Goal: Transaction & Acquisition: Subscribe to service/newsletter

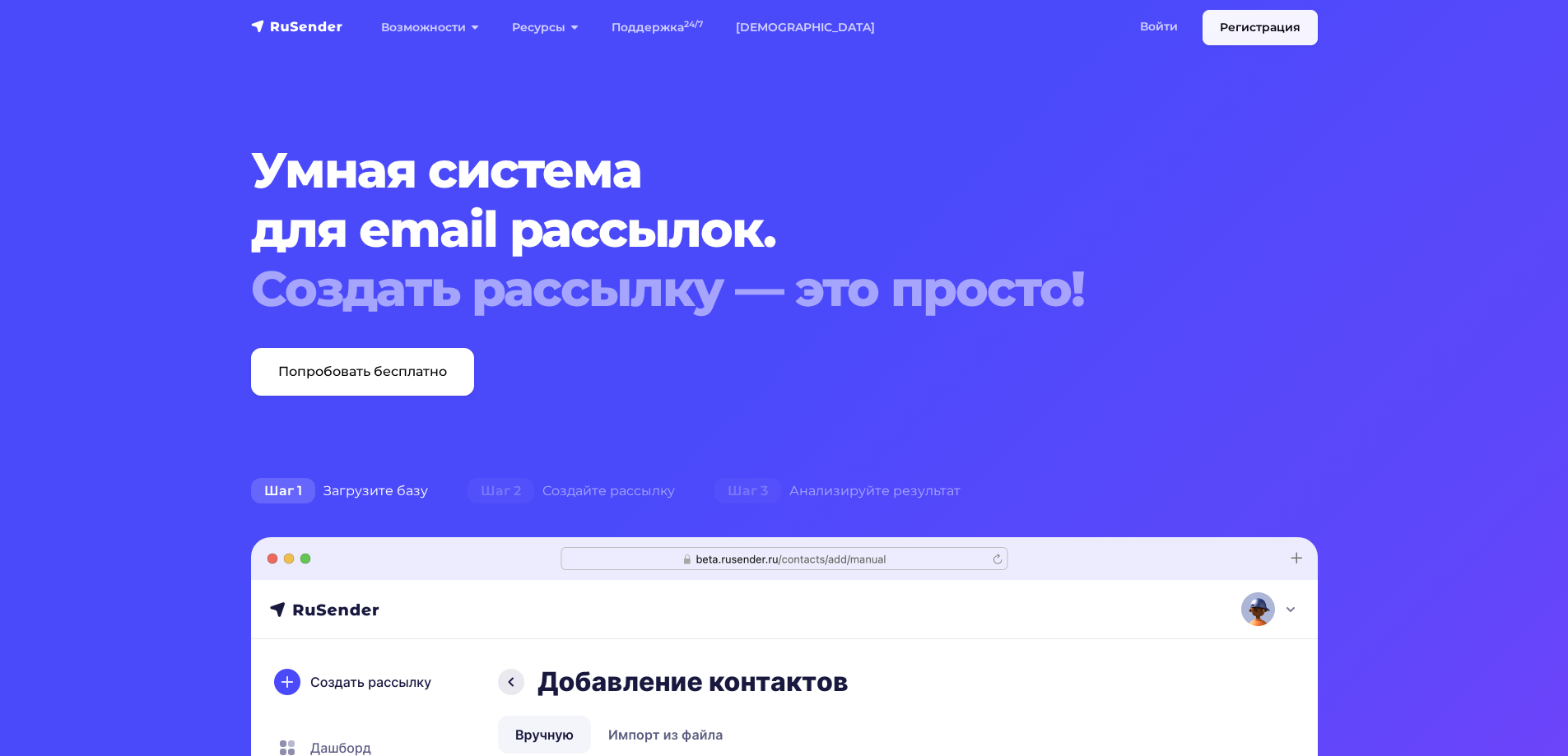
click at [1229, 24] on link "Регистрация" at bounding box center [1260, 27] width 115 height 35
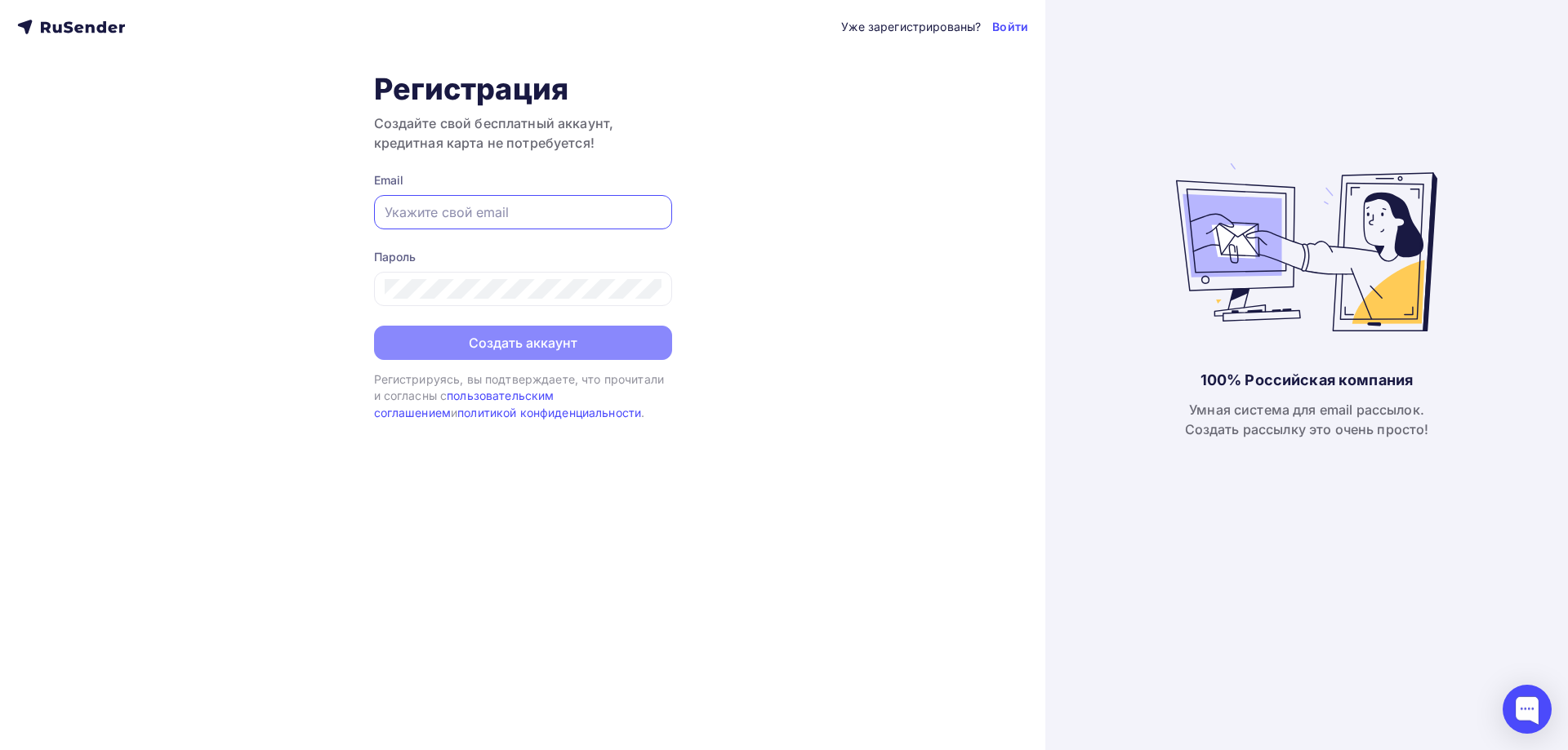
click at [509, 216] on input "text" at bounding box center [523, 212] width 277 height 20
click at [557, 202] on div at bounding box center [523, 212] width 298 height 35
click at [559, 212] on input "text" at bounding box center [523, 212] width 277 height 20
type input "[EMAIL_ADDRESS][DOMAIN_NAME]"
click at [357, 286] on div "Уже зарегистрированы? Войти Регистрация Создайте свой бесплатный аккаунт, креди…" at bounding box center [522, 375] width 1045 height 750
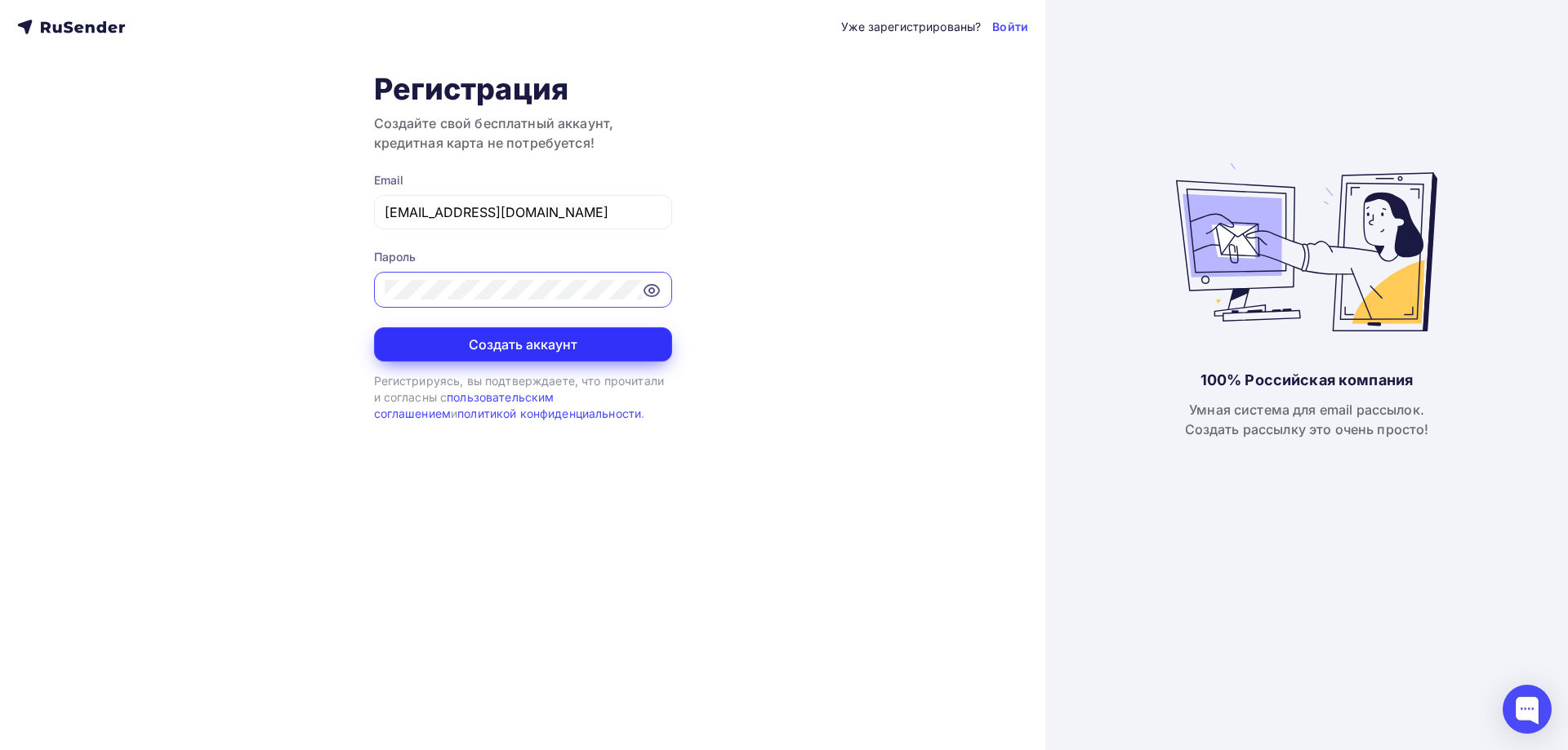
click at [538, 334] on button "Создать аккаунт" at bounding box center [523, 345] width 298 height 35
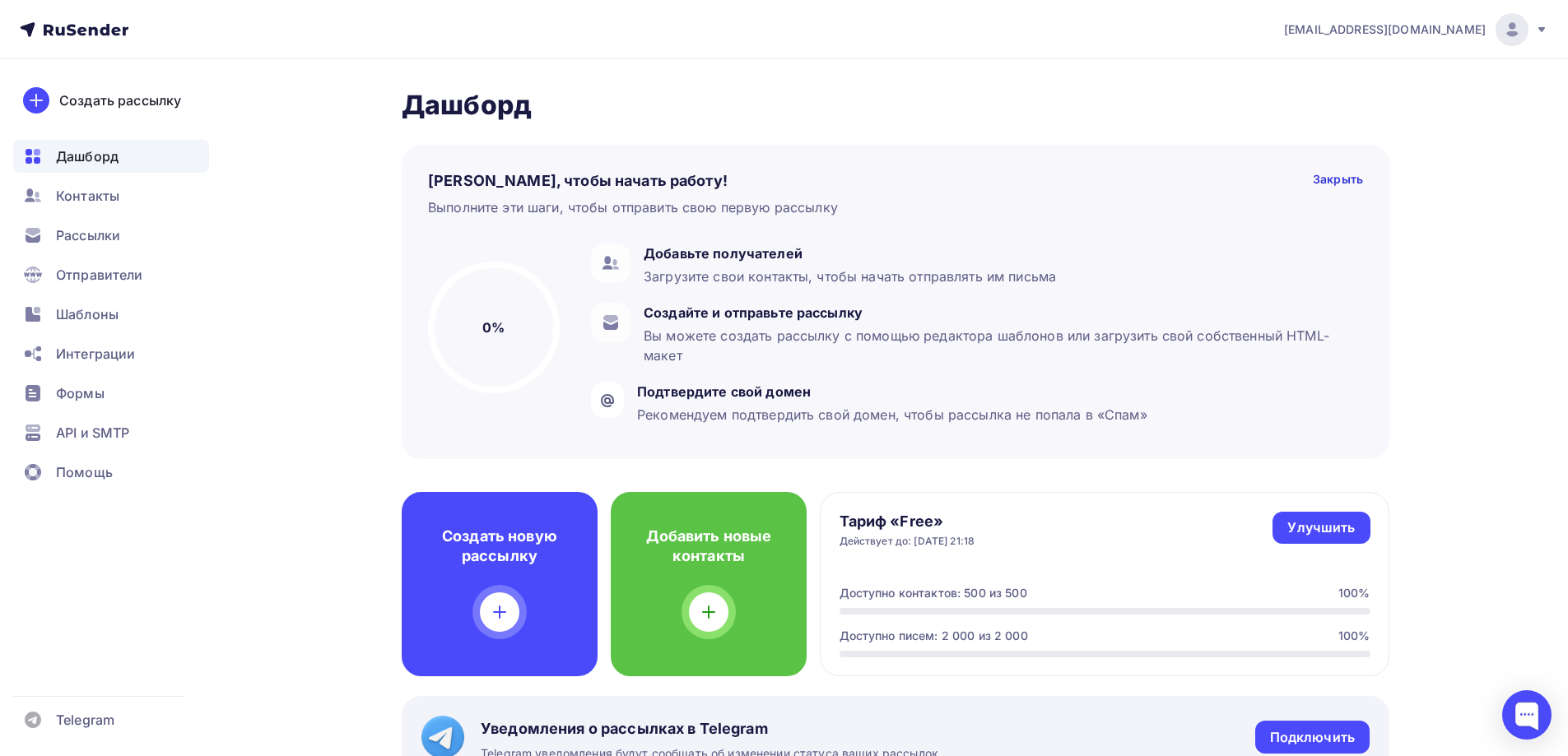
click at [1463, 30] on span "[EMAIL_ADDRESS][DOMAIN_NAME]" at bounding box center [1384, 29] width 202 height 17
click at [1329, 95] on span "[DEMOGRAPHIC_DATA]" at bounding box center [1377, 105] width 150 height 20
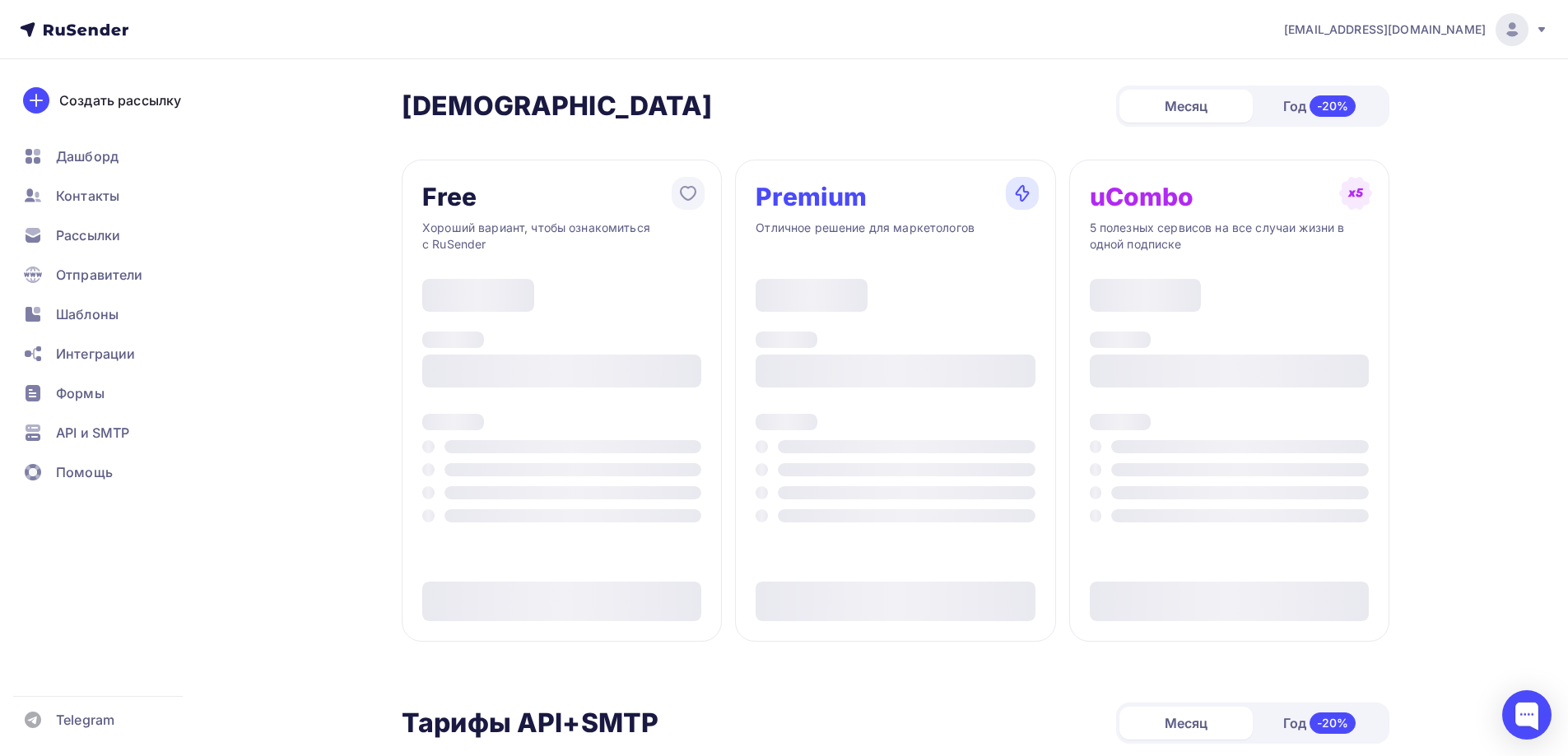
type input "500"
type input "100"
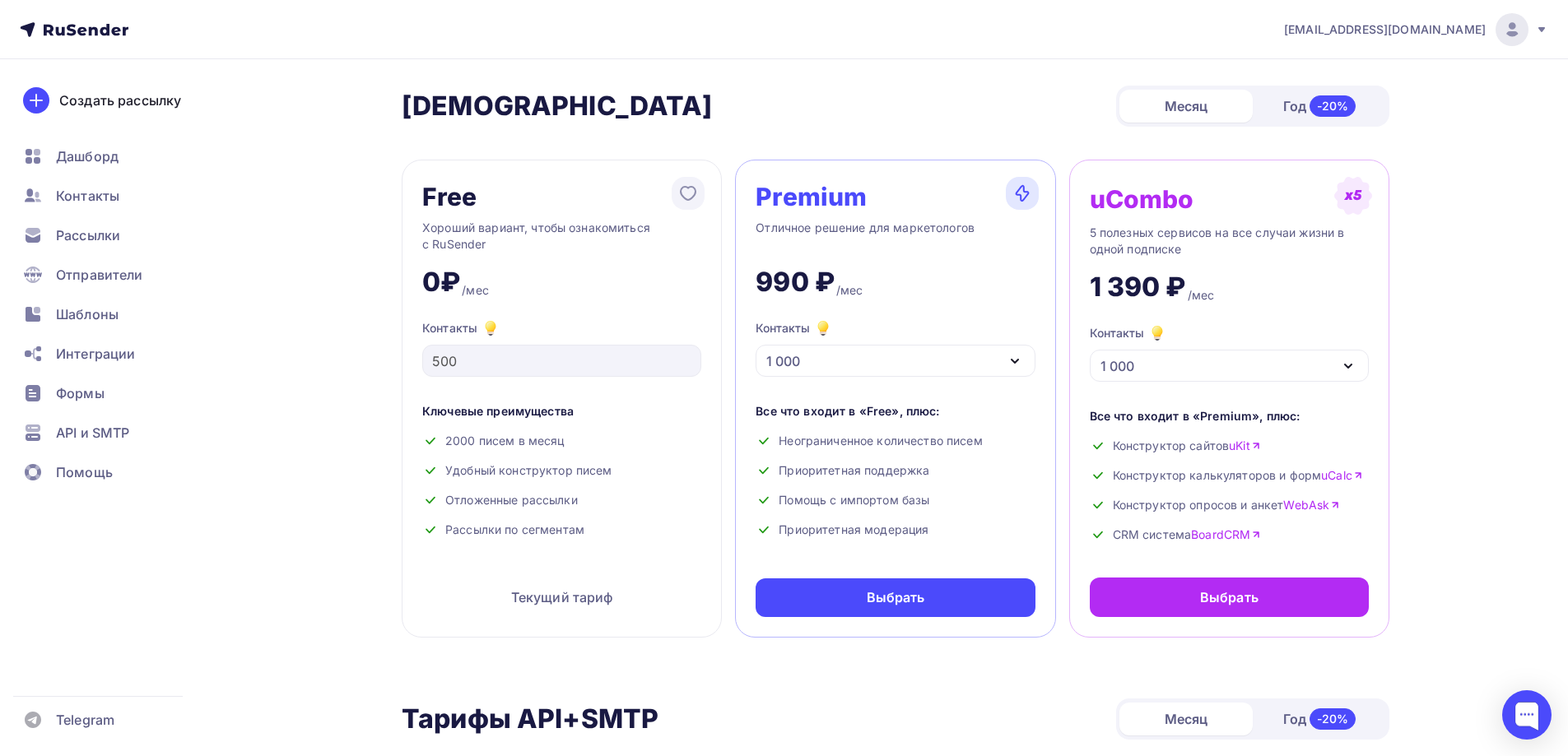
click at [1429, 32] on span "masovsky@yandex.ru" at bounding box center [1384, 29] width 202 height 17
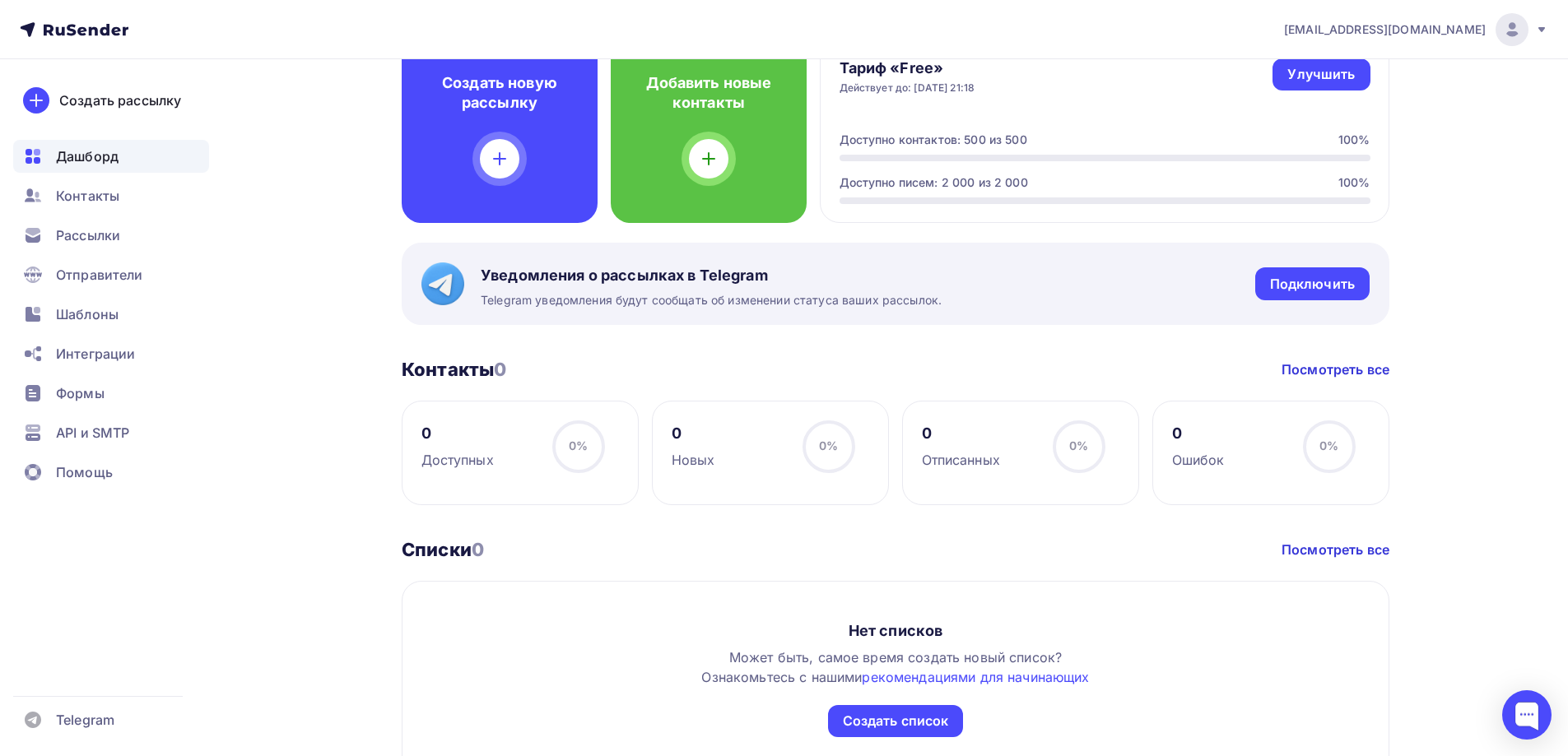
scroll to position [247, 0]
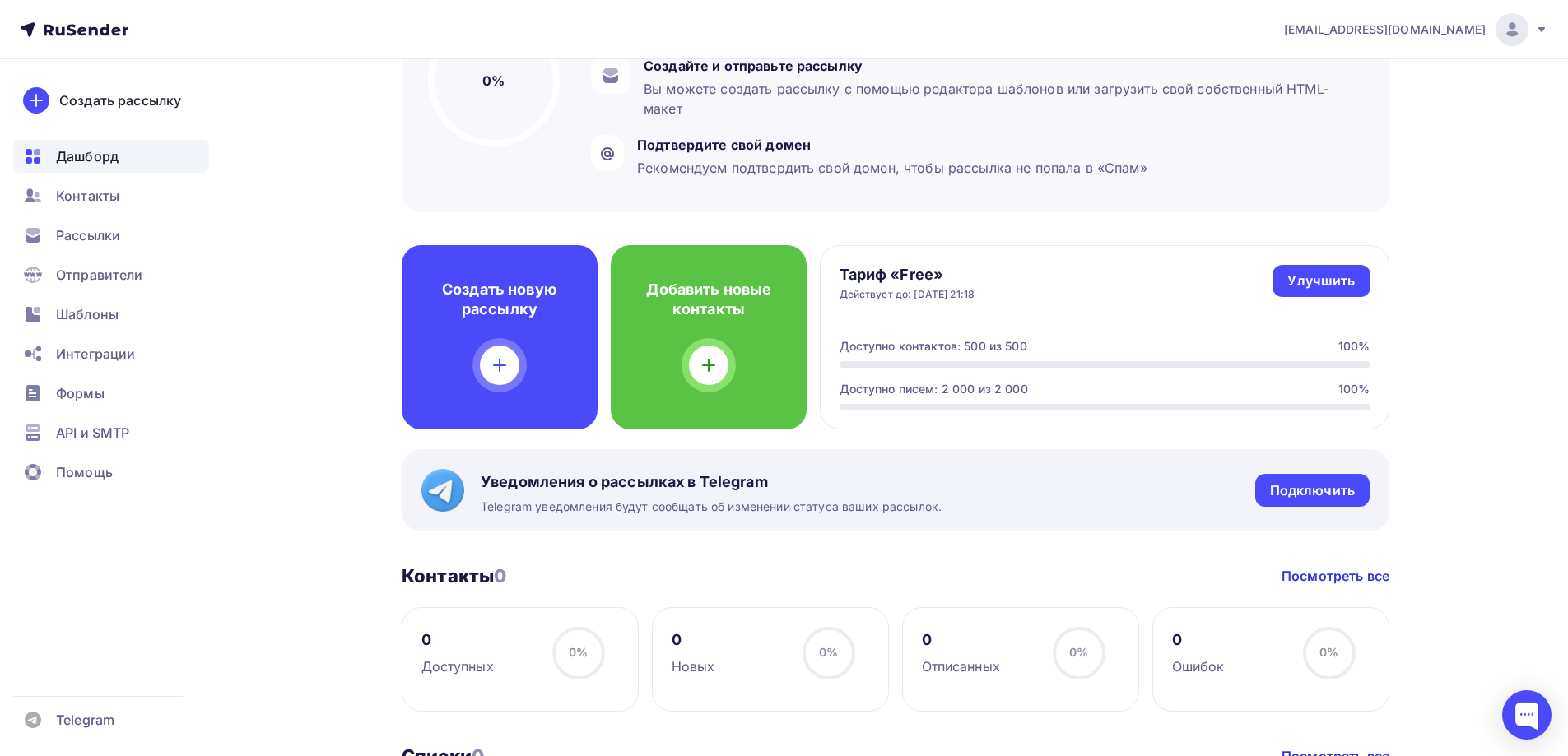
click at [1500, 430] on div "masovsky@yandex.ru Аккаунт Тарифы Выйти Создать рассылку Дашборд Контакты Рассы…" at bounding box center [784, 538] width 1568 height 1570
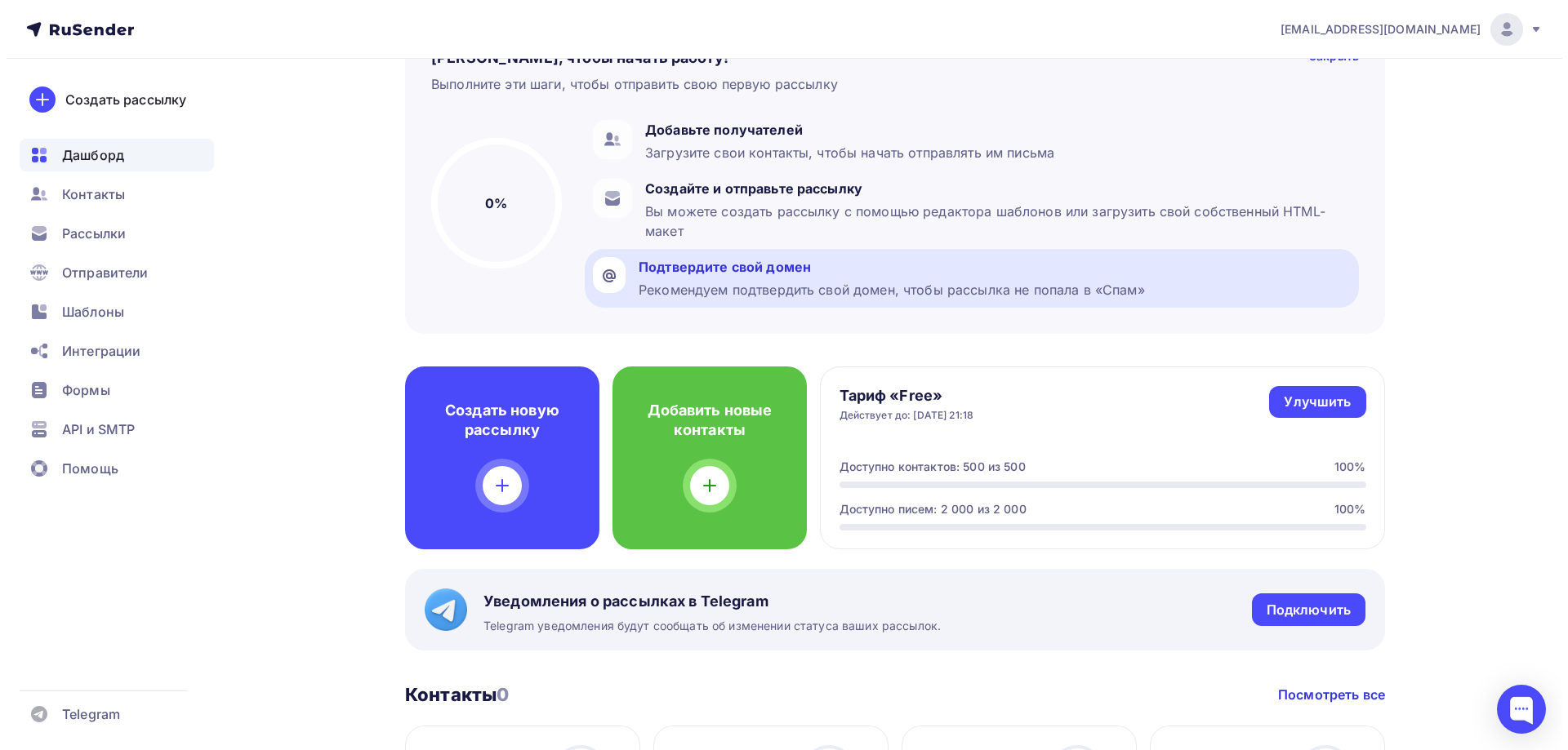
scroll to position [0, 0]
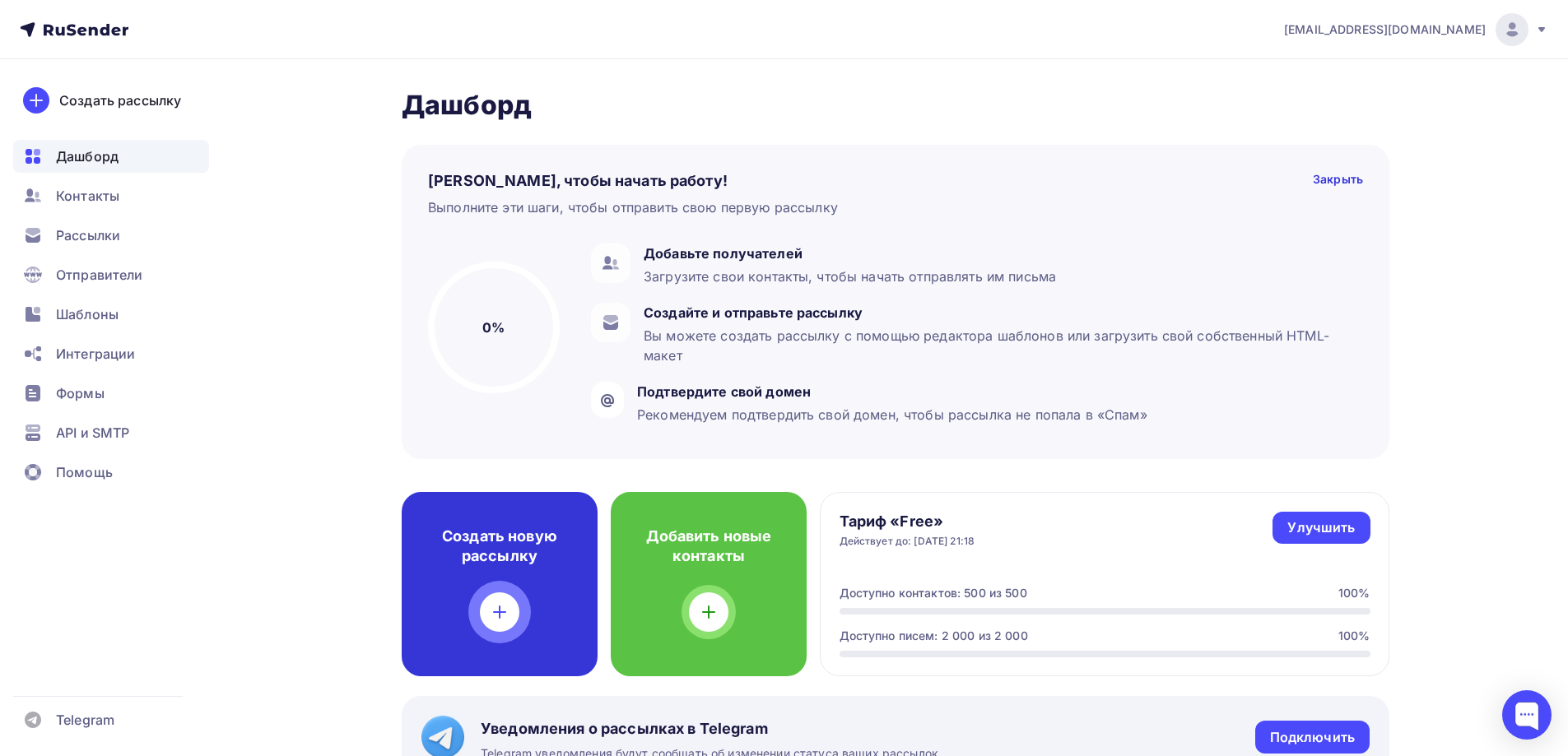
click at [472, 567] on div "Создать новую рассылку" at bounding box center [500, 584] width 196 height 184
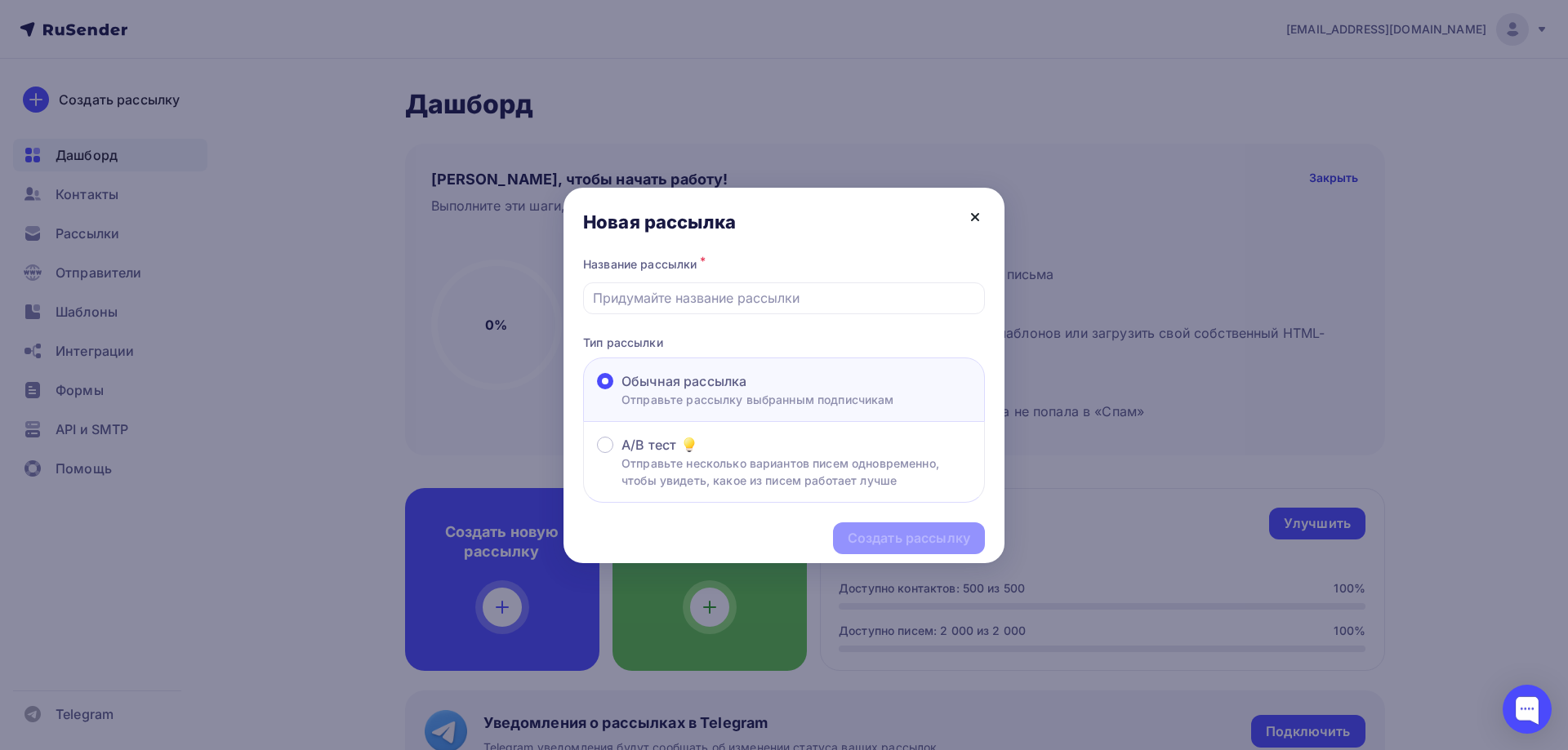
click at [978, 221] on icon at bounding box center [975, 217] width 20 height 20
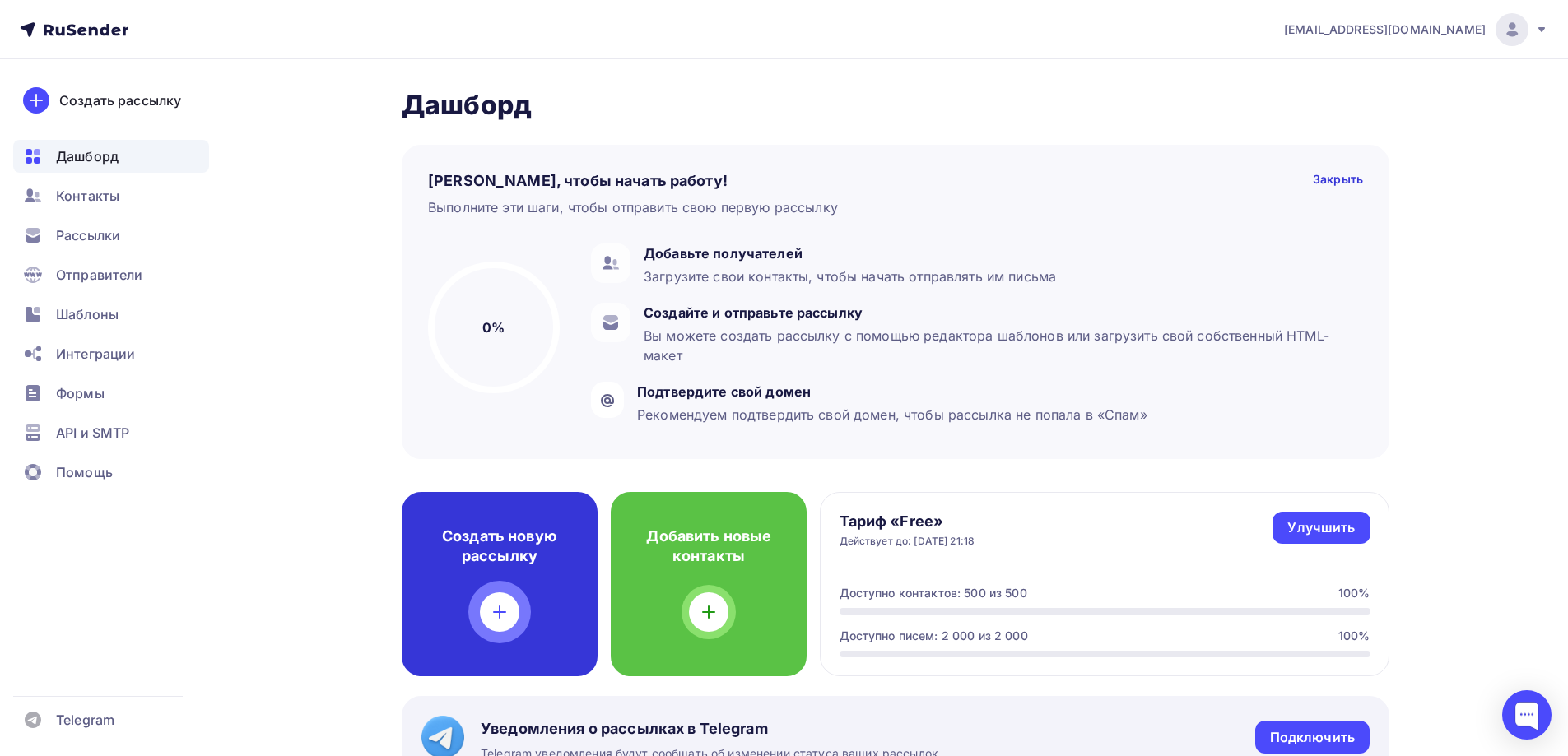
click at [540, 553] on h4 "Создать новую рассылку" at bounding box center [500, 546] width 143 height 39
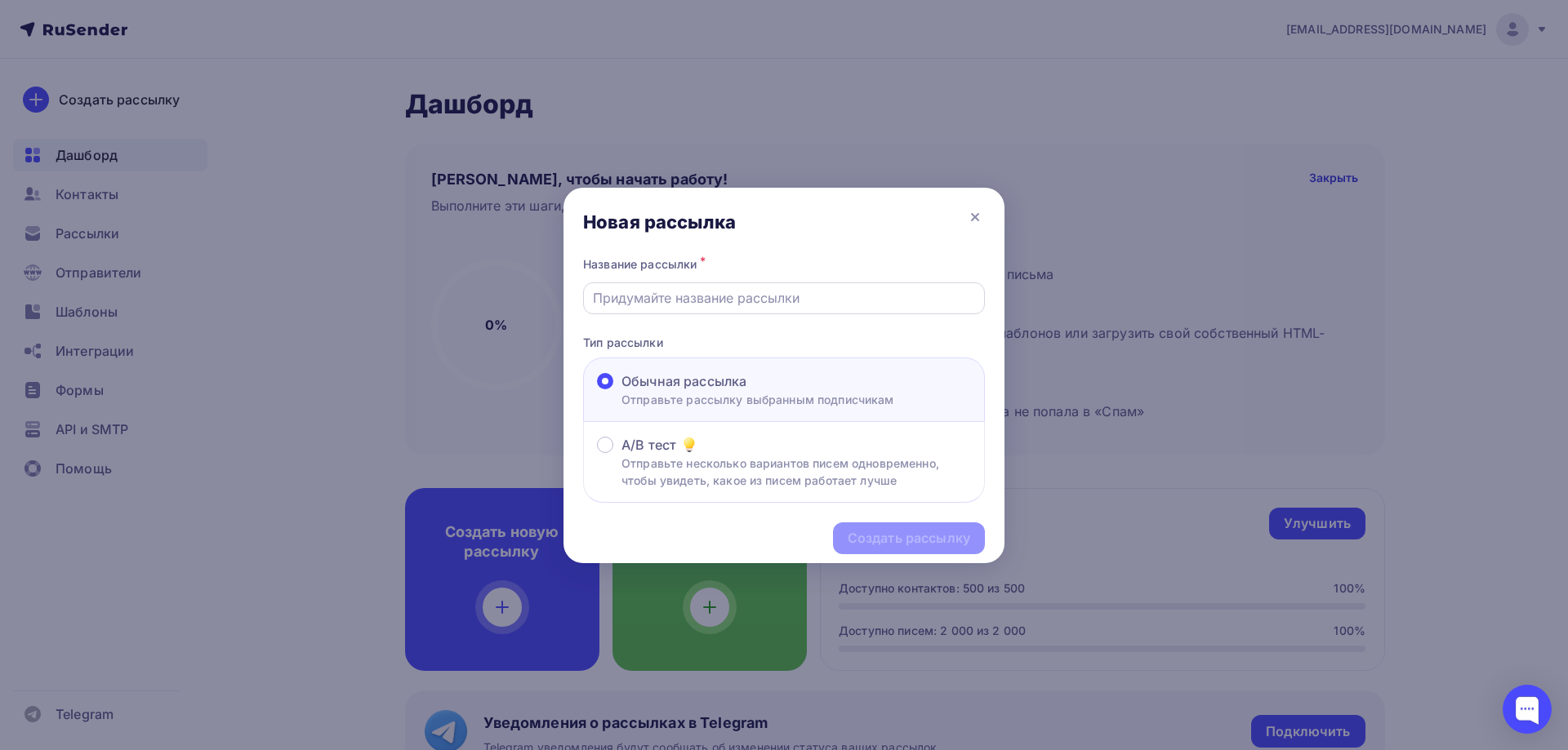
click at [751, 299] on input "text" at bounding box center [785, 297] width 383 height 20
type input "Y"
type input "На волне офтальмологии"
click at [877, 545] on div "Создать рассылку" at bounding box center [908, 538] width 122 height 19
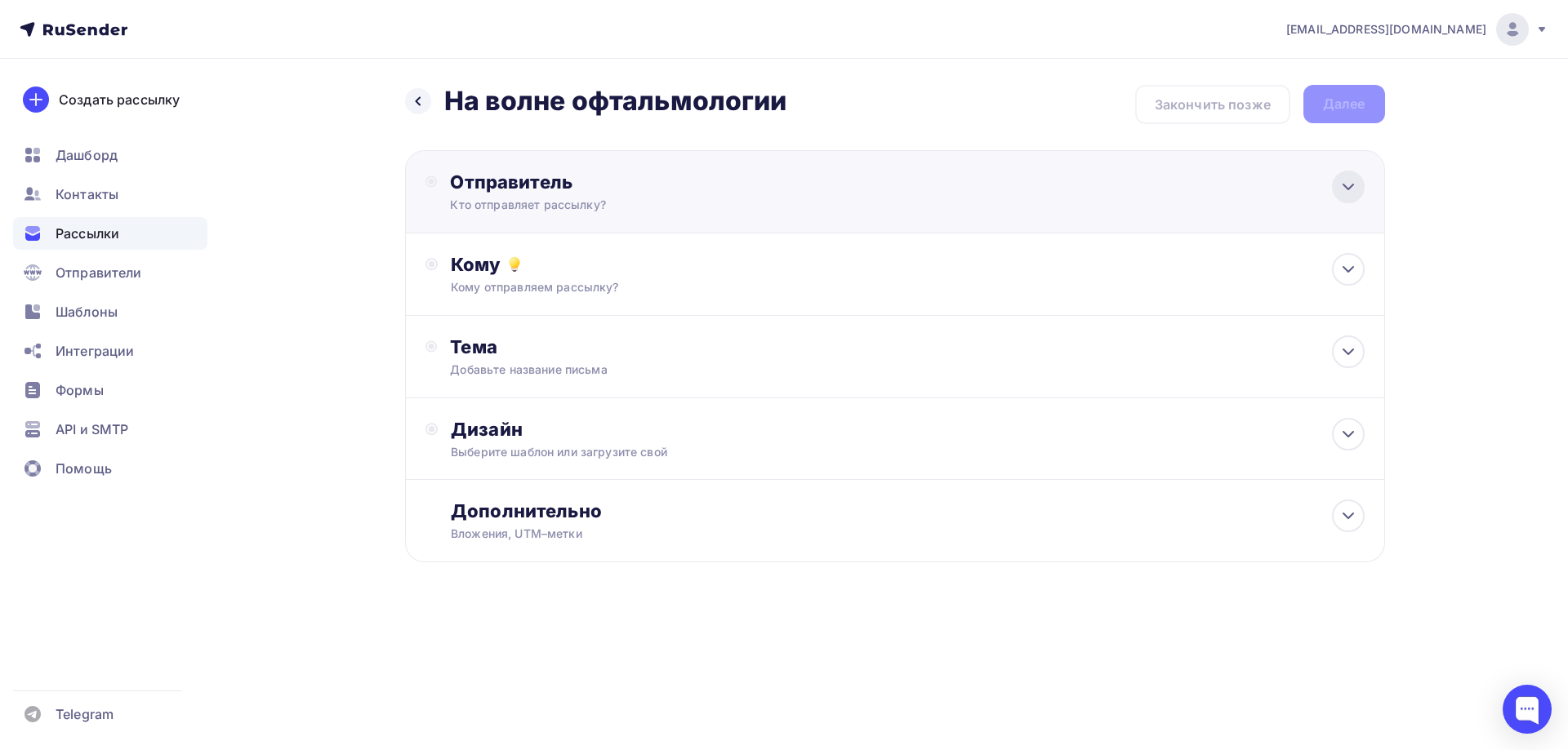
click at [1358, 183] on div at bounding box center [1349, 187] width 33 height 33
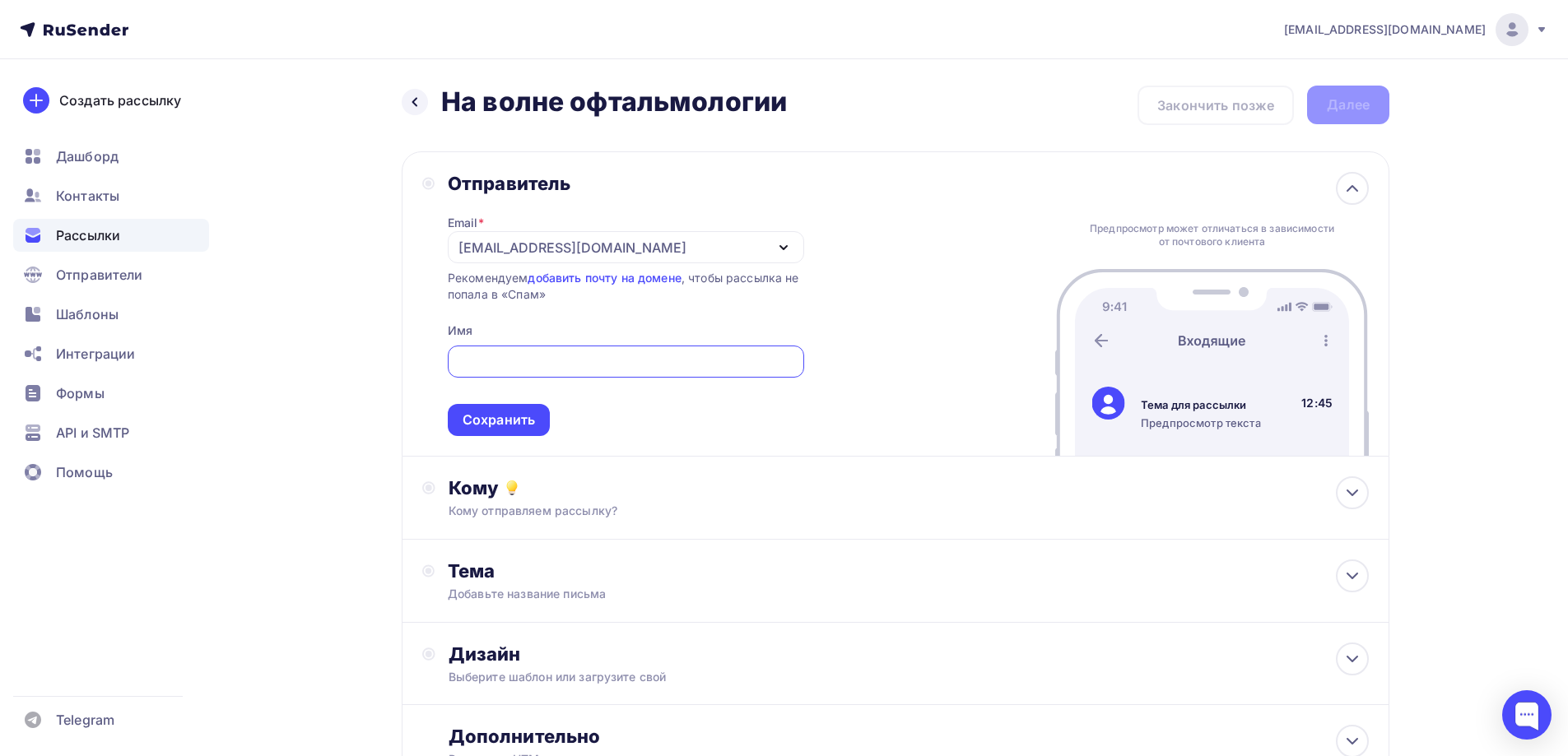
click at [627, 257] on div "[EMAIL_ADDRESS][DOMAIN_NAME]" at bounding box center [626, 247] width 357 height 32
click at [591, 354] on div "Добавить отправителя" at bounding box center [579, 356] width 153 height 20
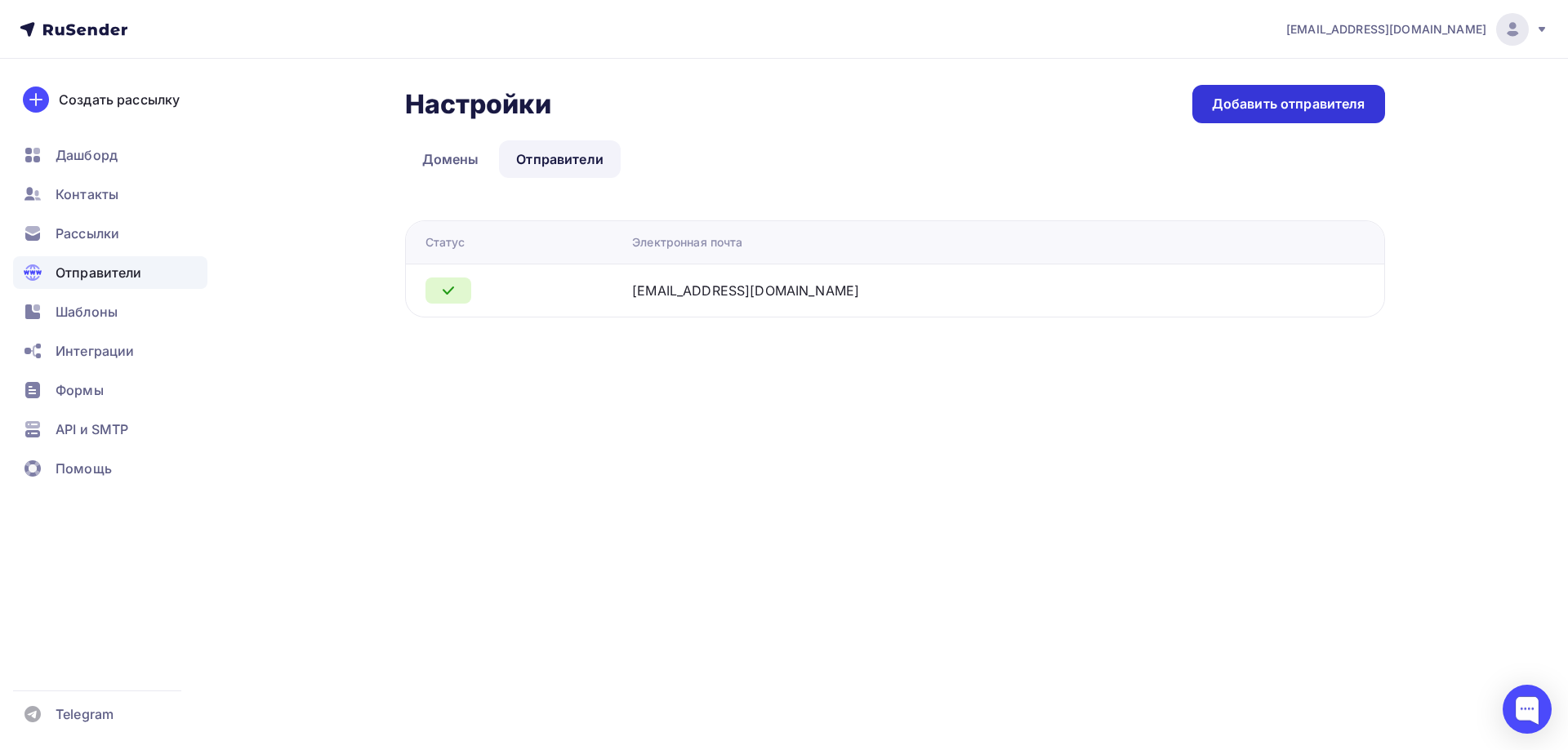
click at [1252, 108] on div "Добавить отправителя" at bounding box center [1288, 104] width 154 height 19
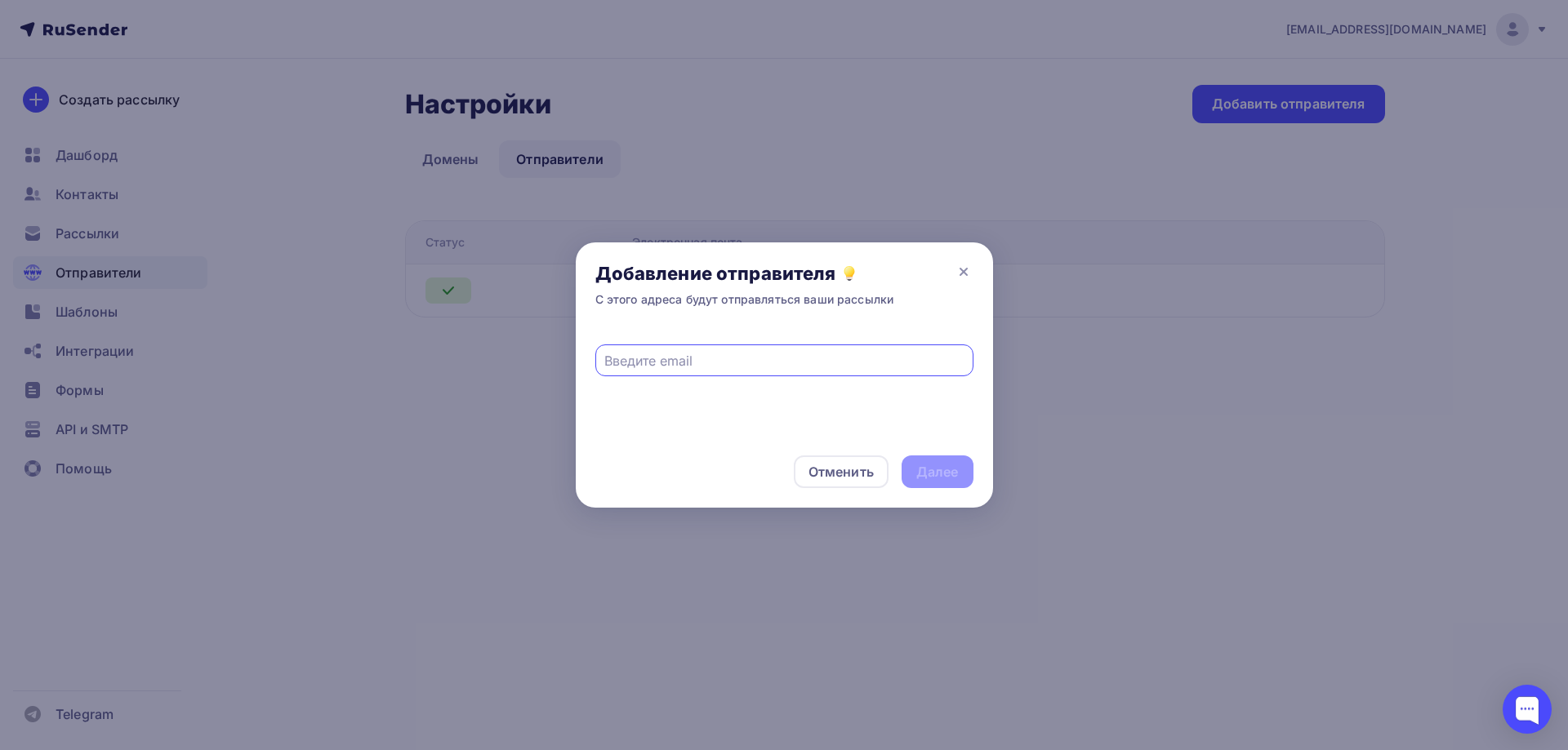
click at [694, 364] on input "text" at bounding box center [784, 361] width 359 height 20
paste input "infonavolne@mvk-sochi.ru"
type input "infonavolne@mvk-sochi.ru"
click at [931, 467] on div "Далее" at bounding box center [938, 473] width 42 height 19
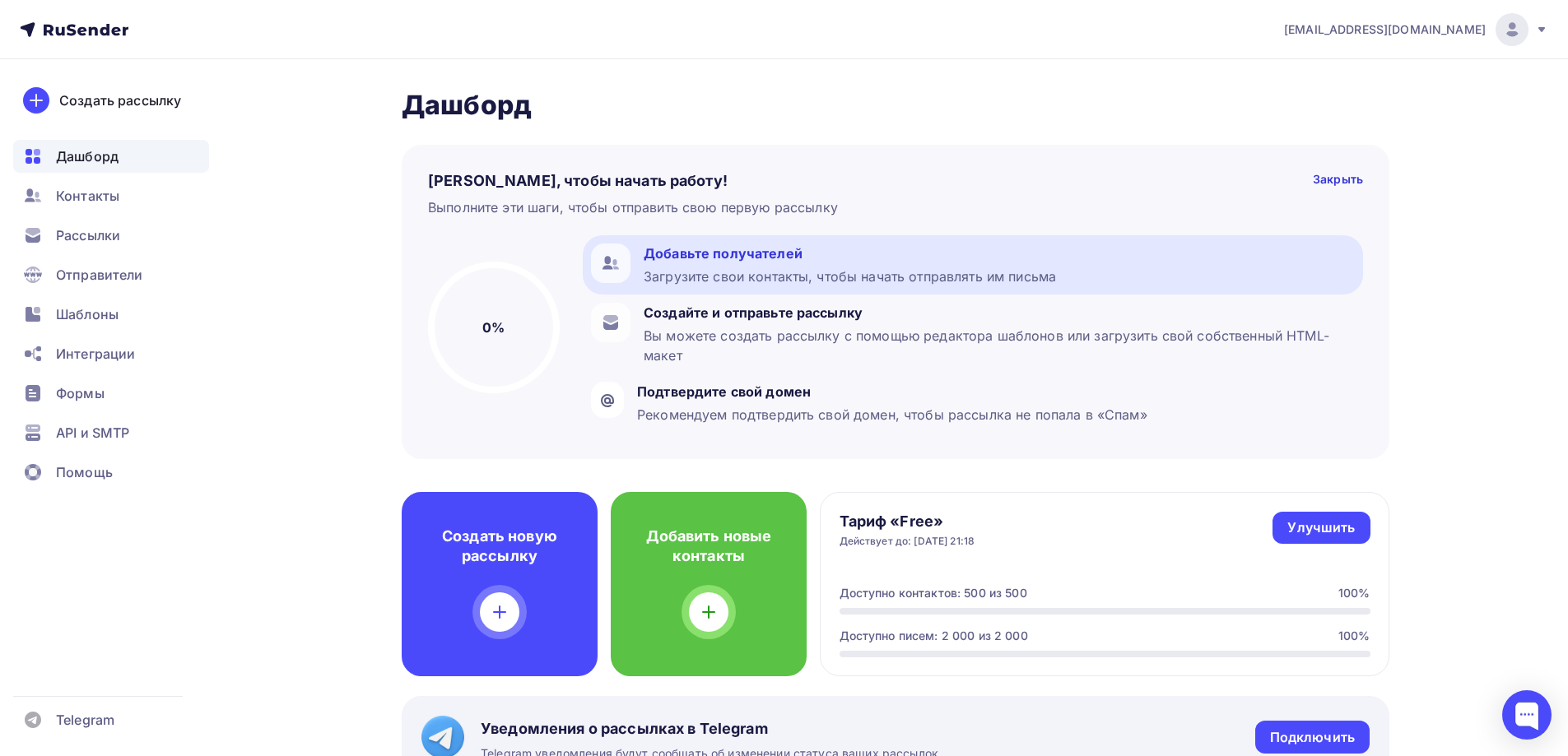
click at [853, 267] on div "Загрузите свои контакты, чтобы начать отправлять им письма" at bounding box center [850, 276] width 413 height 20
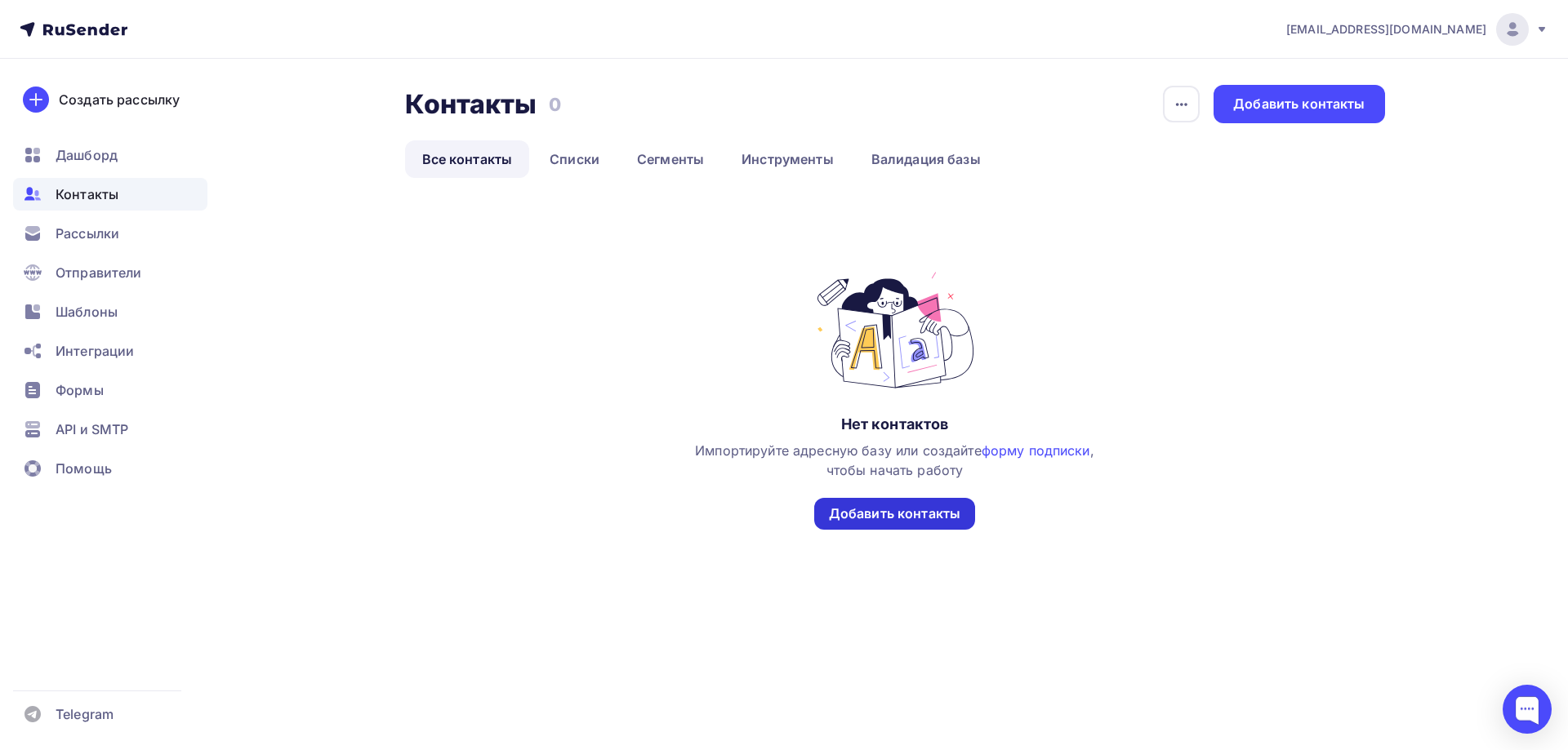
click at [864, 511] on div "Добавить контакты" at bounding box center [895, 514] width 132 height 19
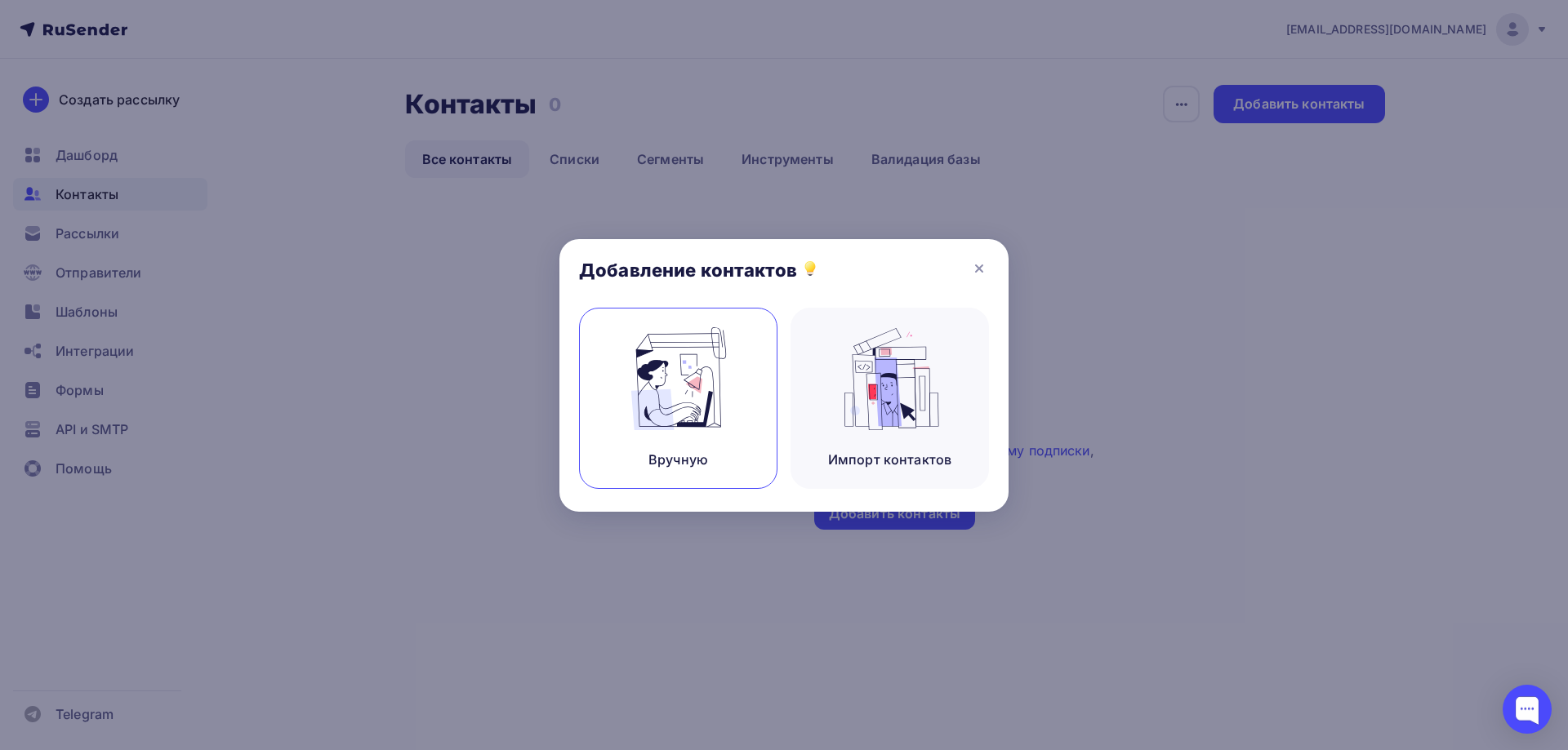
click at [728, 398] on img at bounding box center [678, 379] width 109 height 103
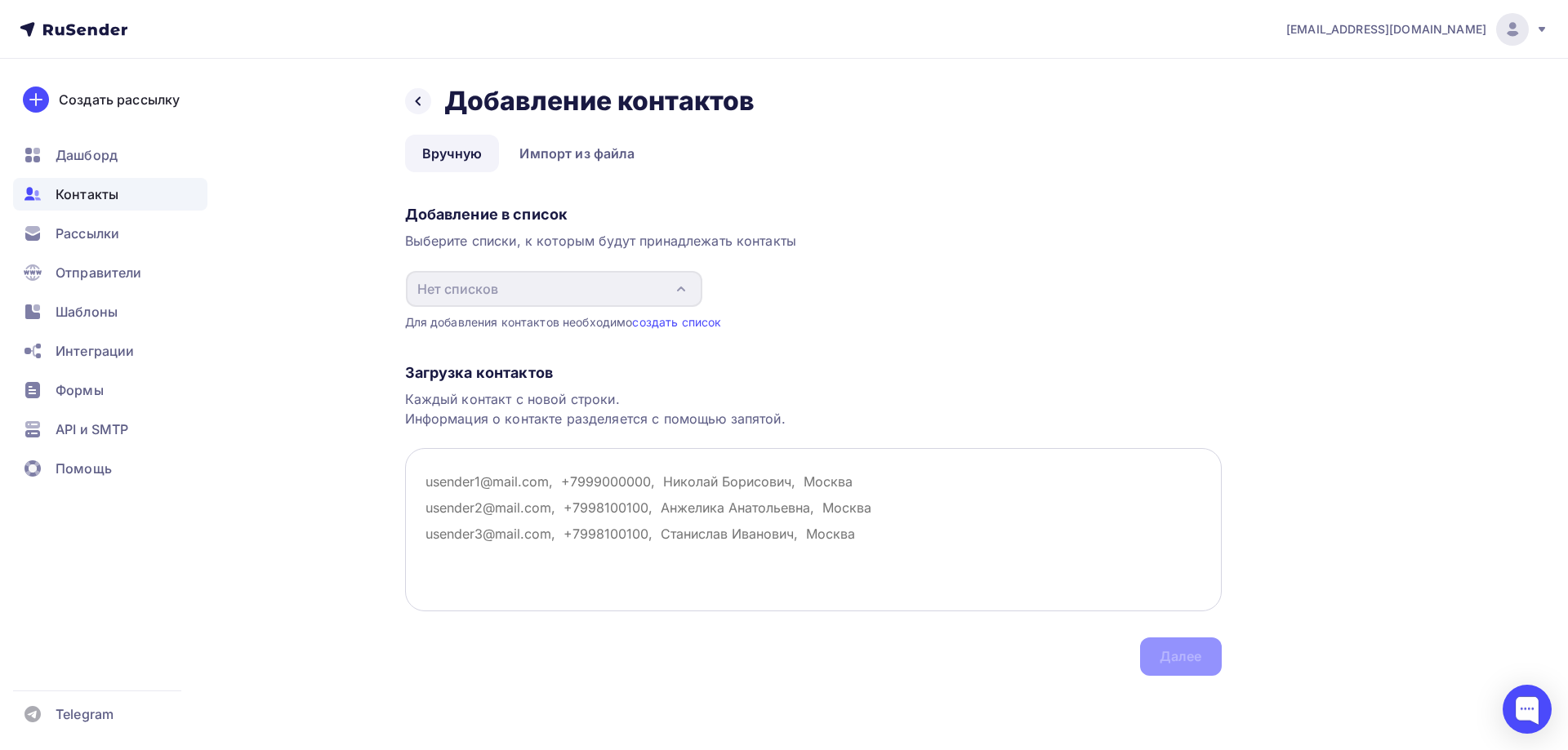
paste textarea "milkaahm@gmail.com nadyasushchanka@gmail.com tanyavrach65@yandex.ru seba24@yand…"
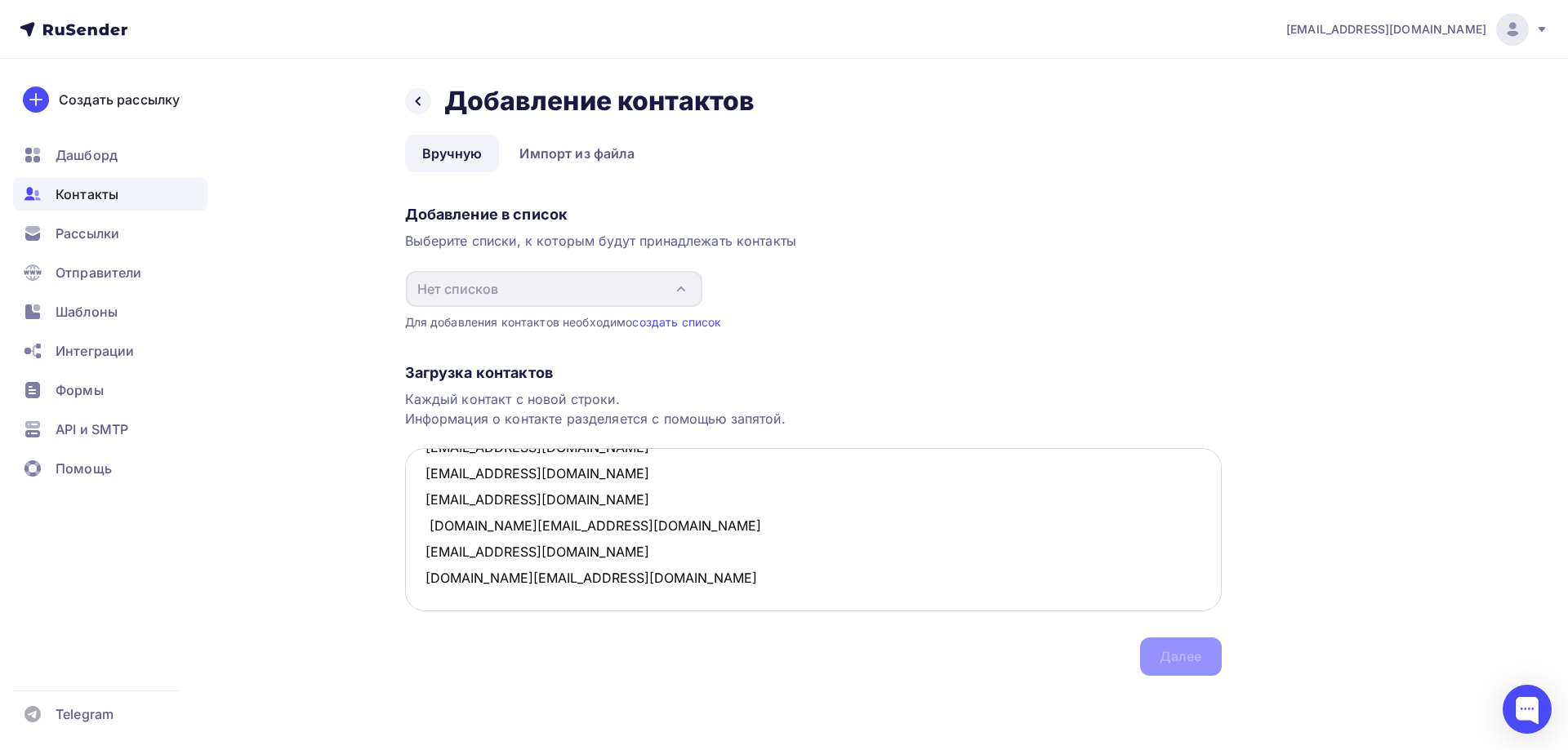
scroll to position [766, 0]
click at [546, 576] on textarea "milkaahm@gmail.com nadyasushchanka@gmail.com tanyavrach65@yandex.ru seba24@yand…" at bounding box center [813, 530] width 817 height 163
paste textarea "o.nozdra4eva@yandex.ru"
paste textarea "kuznecowa1988@mail.ru"
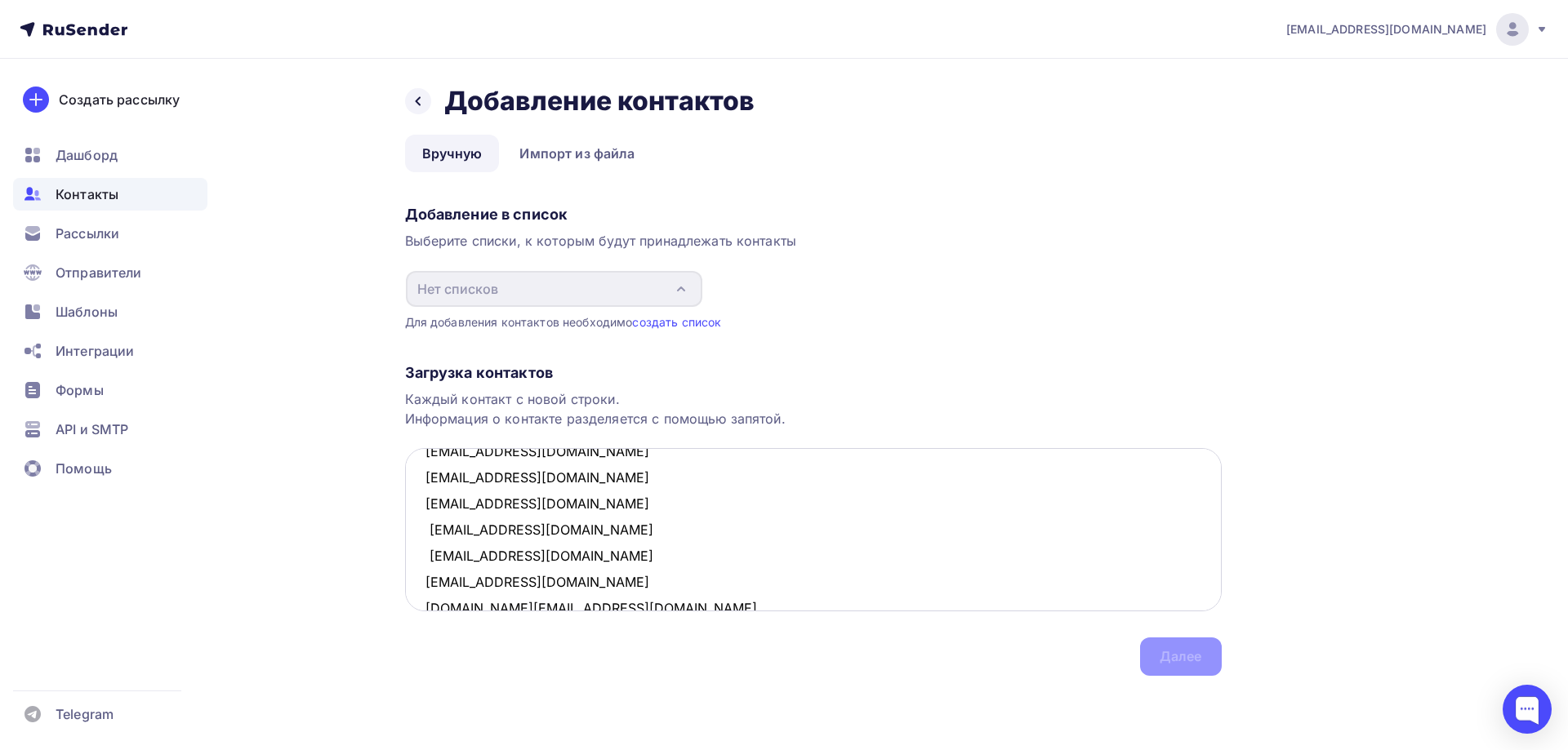
scroll to position [0, 0]
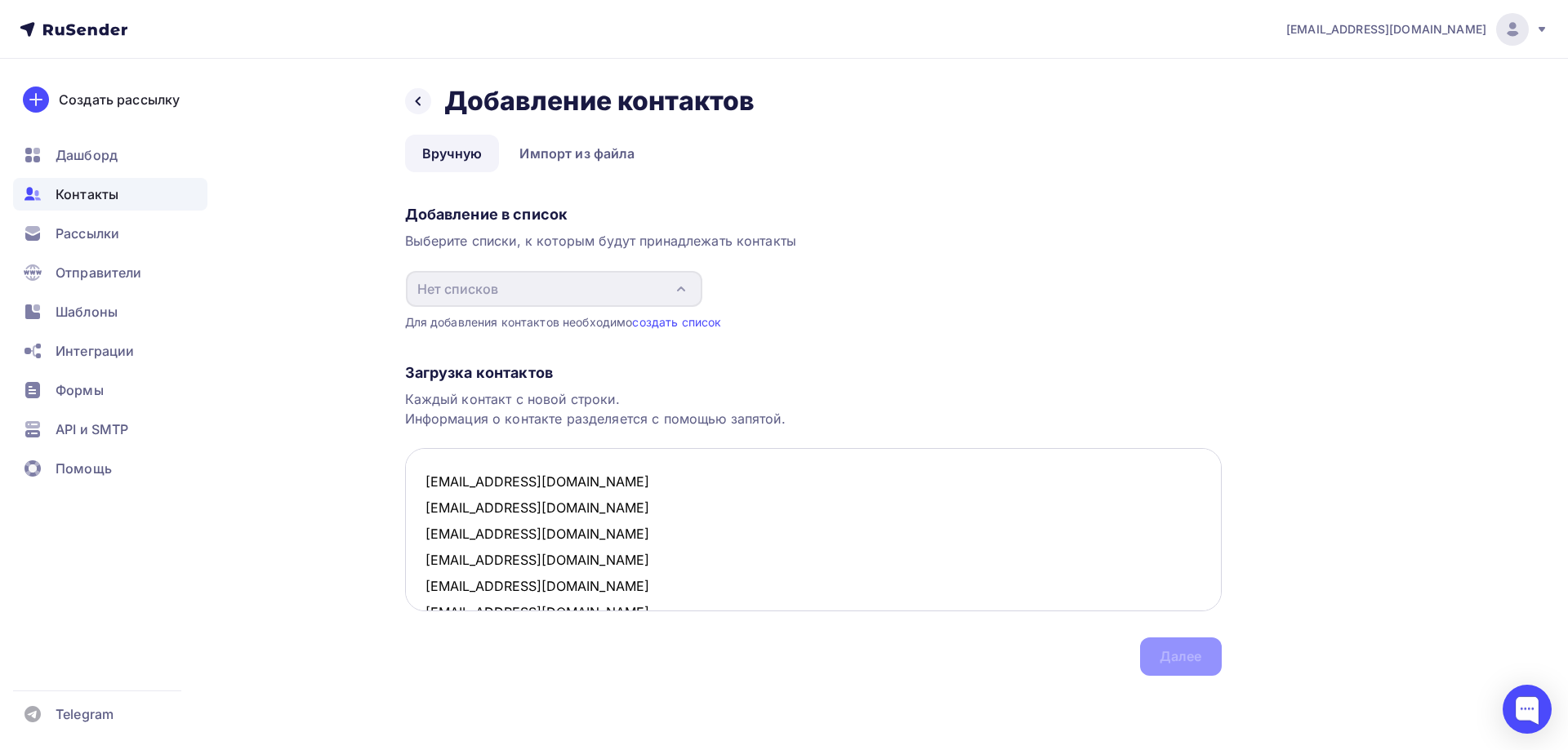
click at [587, 482] on textarea "milkaahm@gmail.com nadyasushchanka@gmail.com tanyavrach65@yandex.ru seba24@yand…" at bounding box center [813, 530] width 817 height 163
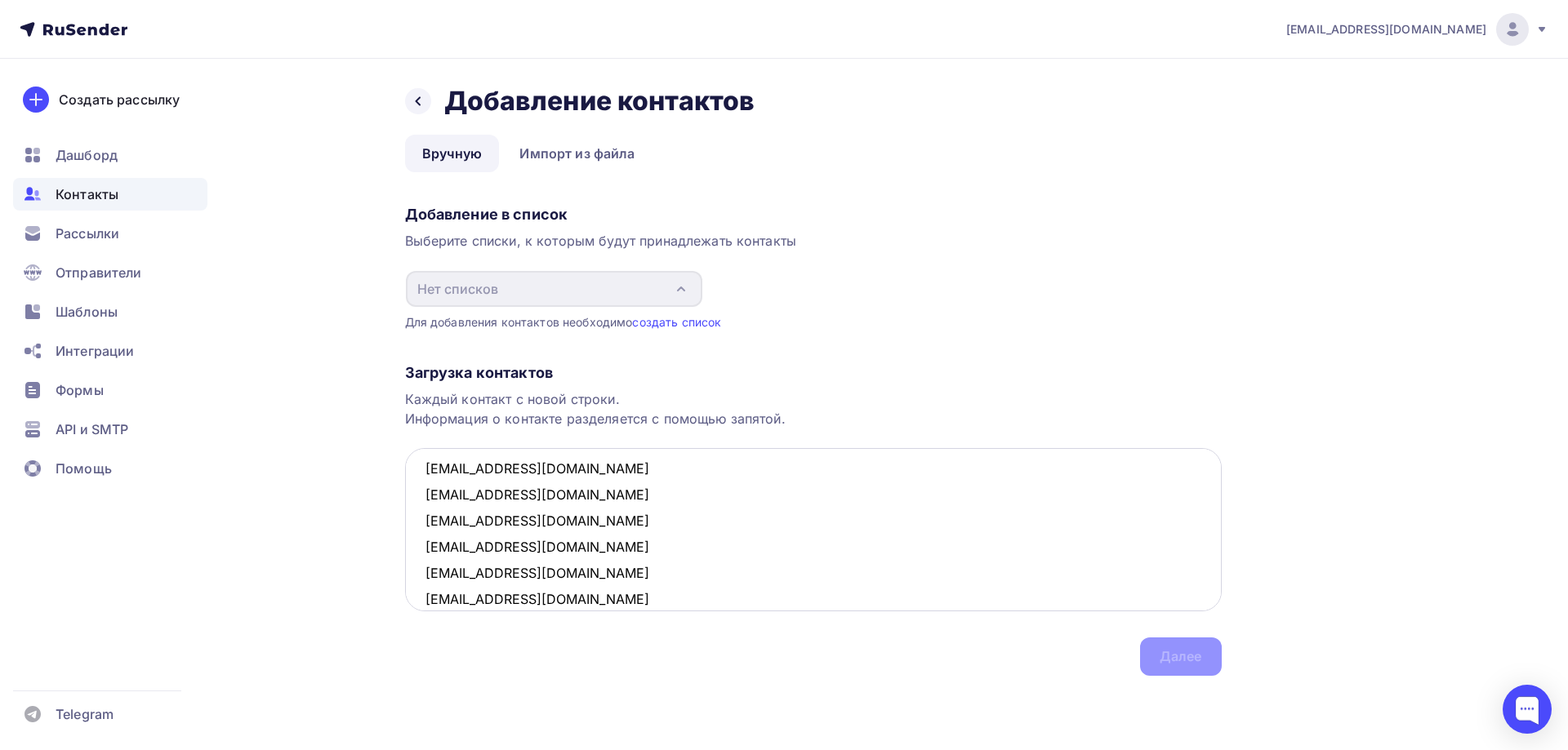
scroll to position [490, 0]
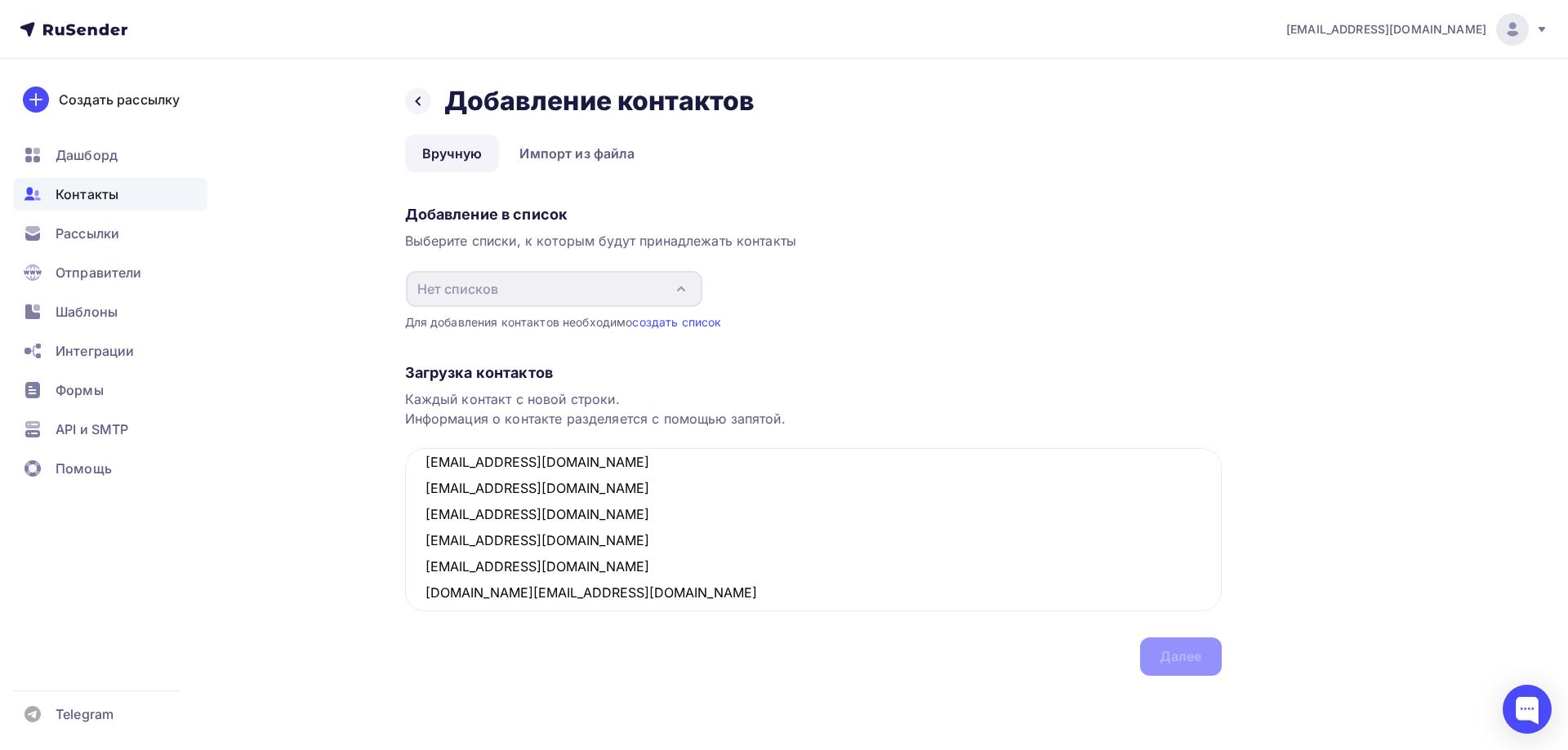
click at [1211, 657] on div "Загрузка контактов Каждый контакт с новой строки. Информация о контакте разделя…" at bounding box center [813, 503] width 817 height 345
click at [1201, 655] on div "Загрузка контактов Каждый контакт с новой строки. Информация о контакте разделя…" at bounding box center [813, 503] width 817 height 345
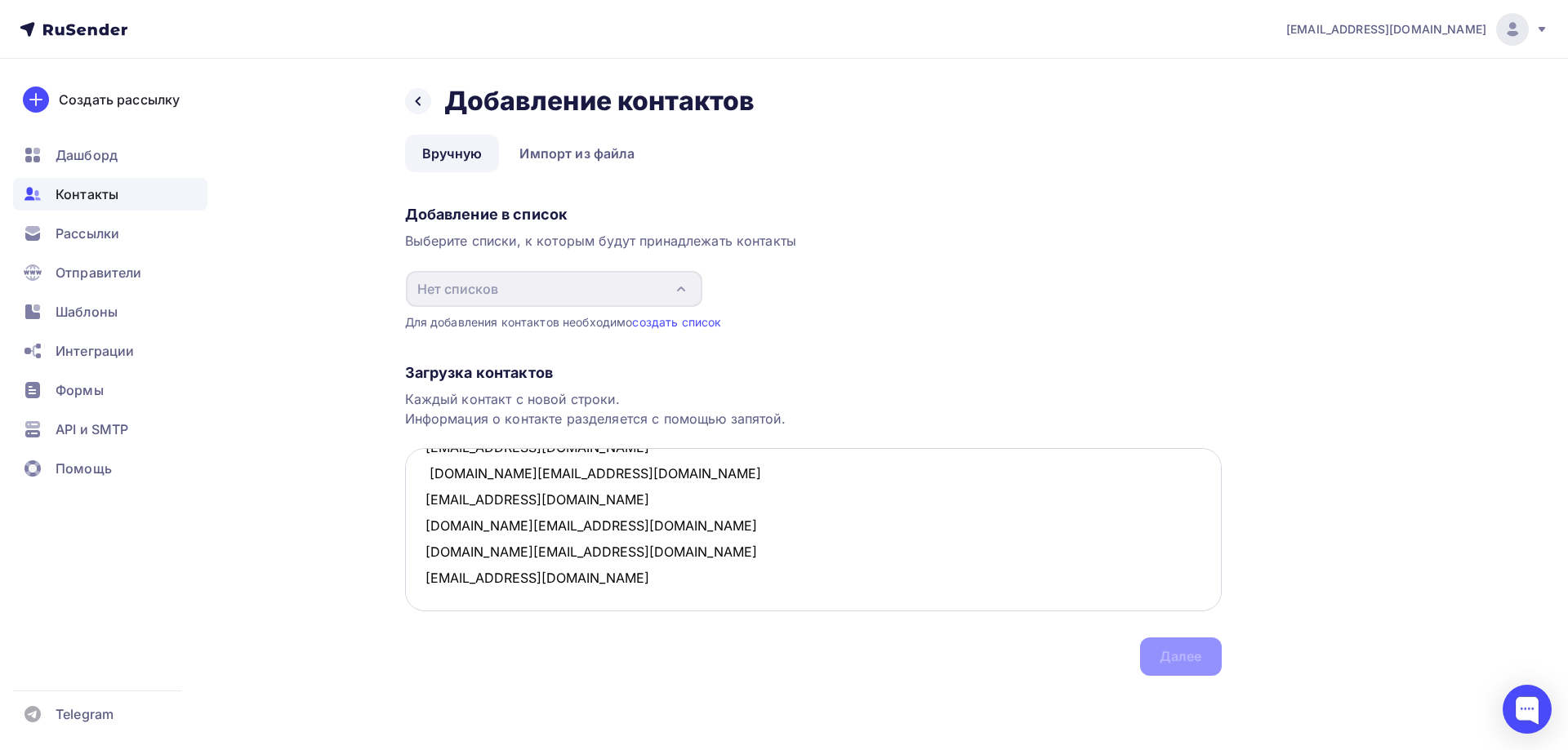
click at [531, 593] on textarea "milkaahm@gmail.com nadyasushchanka@gmail.com tanyavrach65@yandex.ru seba24@yand…" at bounding box center [813, 530] width 817 height 163
click at [602, 554] on textarea "milkaahm@gmail.com nadyasushchanka@gmail.com tanyavrach65@yandex.ru seba24@yand…" at bounding box center [813, 530] width 817 height 163
type textarea "milkaahm@gmail.com nadyasushchanka@gmail.com tanyavrach65@yandex.ru seba24@yand…"
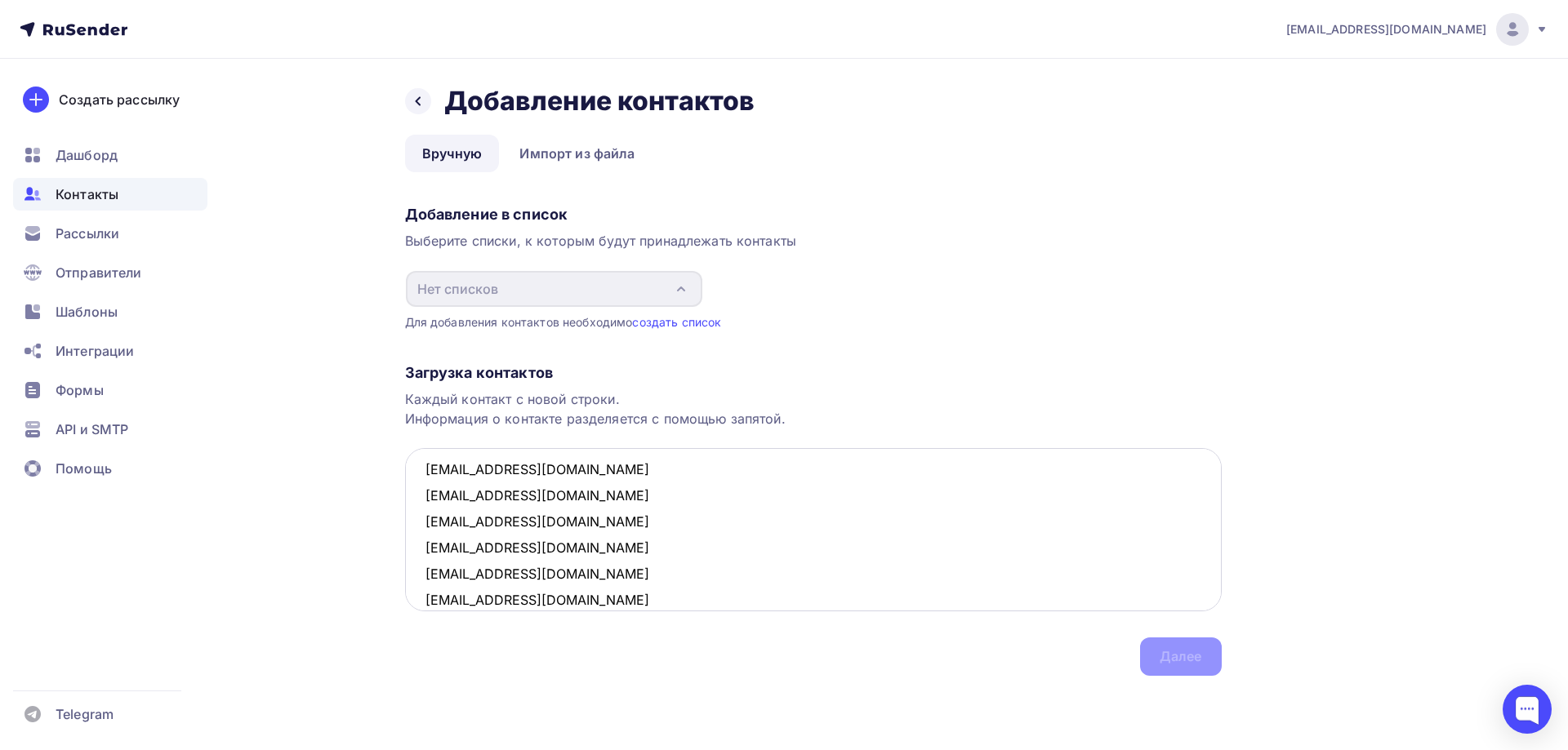
scroll to position [0, 0]
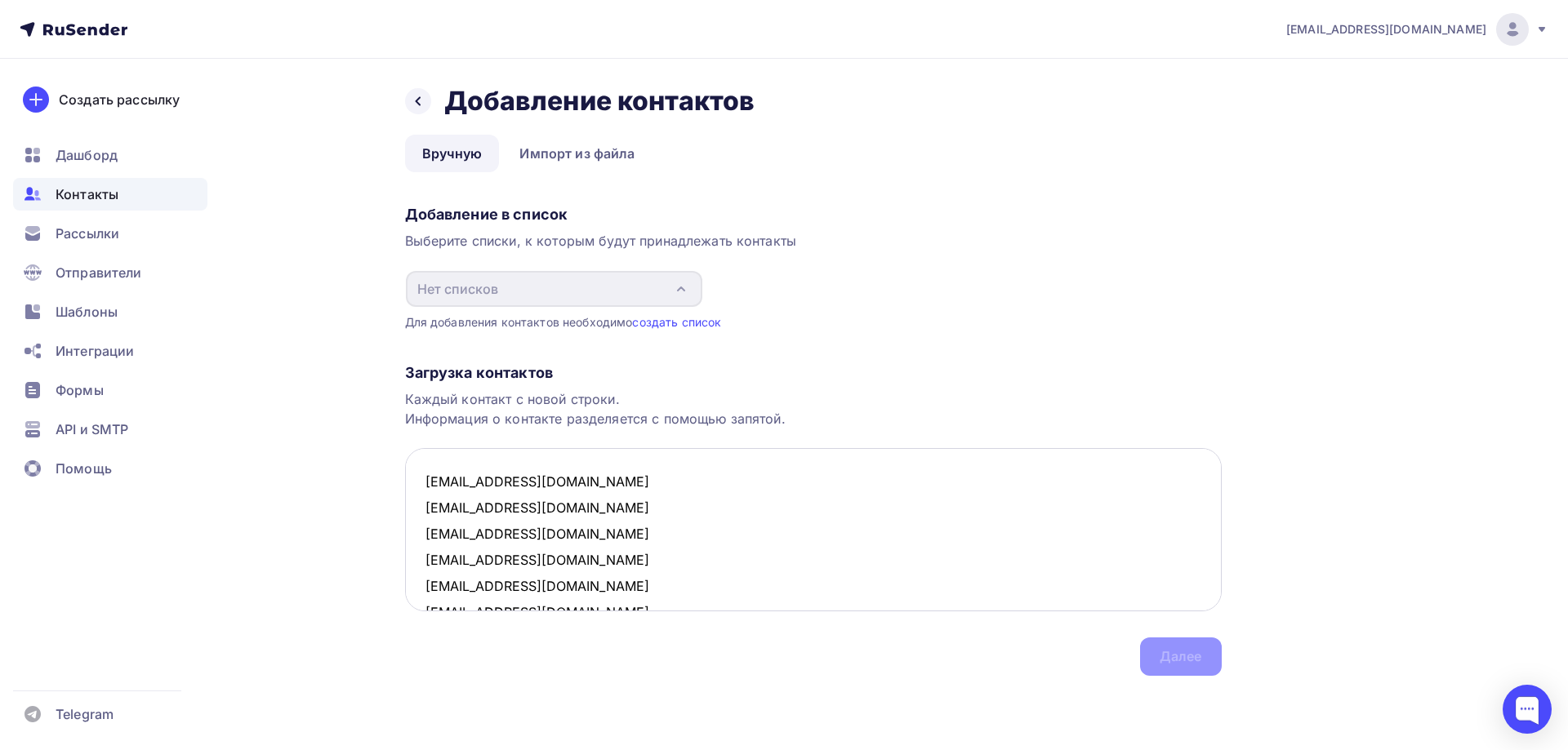
click at [451, 463] on textarea "milkaahm@gmail.com nadyasushchanka@gmail.com tanyavrach65@yandex.ru seba24@yand…" at bounding box center [813, 530] width 817 height 163
click at [671, 323] on link "создать список" at bounding box center [676, 322] width 89 height 14
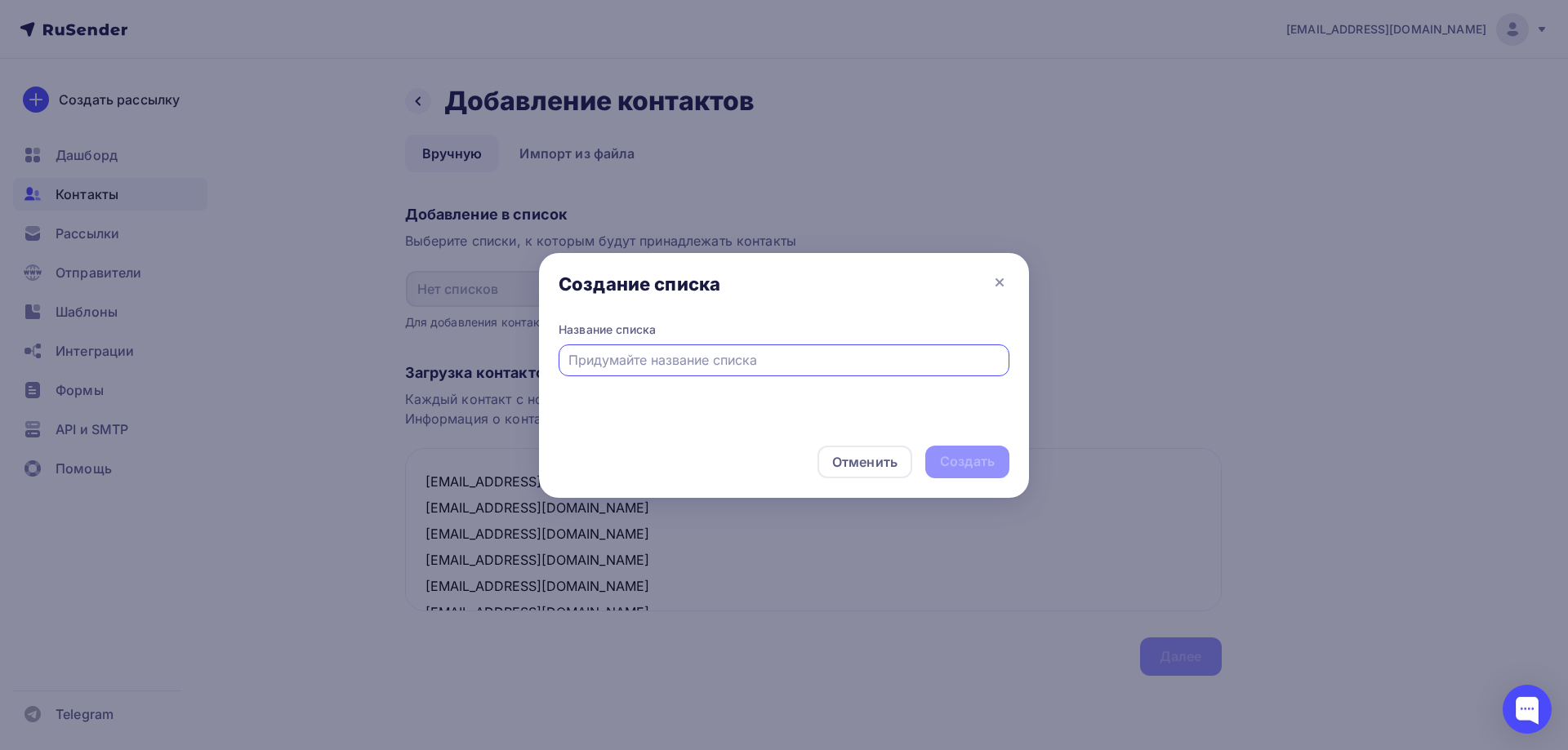
click at [669, 361] on input "text" at bounding box center [784, 360] width 432 height 20
type input "Онлайн трансляция"
click at [970, 450] on div "Создать" at bounding box center [967, 462] width 84 height 33
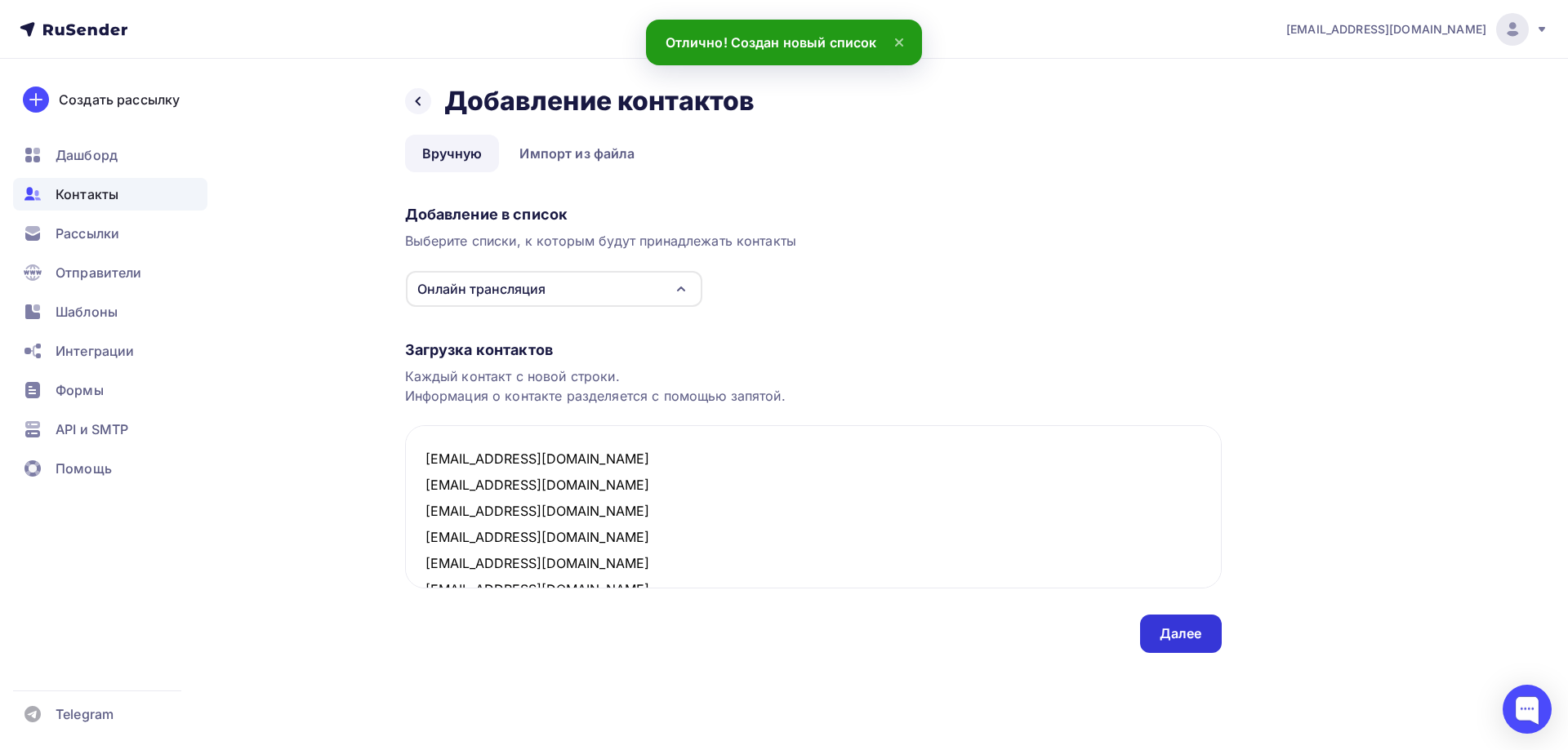
click at [1173, 630] on div "Далее" at bounding box center [1180, 634] width 42 height 19
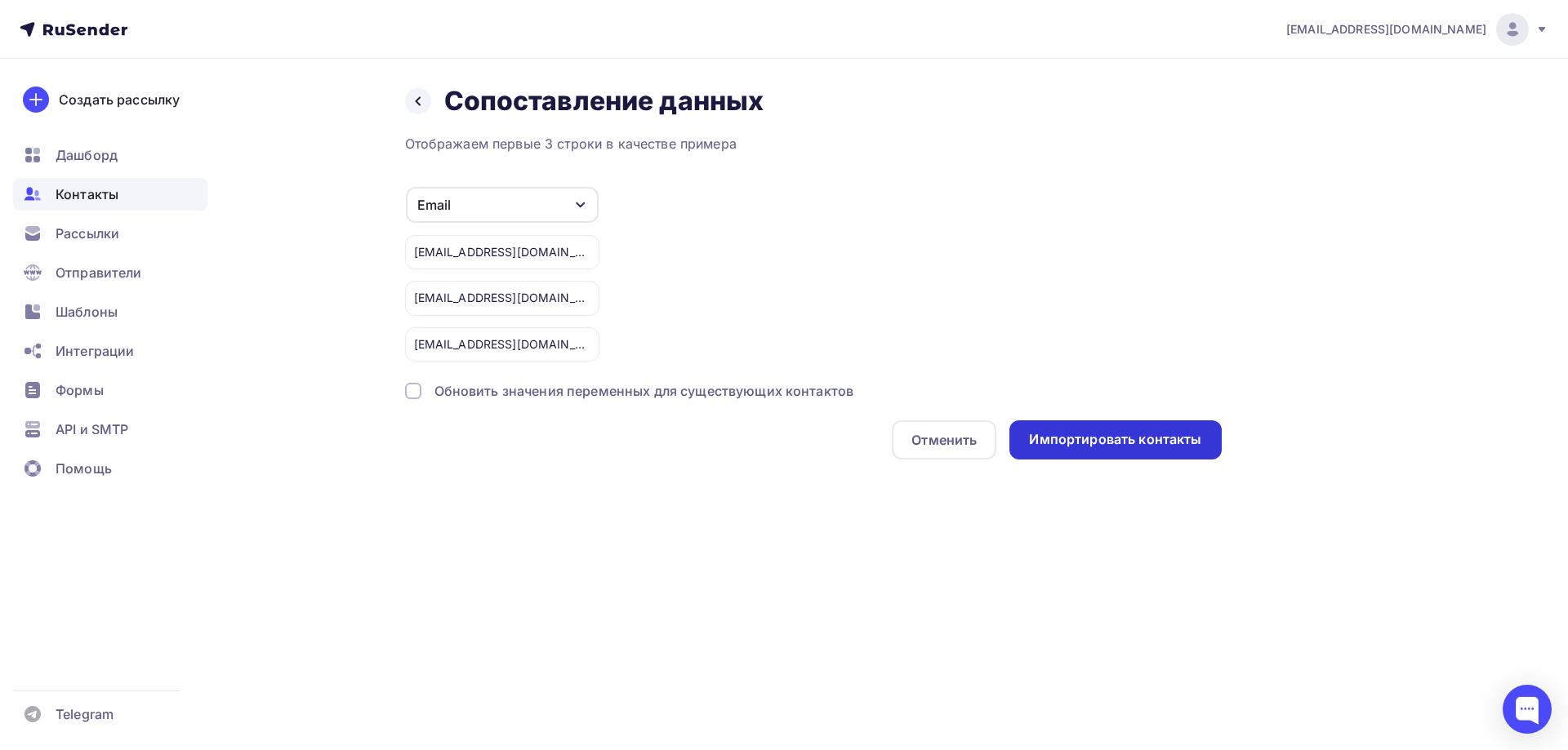
click at [1052, 437] on div "Импортировать контакты" at bounding box center [1115, 440] width 173 height 19
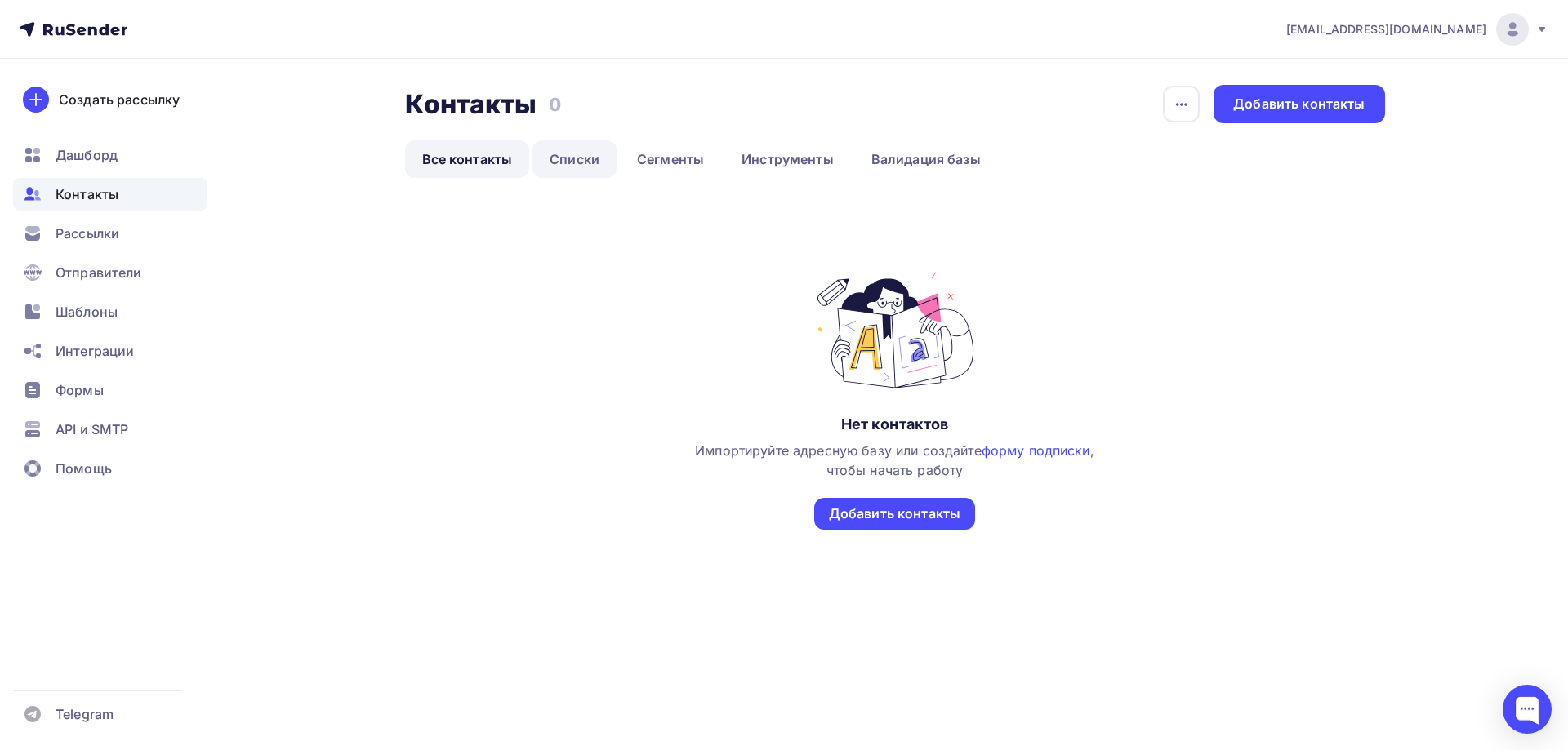
click at [578, 163] on link "Списки" at bounding box center [574, 159] width 84 height 37
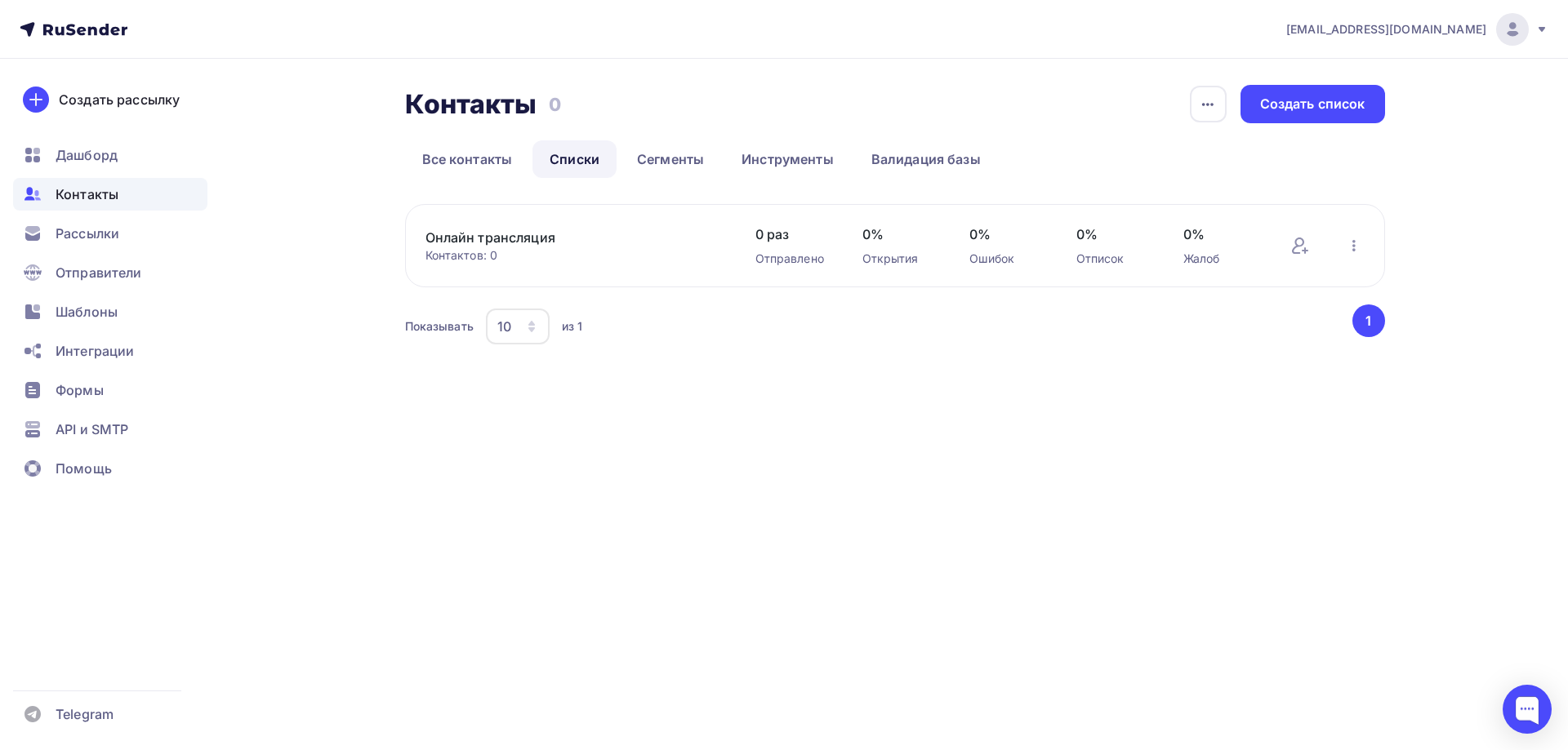
click at [542, 239] on link "Онлайн трансляция" at bounding box center [565, 238] width 278 height 20
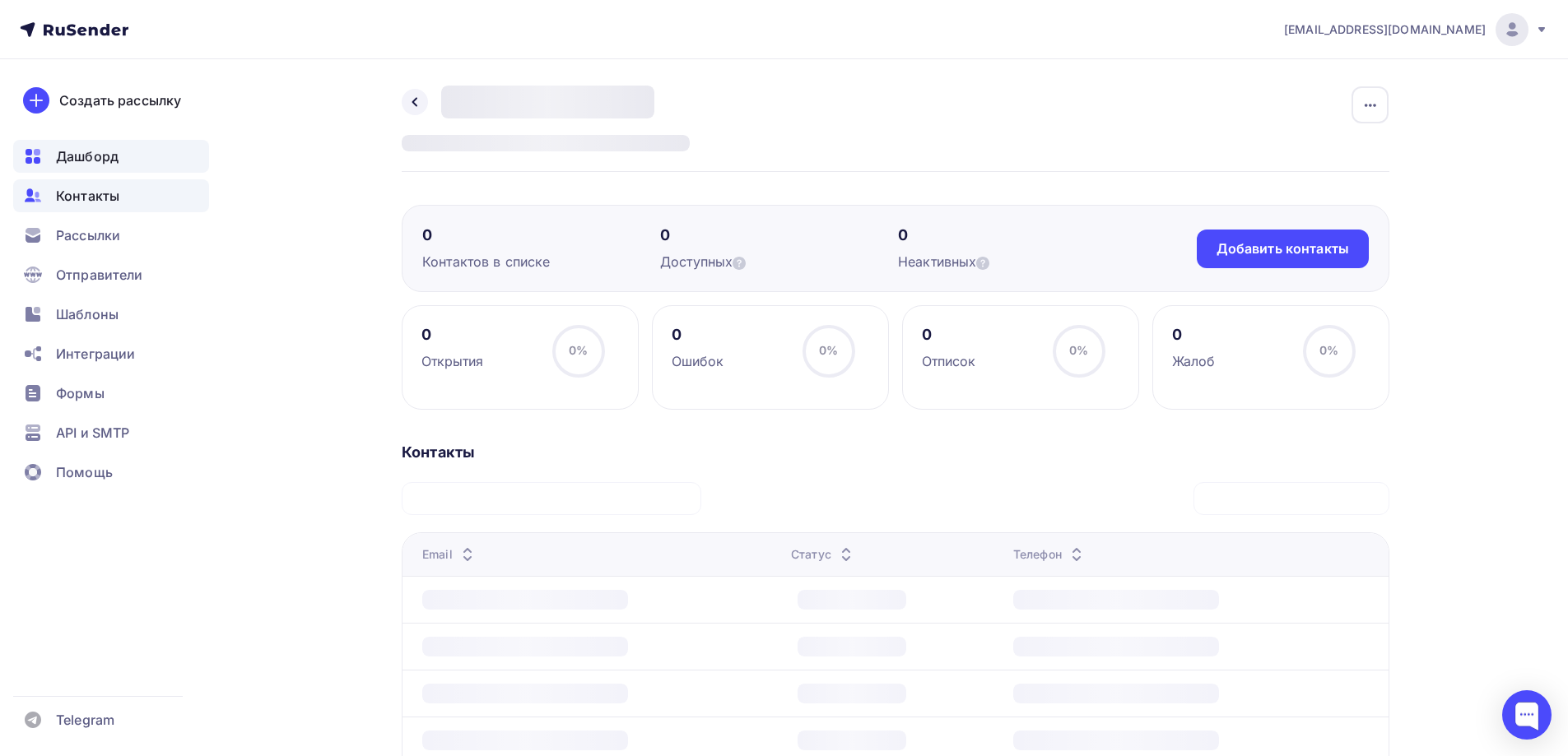
click at [121, 158] on div "Дашборд" at bounding box center [111, 156] width 196 height 33
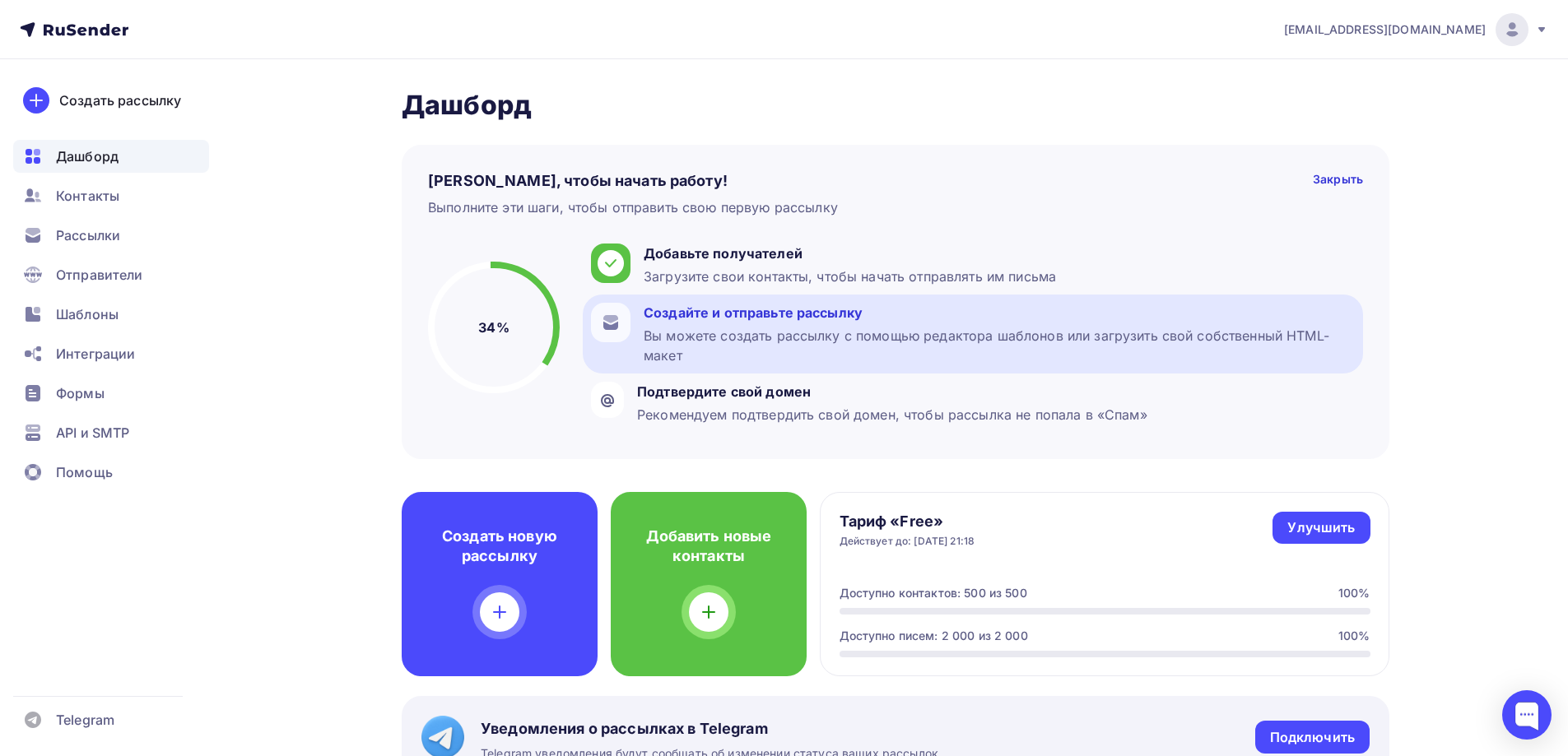
click at [850, 334] on div "Вы можете создать рассылку с помощью редактора шаблонов или загрузить свой собс…" at bounding box center [999, 345] width 711 height 39
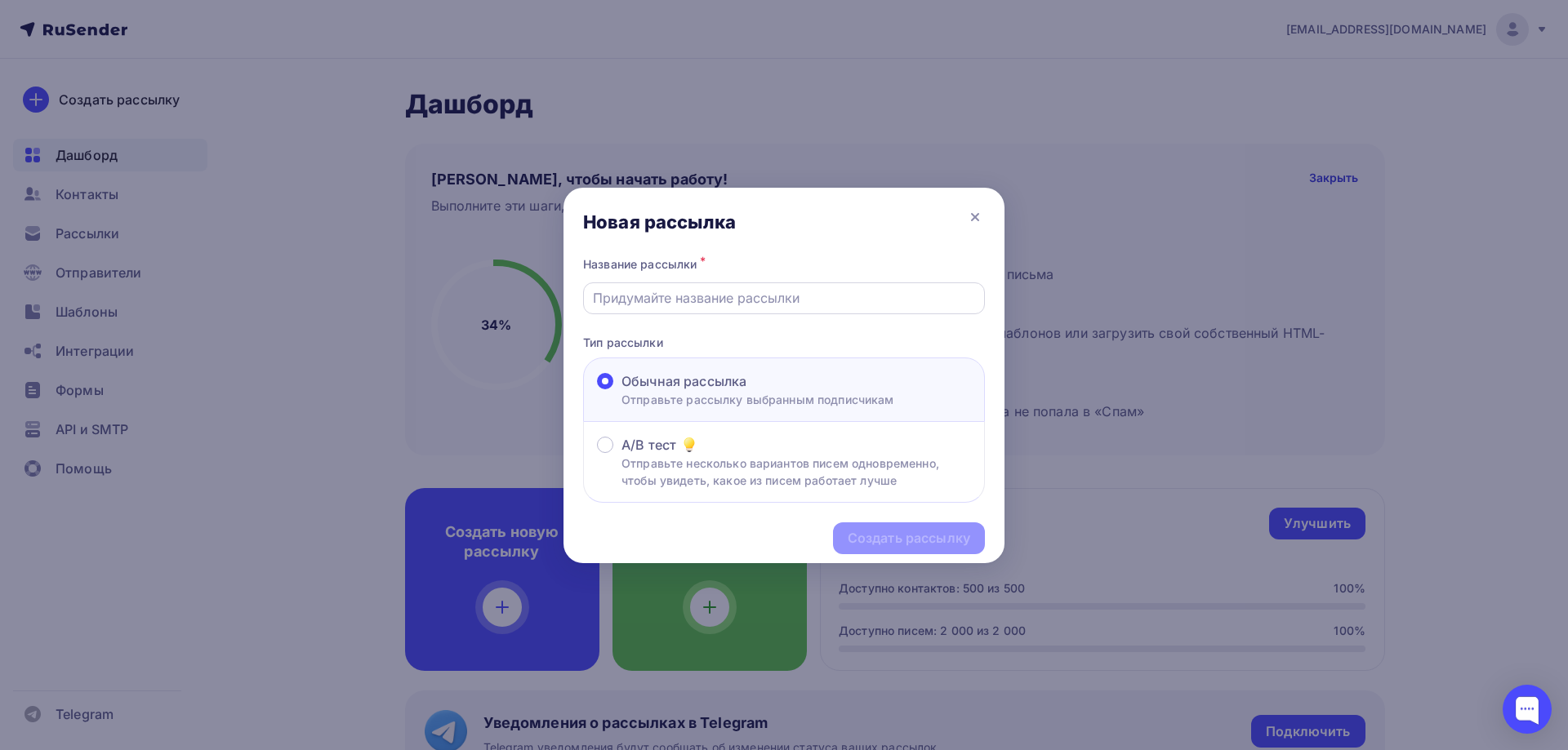
click at [676, 301] on input "text" at bounding box center [785, 297] width 383 height 20
type input "На волне офтальмологии"
click at [882, 544] on div "Создать рассылку" at bounding box center [908, 538] width 122 height 19
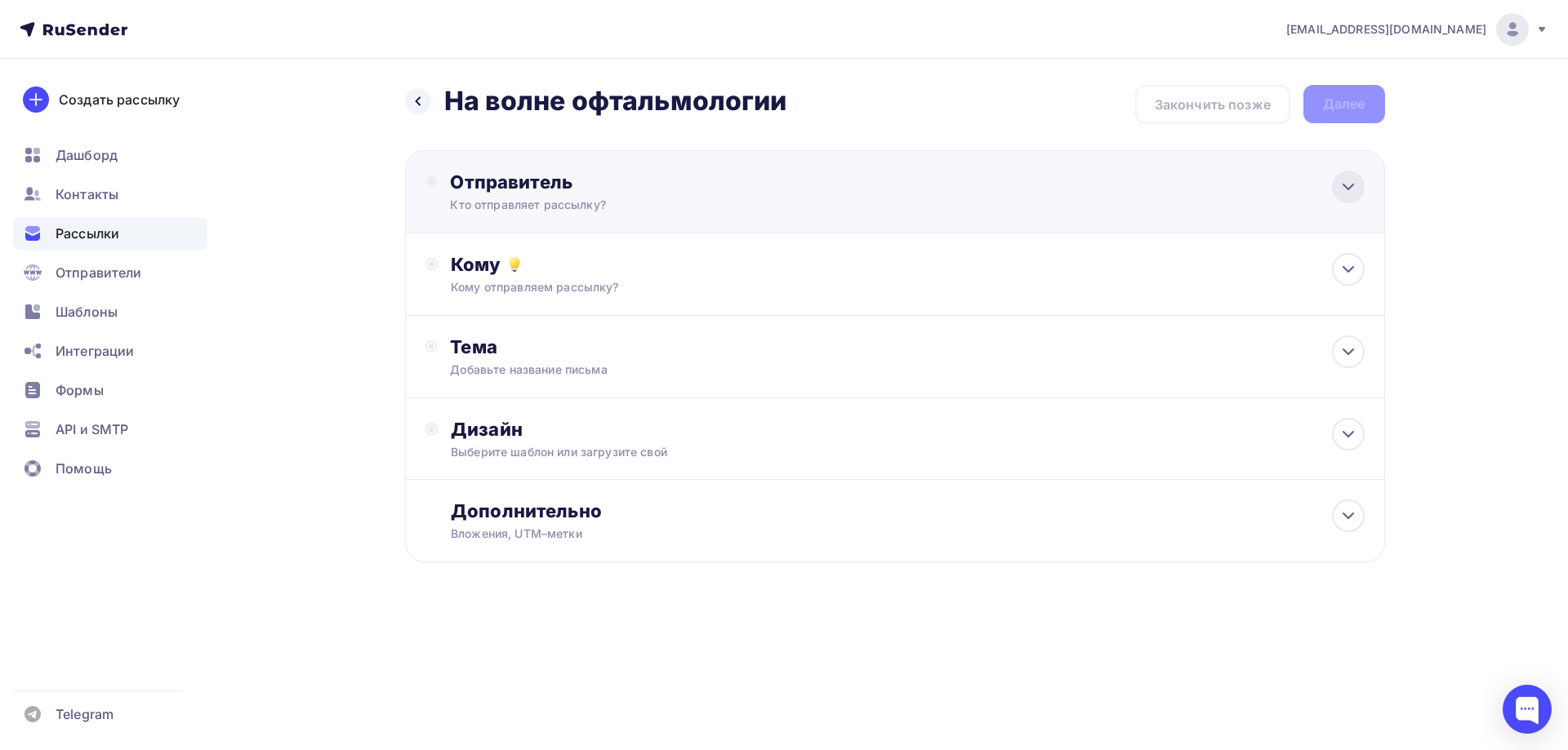
click at [1344, 197] on div at bounding box center [1349, 187] width 33 height 33
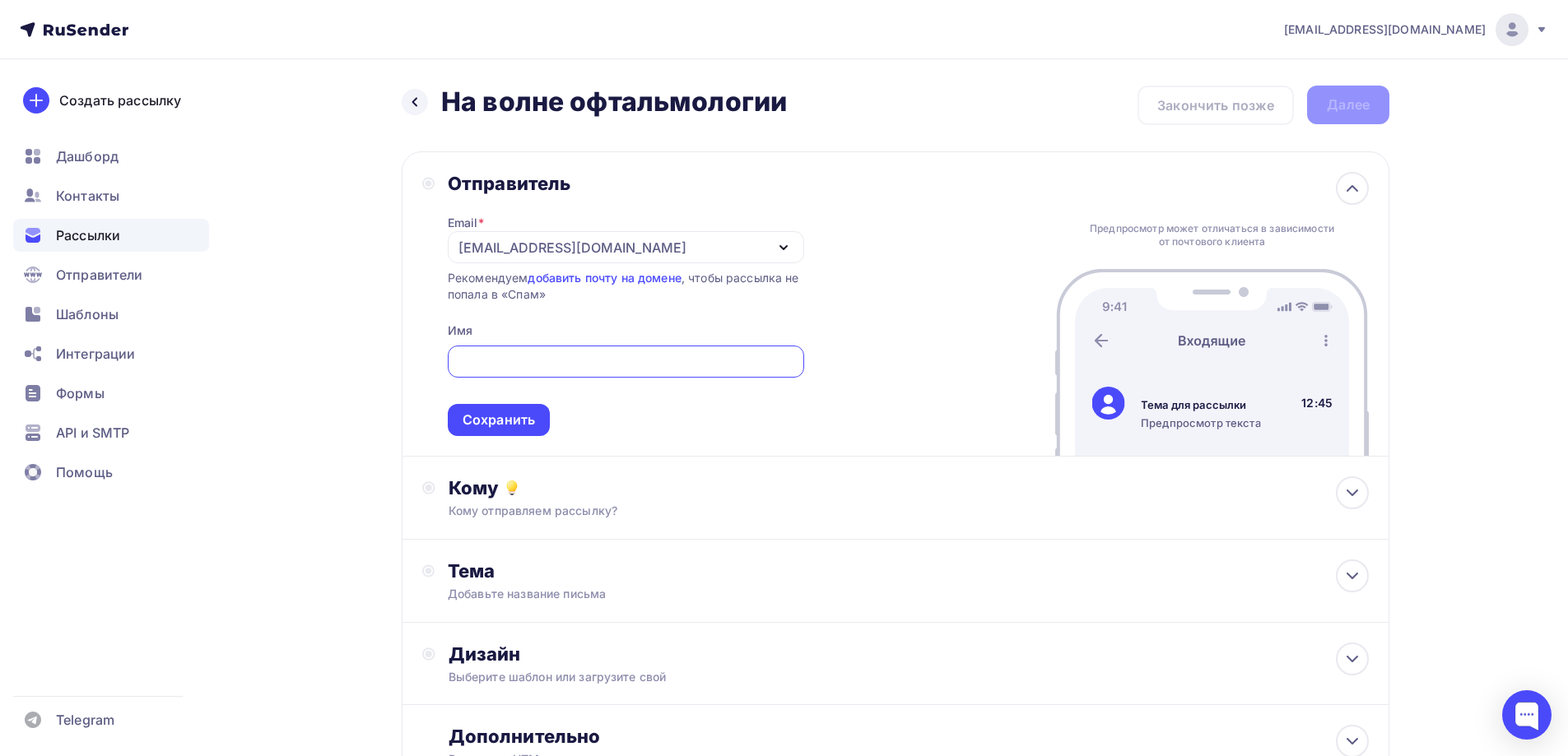
click at [798, 239] on div "[EMAIL_ADDRESS][DOMAIN_NAME]" at bounding box center [626, 247] width 357 height 32
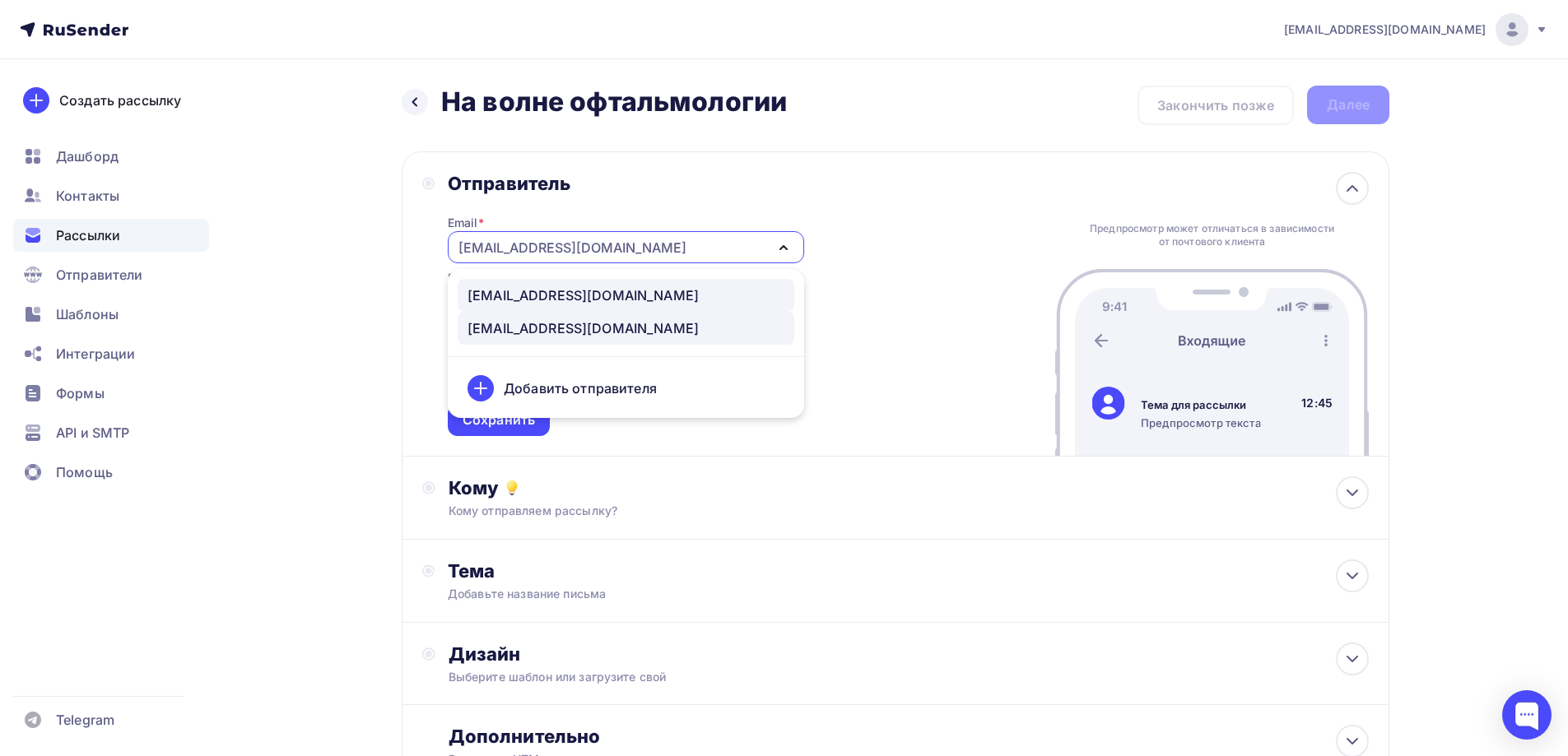
click at [652, 295] on div "infonavolne@mvk-sochi.ru" at bounding box center [626, 295] width 317 height 20
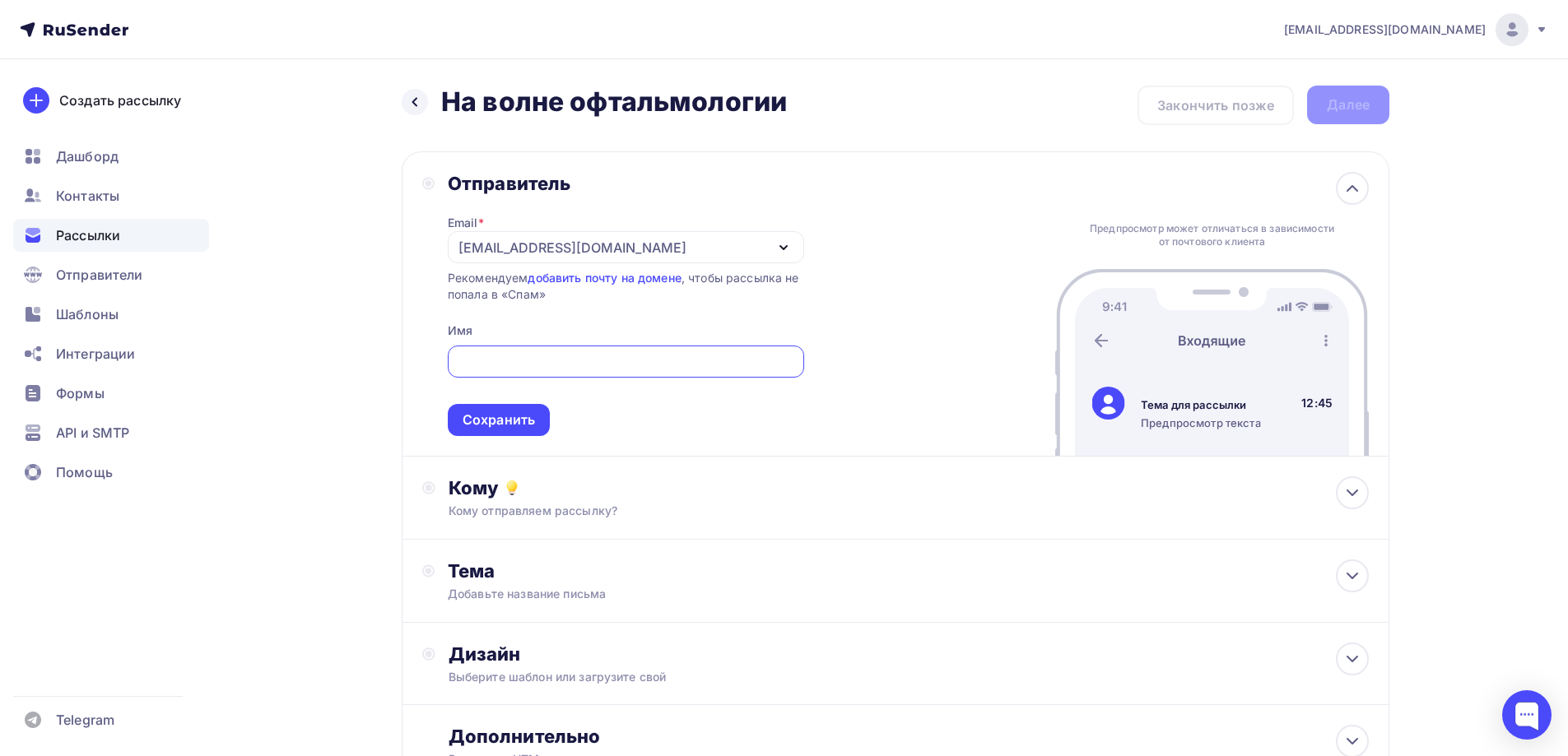
click at [516, 371] on input "text" at bounding box center [626, 362] width 337 height 20
click at [517, 364] on input "text" at bounding box center [626, 362] width 337 height 20
type input "На волне офтальмологии"
click at [524, 427] on div "Сохранить" at bounding box center [498, 420] width 73 height 19
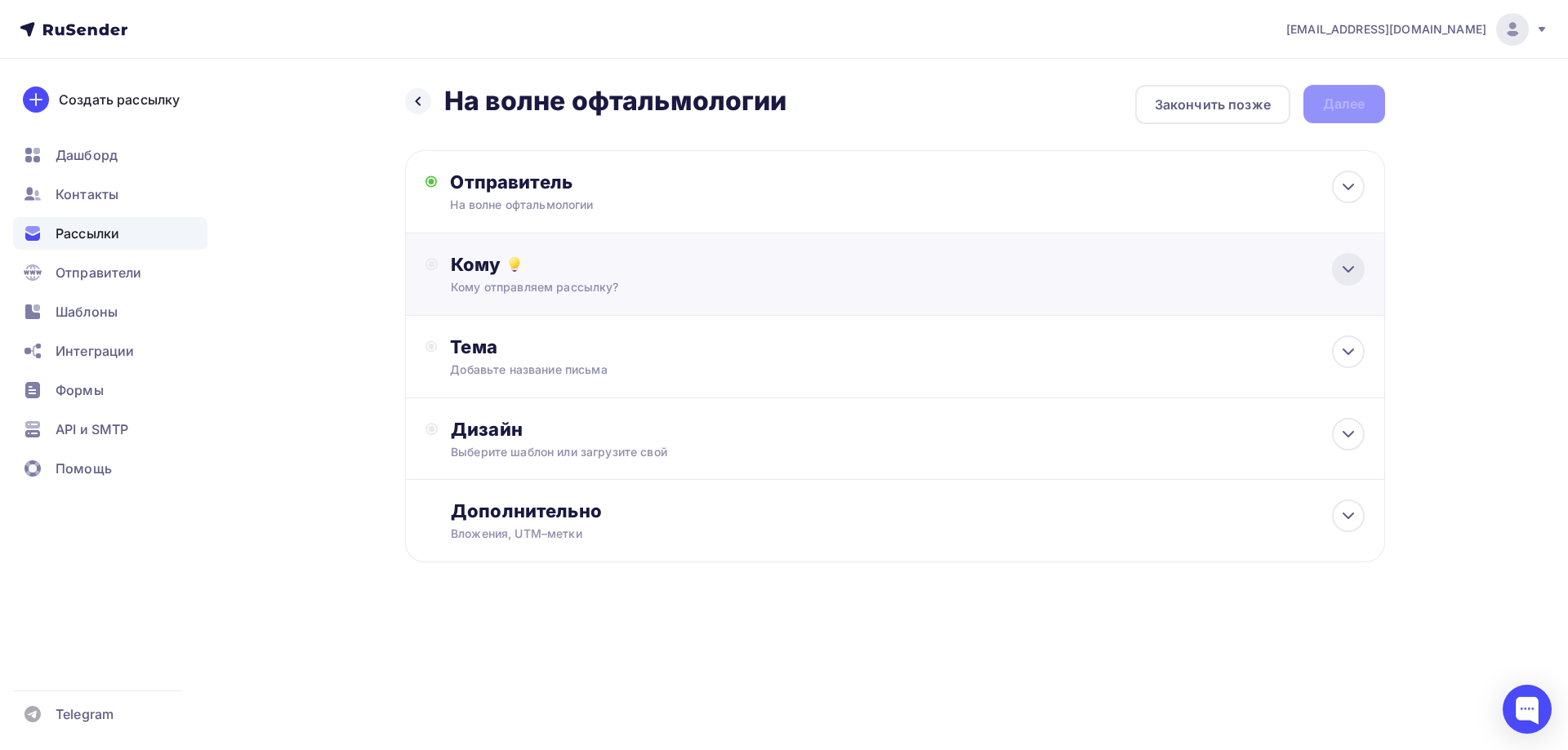
click at [1346, 271] on icon at bounding box center [1348, 270] width 10 height 5
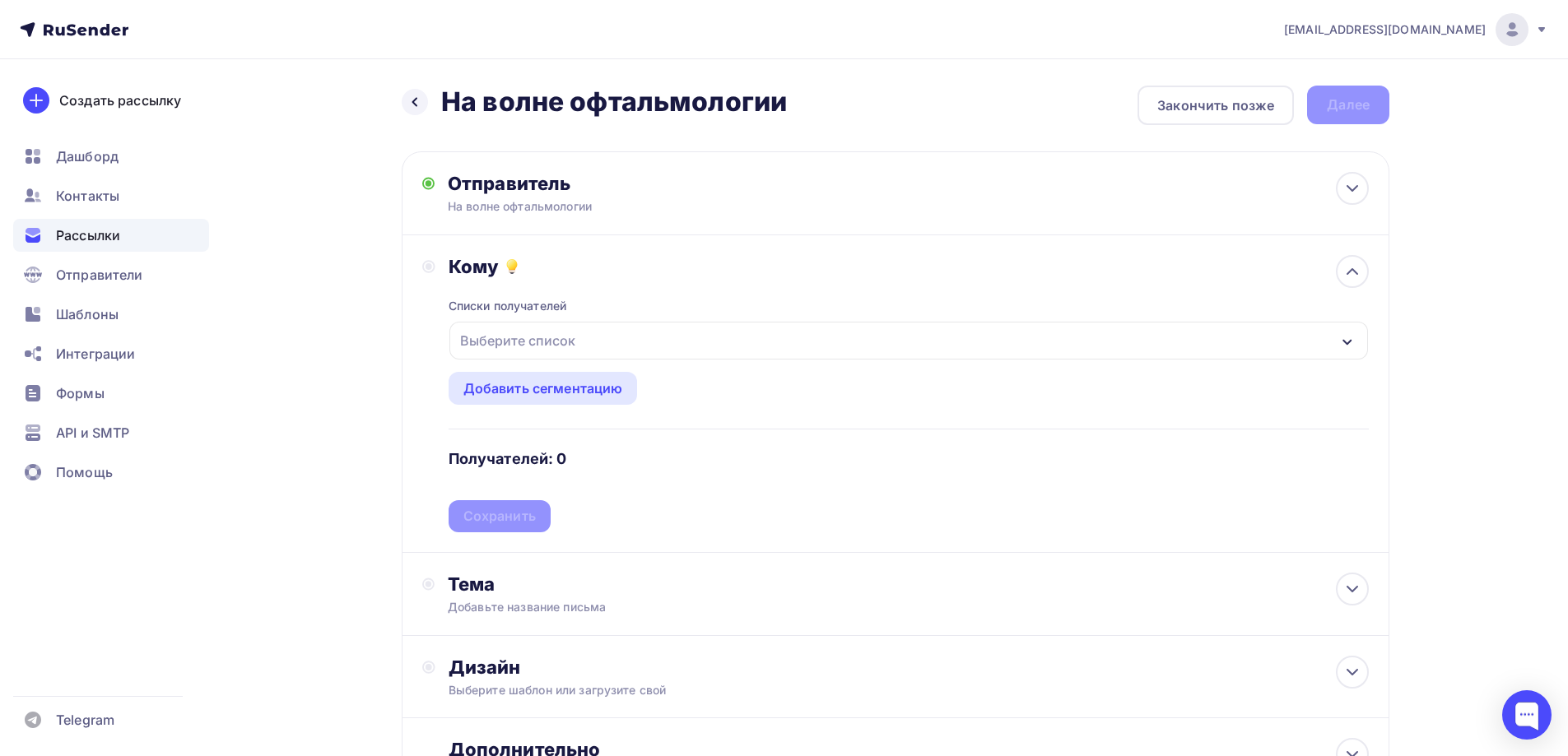
click at [580, 345] on div "Выберите список" at bounding box center [908, 340] width 919 height 38
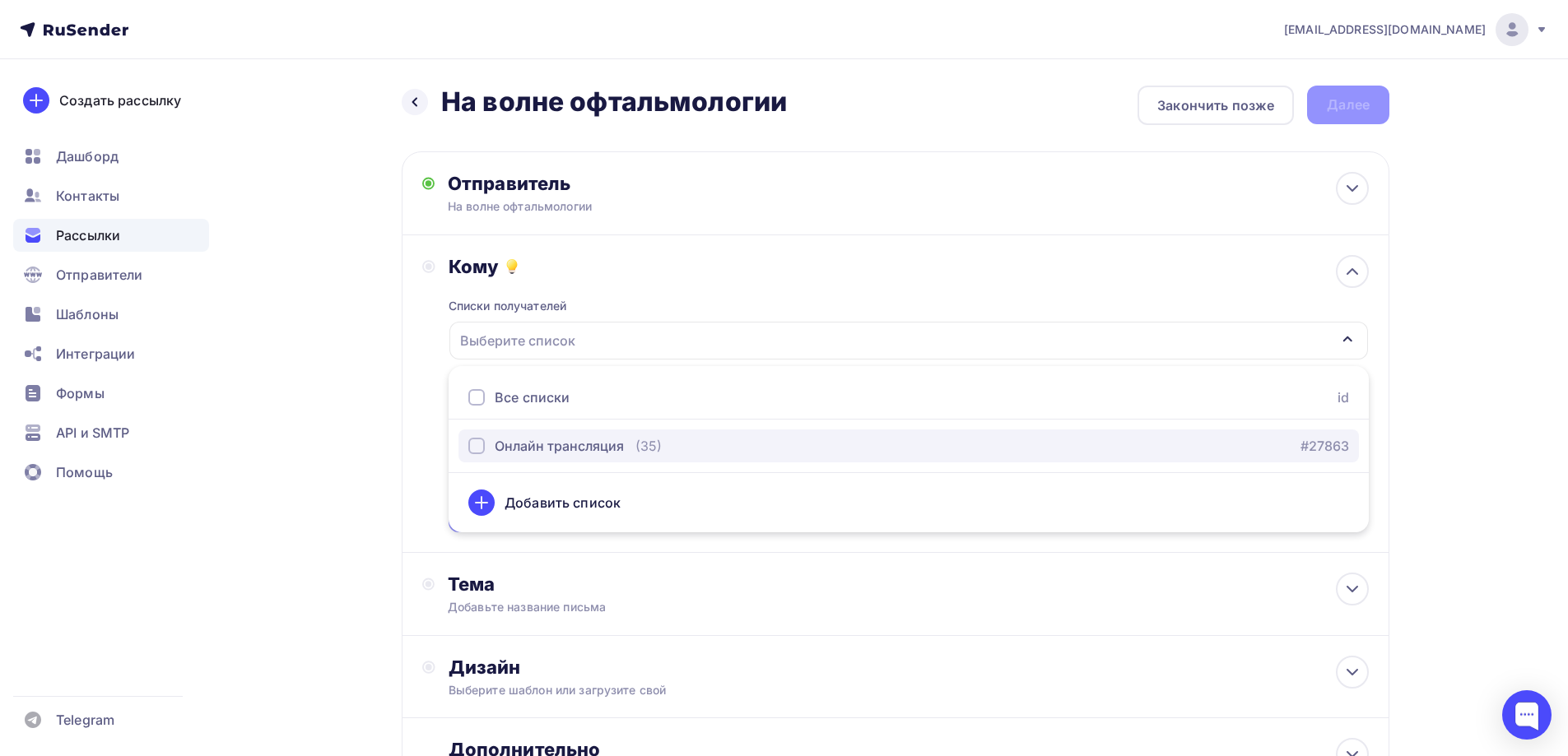
click at [567, 450] on div "Онлайн трансляция" at bounding box center [559, 446] width 129 height 20
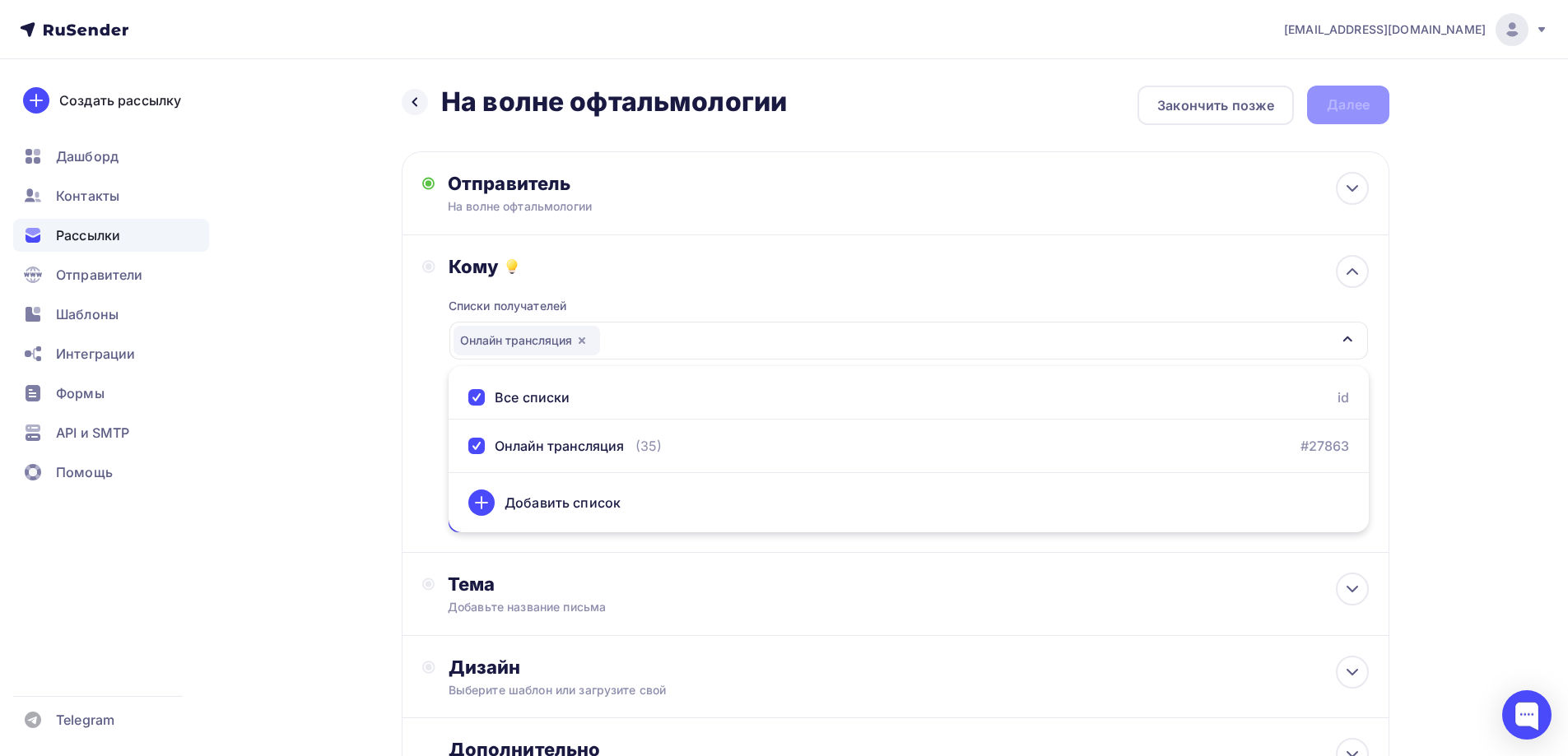
click at [1481, 445] on div "masovsky@yandex.ru Аккаунт Тарифы Выйти Создать рассылку Дашборд Контакты Рассы…" at bounding box center [784, 454] width 1568 height 908
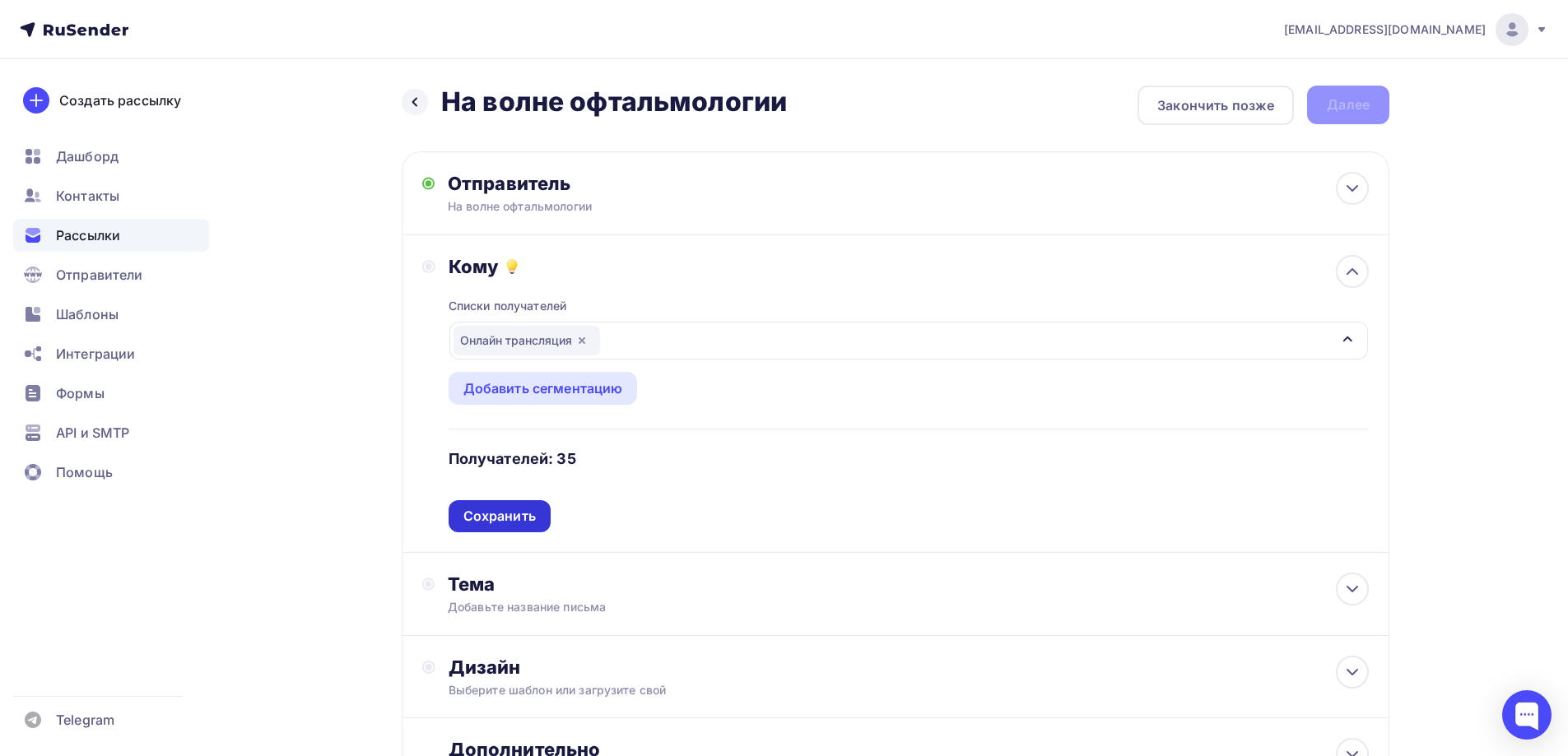
click at [520, 514] on div "Сохранить" at bounding box center [499, 517] width 73 height 19
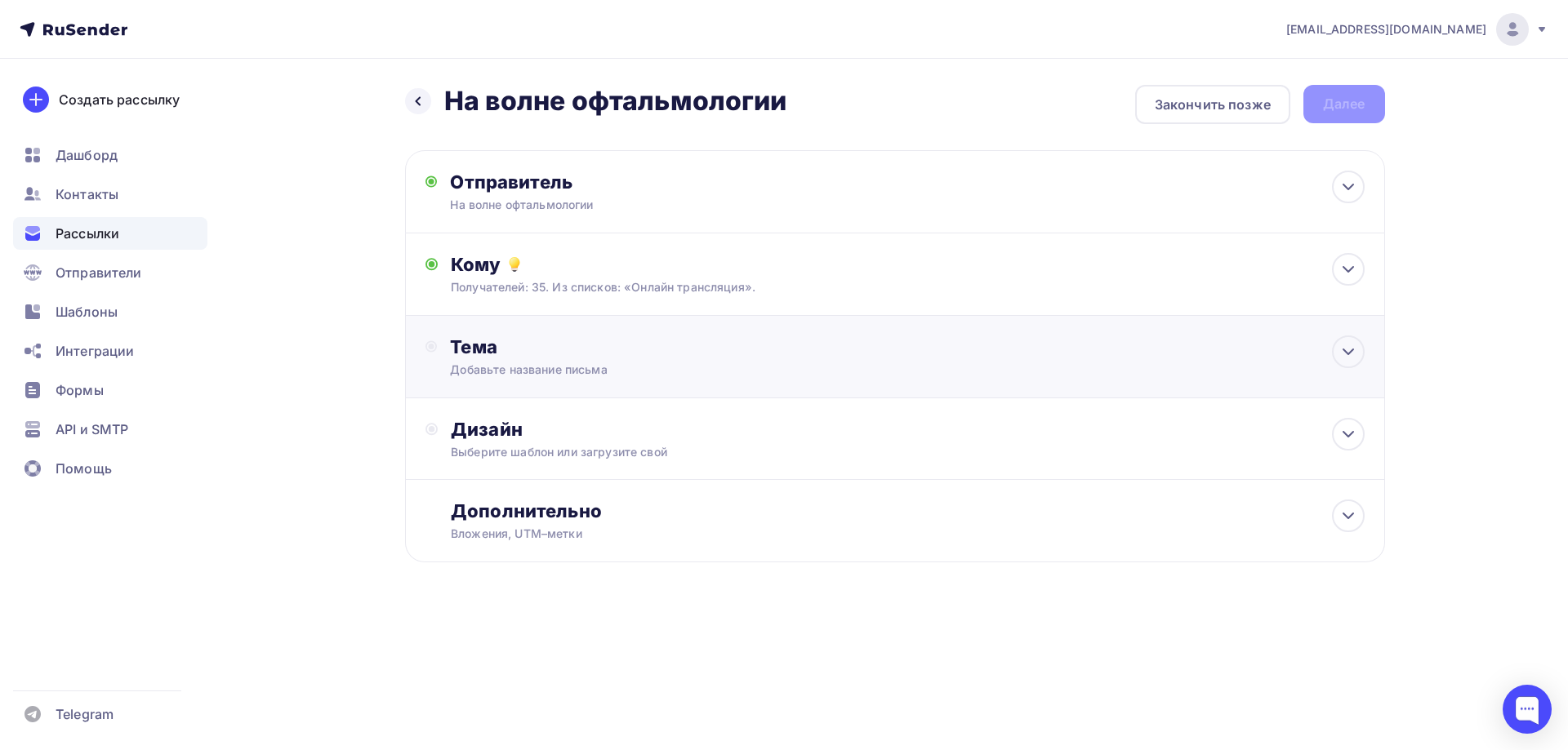
click at [1367, 356] on div "Тема Добавьте название письма Тема * Рекомендуем использовать не более 150 симв…" at bounding box center [895, 356] width 980 height 82
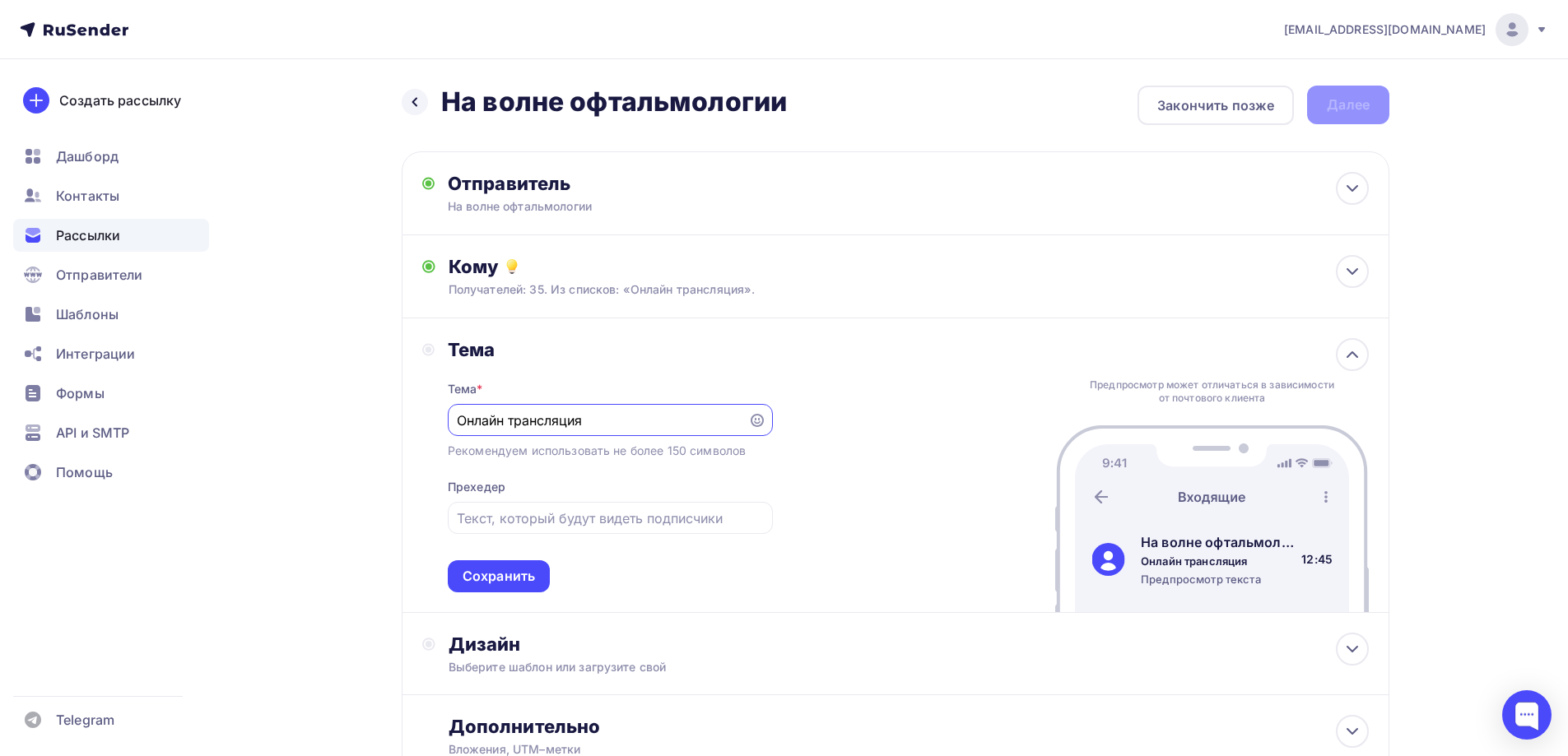
type input "Онлайн трансляция"
click at [854, 468] on div "Тема Тема * Онлайн трансляция Рекомендуем использовать не более 150 символов Пр…" at bounding box center [896, 465] width 988 height 295
click at [531, 515] on input "text" at bounding box center [610, 518] width 306 height 20
paste input "🚀 До старта форума «На волне офтальмологии» остался 1 день!"
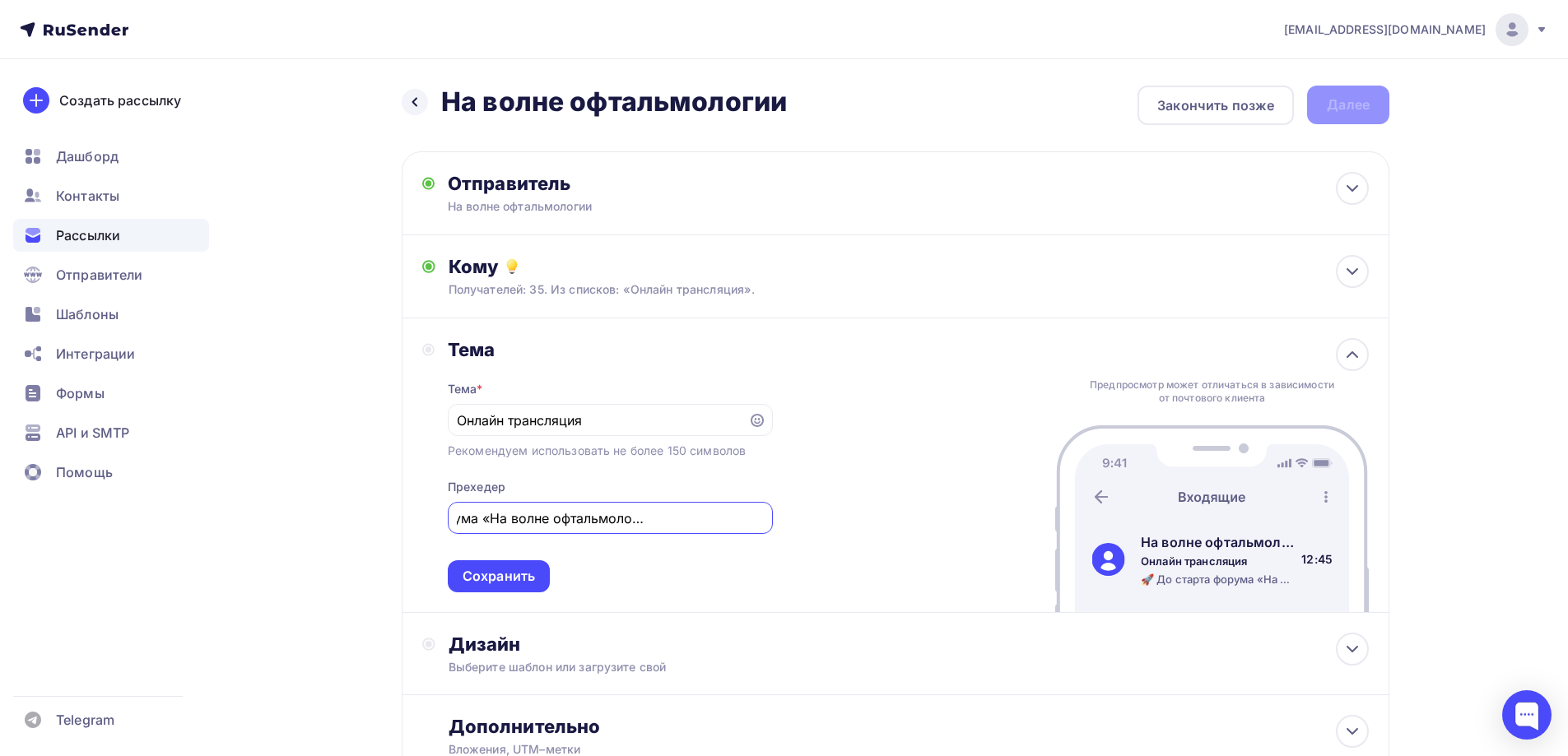
drag, startPoint x: 758, startPoint y: 519, endPoint x: 701, endPoint y: 524, distance: 57.2
click at [701, 524] on input "🚀 До старта форума «На волне офтальмологии» остался 1 день!" at bounding box center [610, 518] width 306 height 20
type input "🚀 До старта форума «На волне офтальмологии» осталось меньше дня!"
click at [518, 572] on div "Сохранить" at bounding box center [498, 577] width 73 height 19
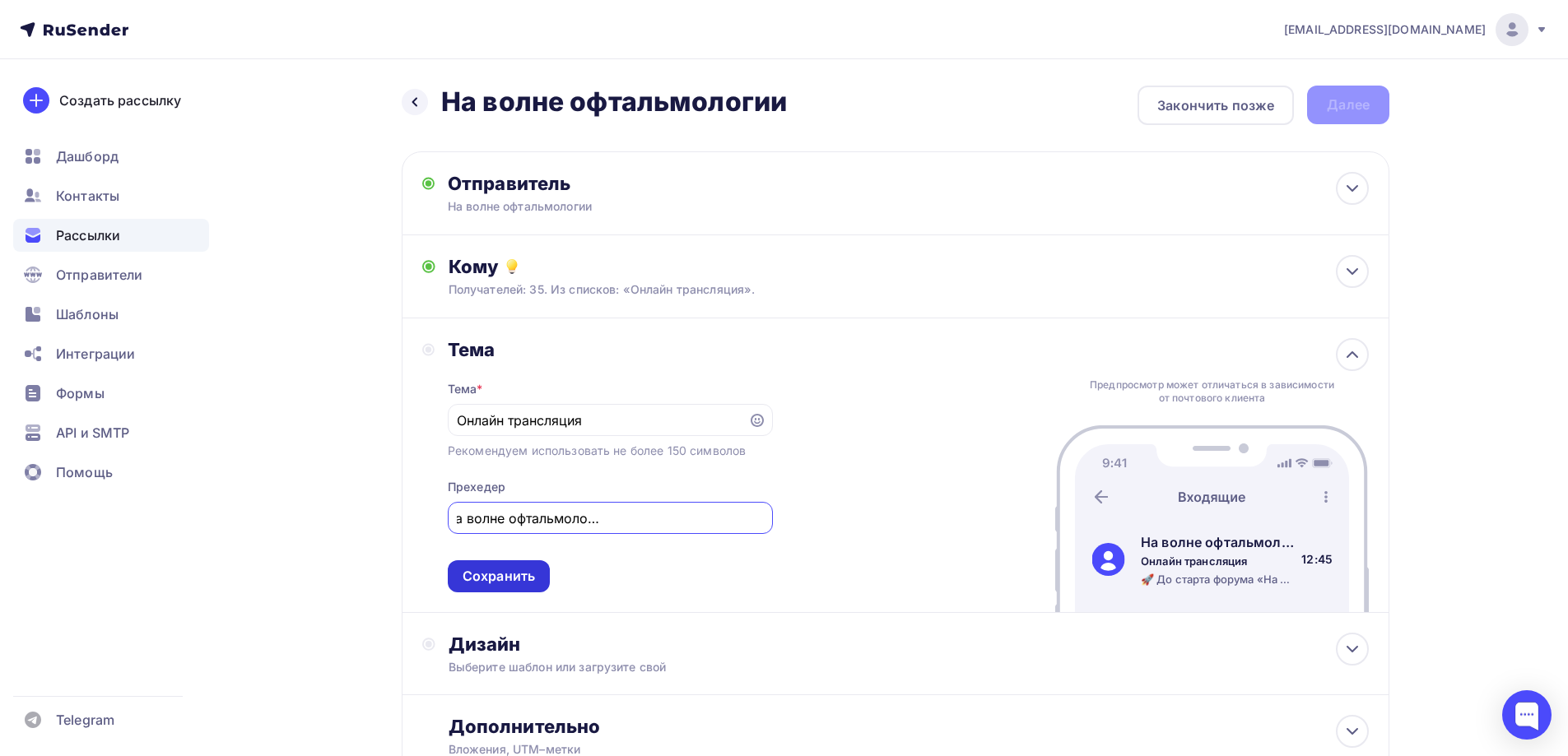
scroll to position [0, 0]
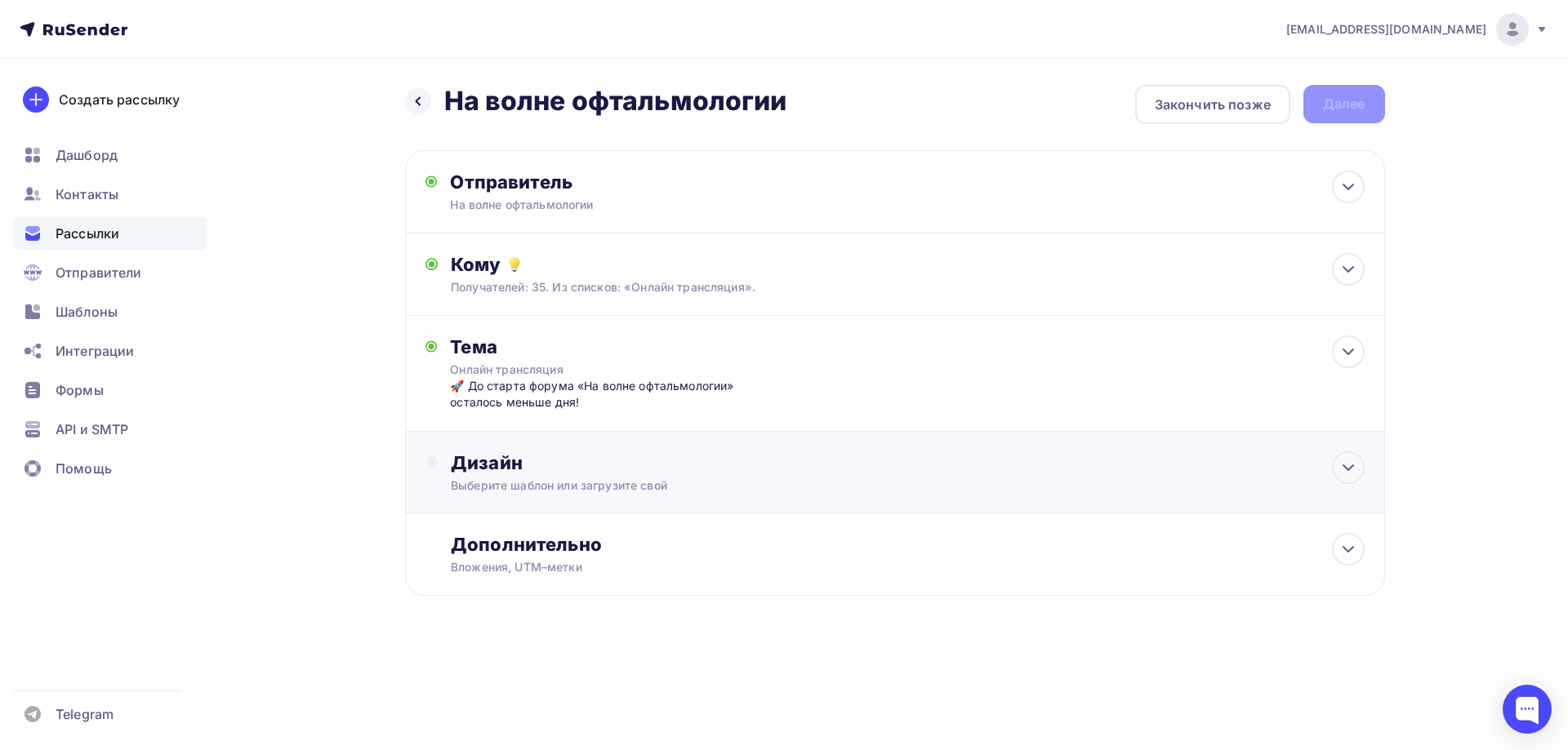
click at [787, 472] on div "Дизайн" at bounding box center [907, 463] width 913 height 23
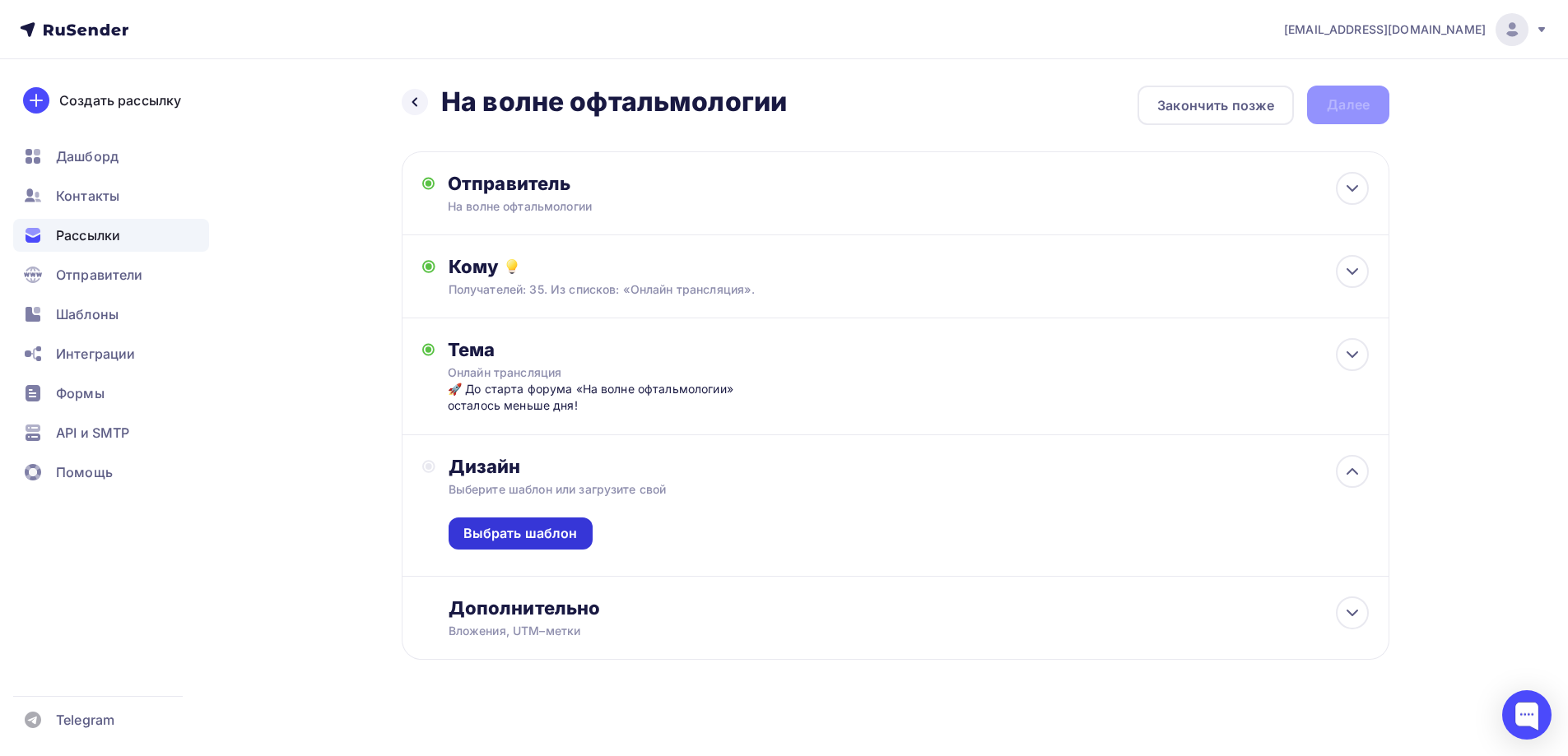
click at [571, 535] on div "Выбрать шаблон" at bounding box center [520, 534] width 114 height 19
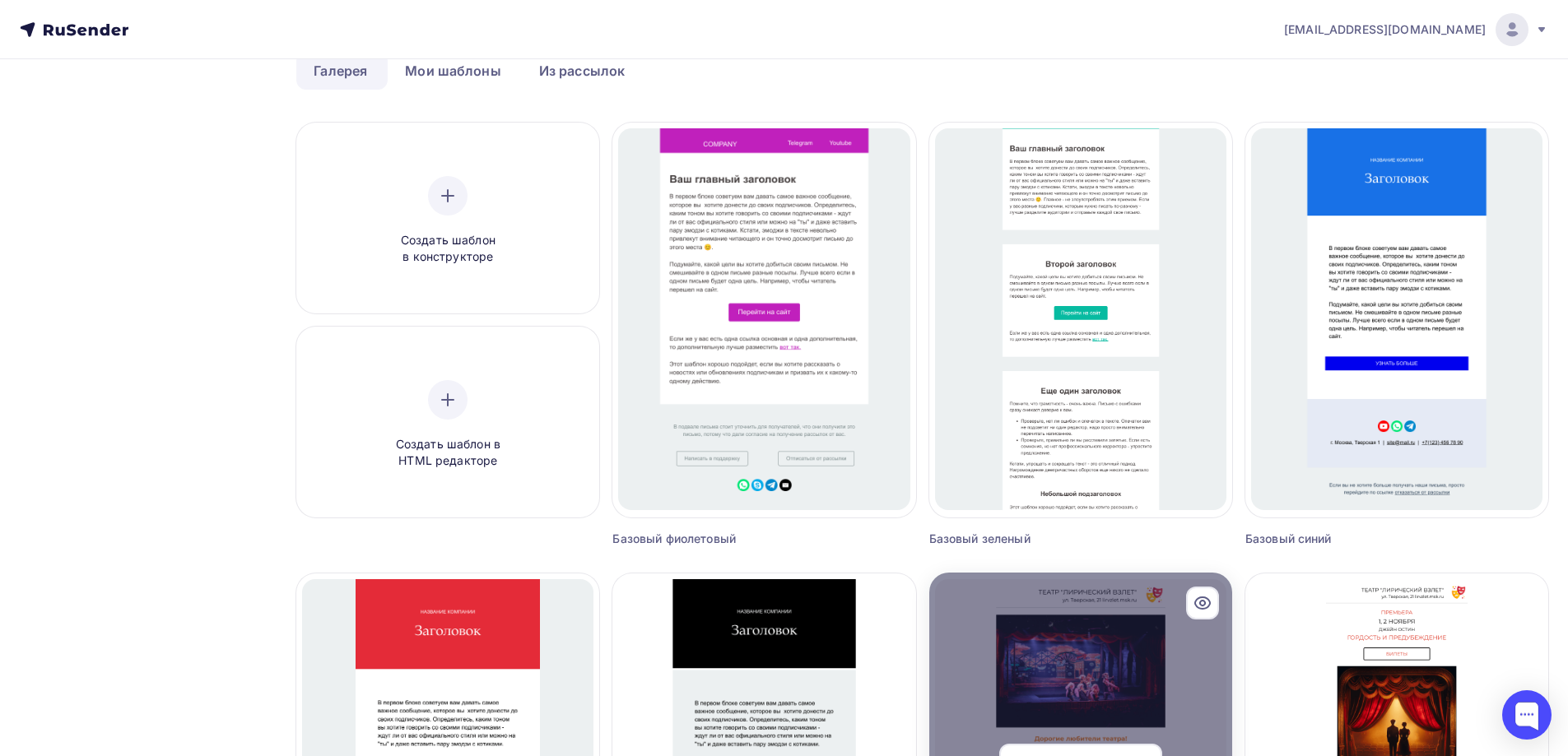
scroll to position [82, 0]
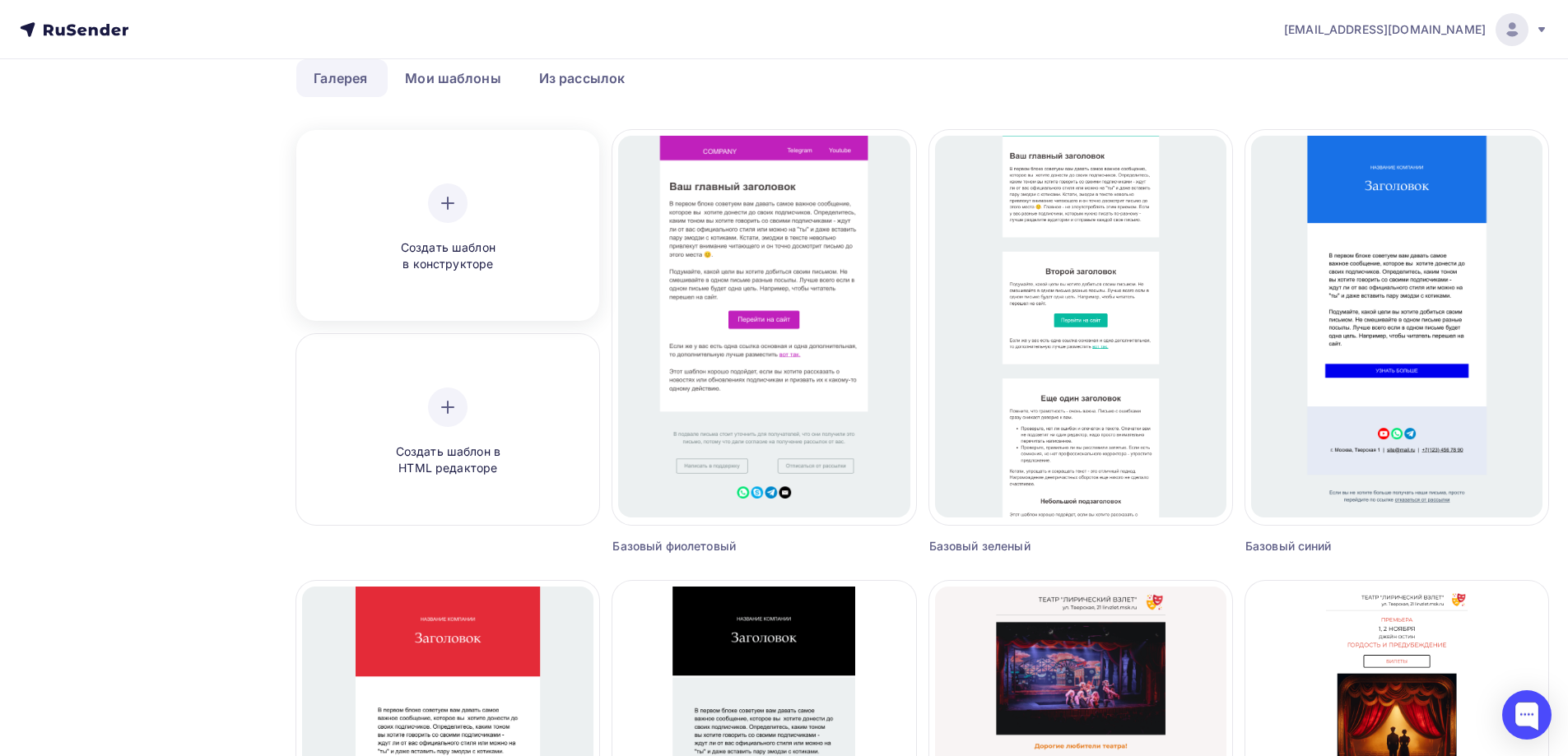
click at [469, 212] on div "Создать шаблон в конструкторе" at bounding box center [448, 228] width 156 height 90
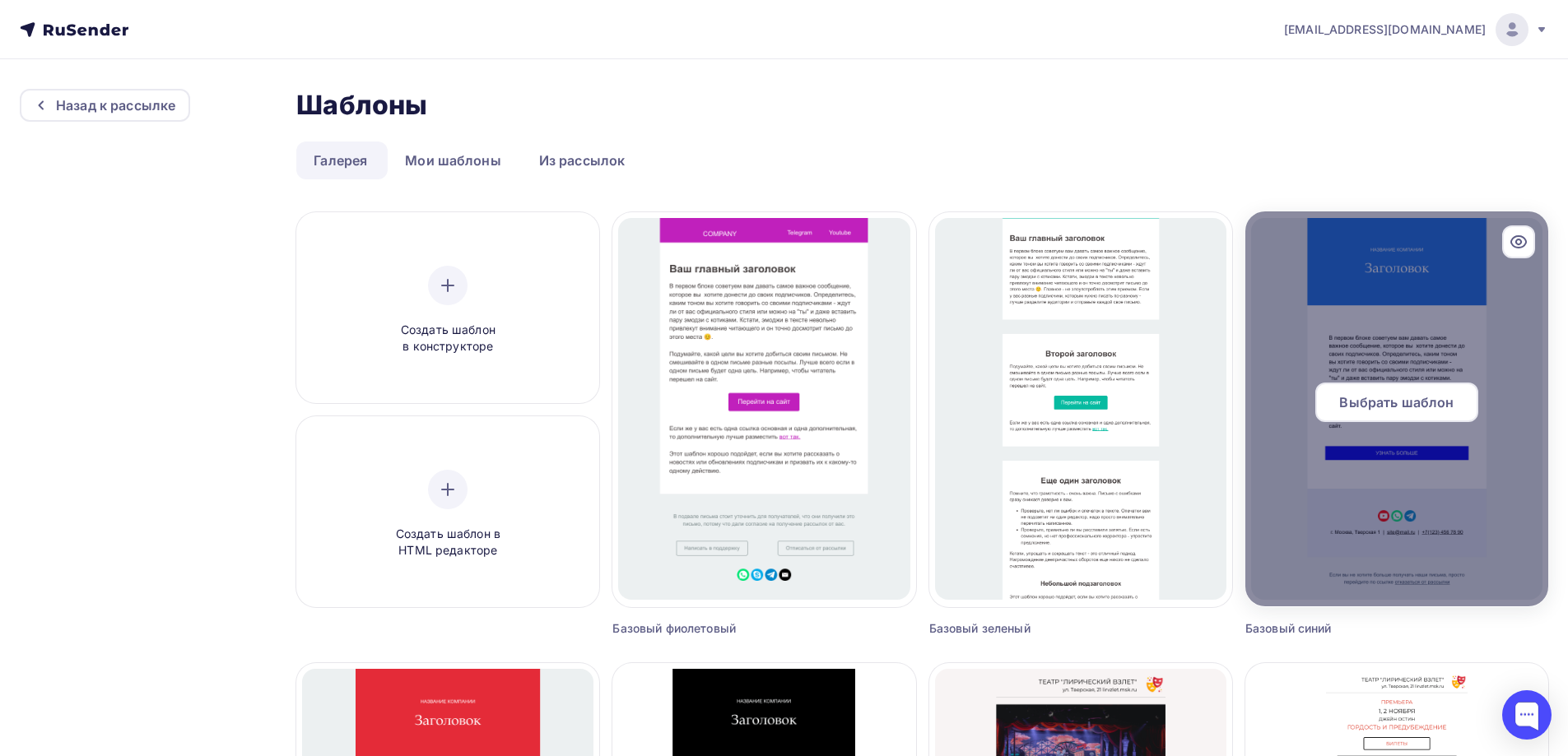
click at [1433, 465] on div at bounding box center [1397, 409] width 303 height 395
click at [1404, 412] on span "Выбрать шаблон" at bounding box center [1396, 402] width 114 height 20
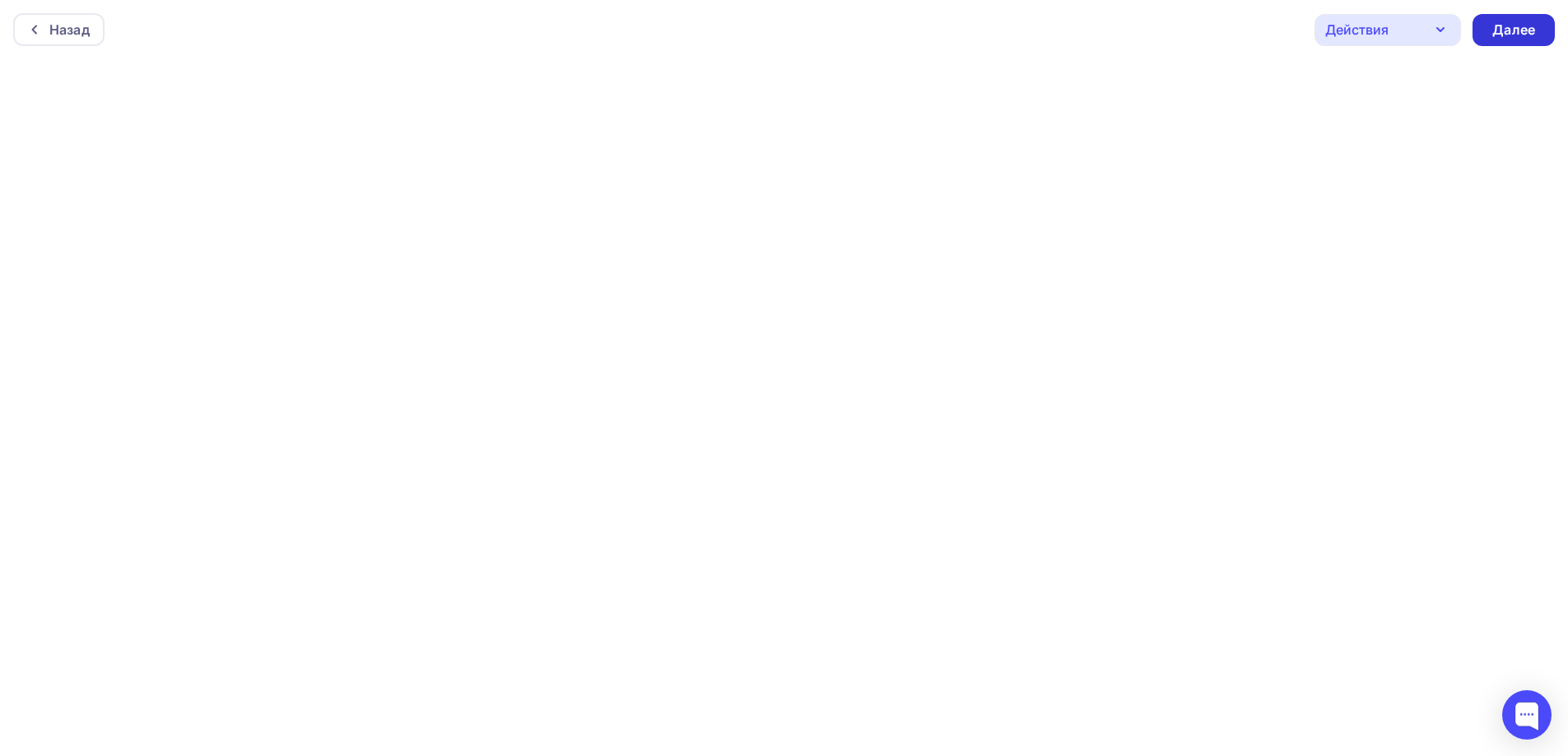
click at [1515, 42] on div "Далее" at bounding box center [1514, 30] width 82 height 32
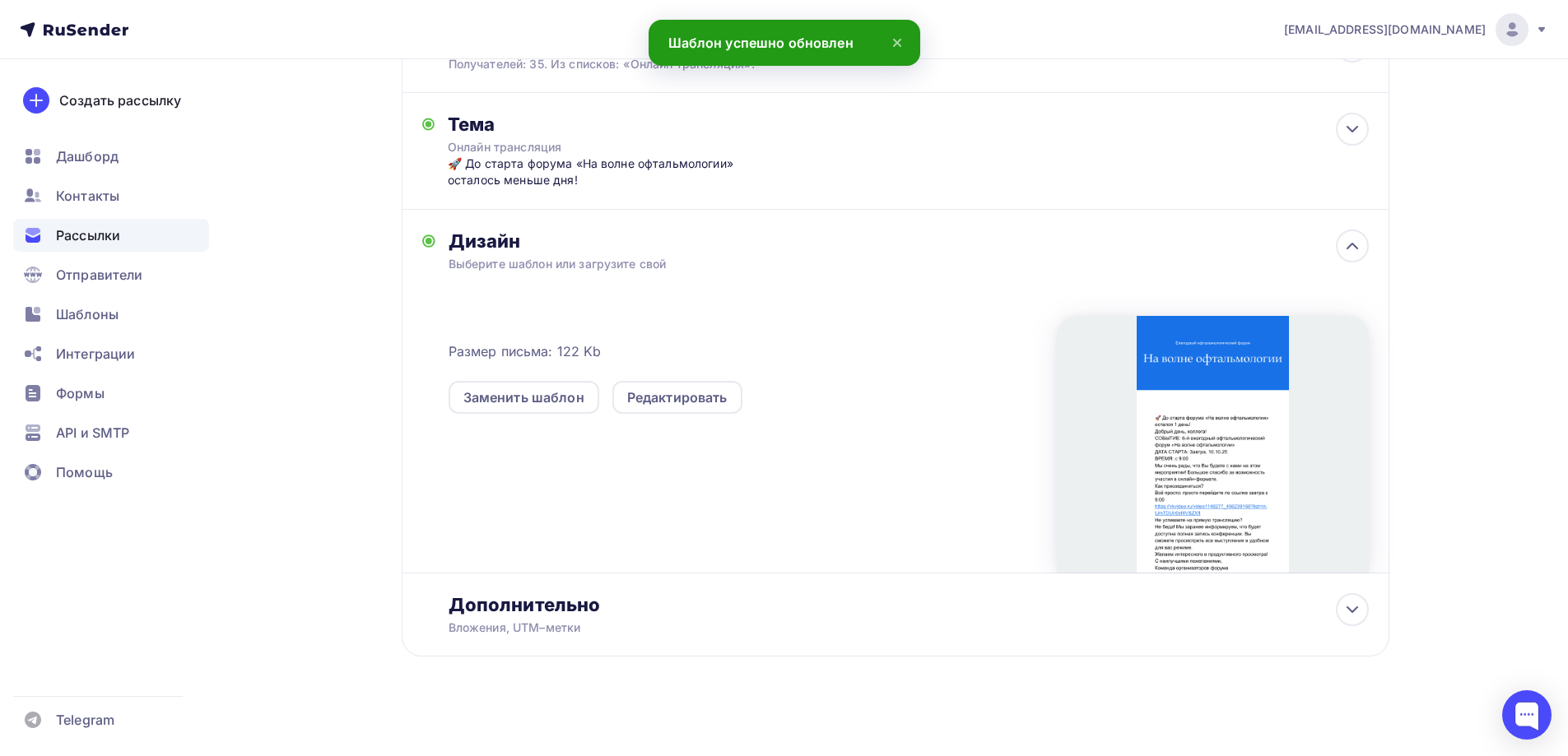
scroll to position [232, 0]
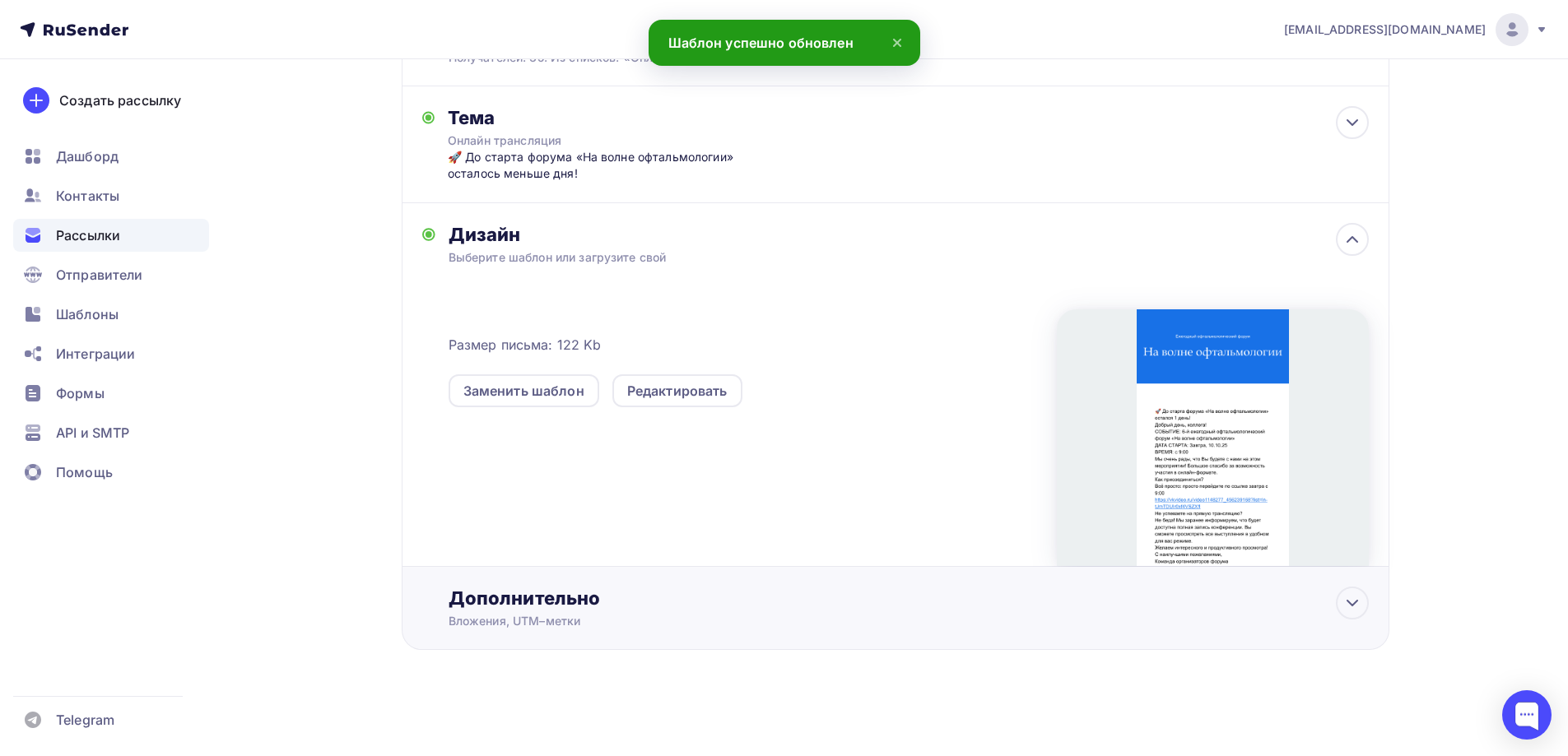
click at [1149, 614] on div "Вложения, UTM–метки" at bounding box center [863, 621] width 829 height 17
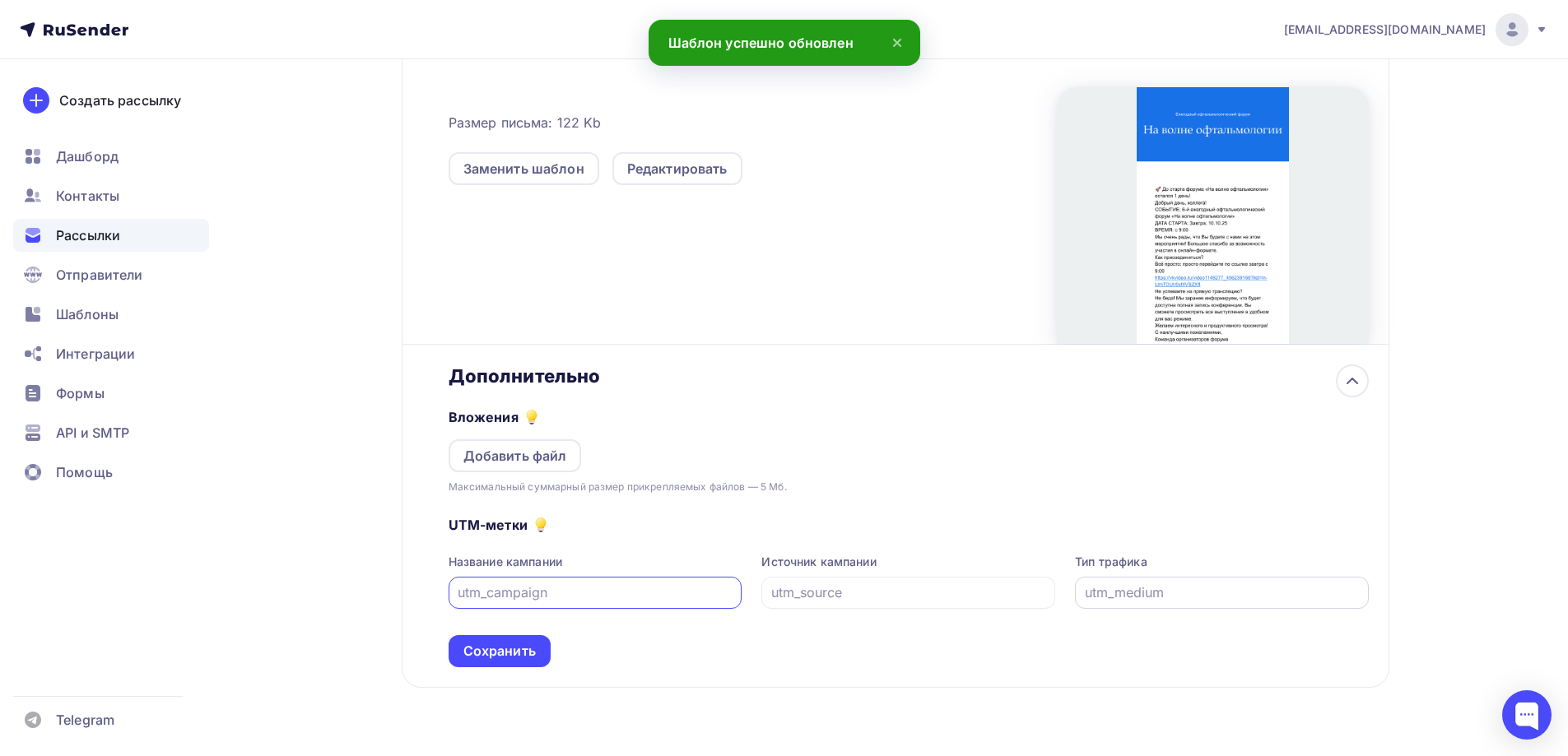
scroll to position [478, 0]
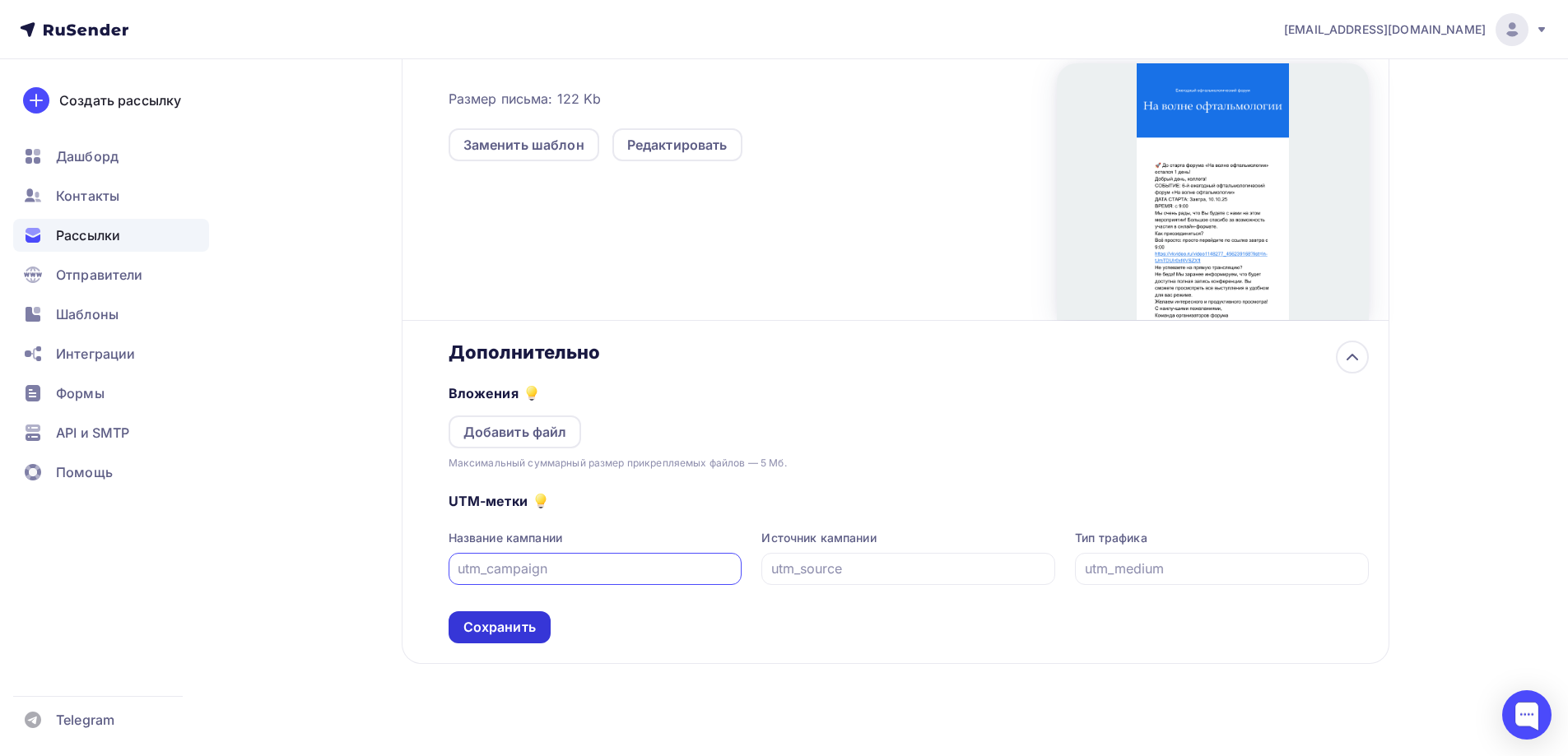
click at [511, 628] on div "Сохранить" at bounding box center [499, 628] width 73 height 19
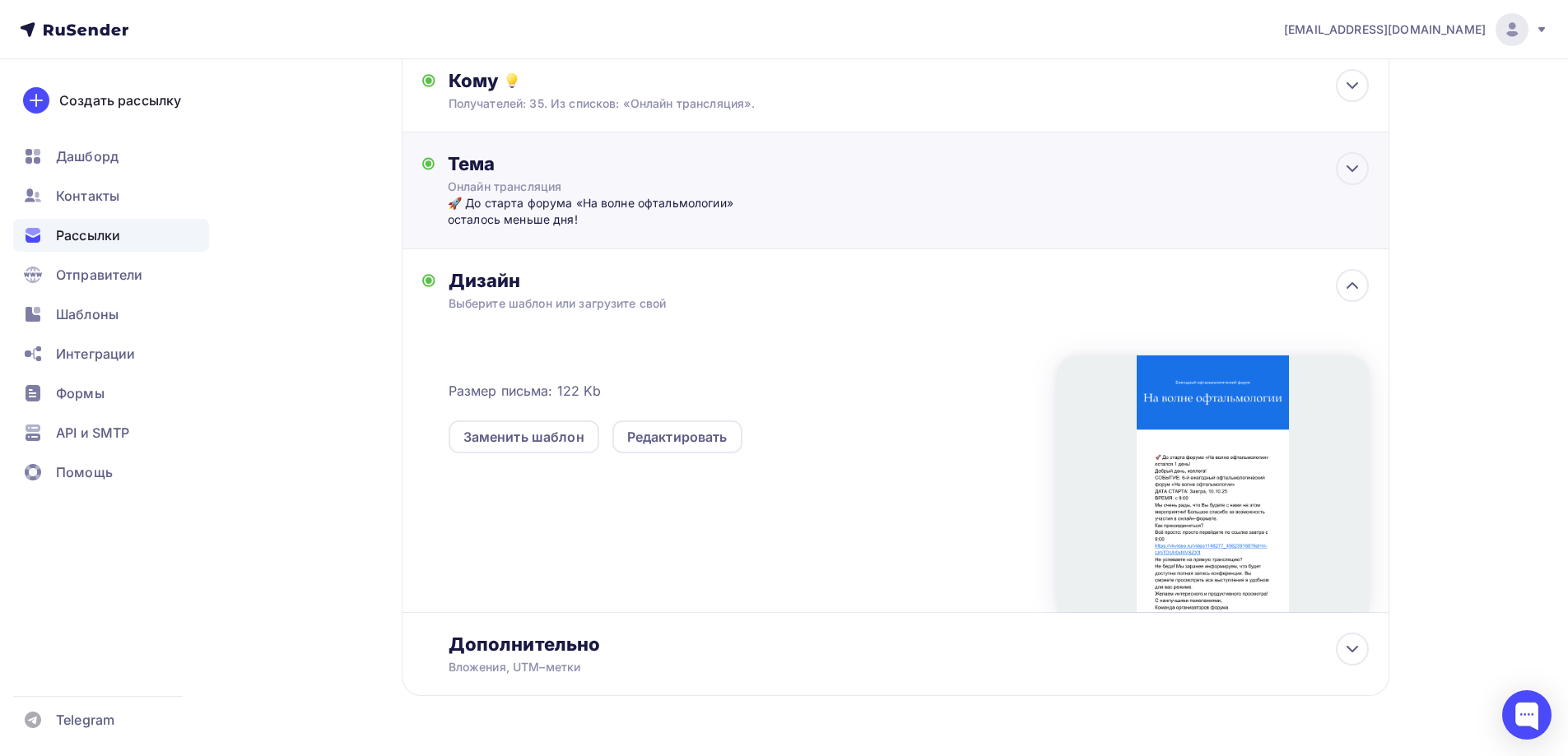
scroll to position [0, 0]
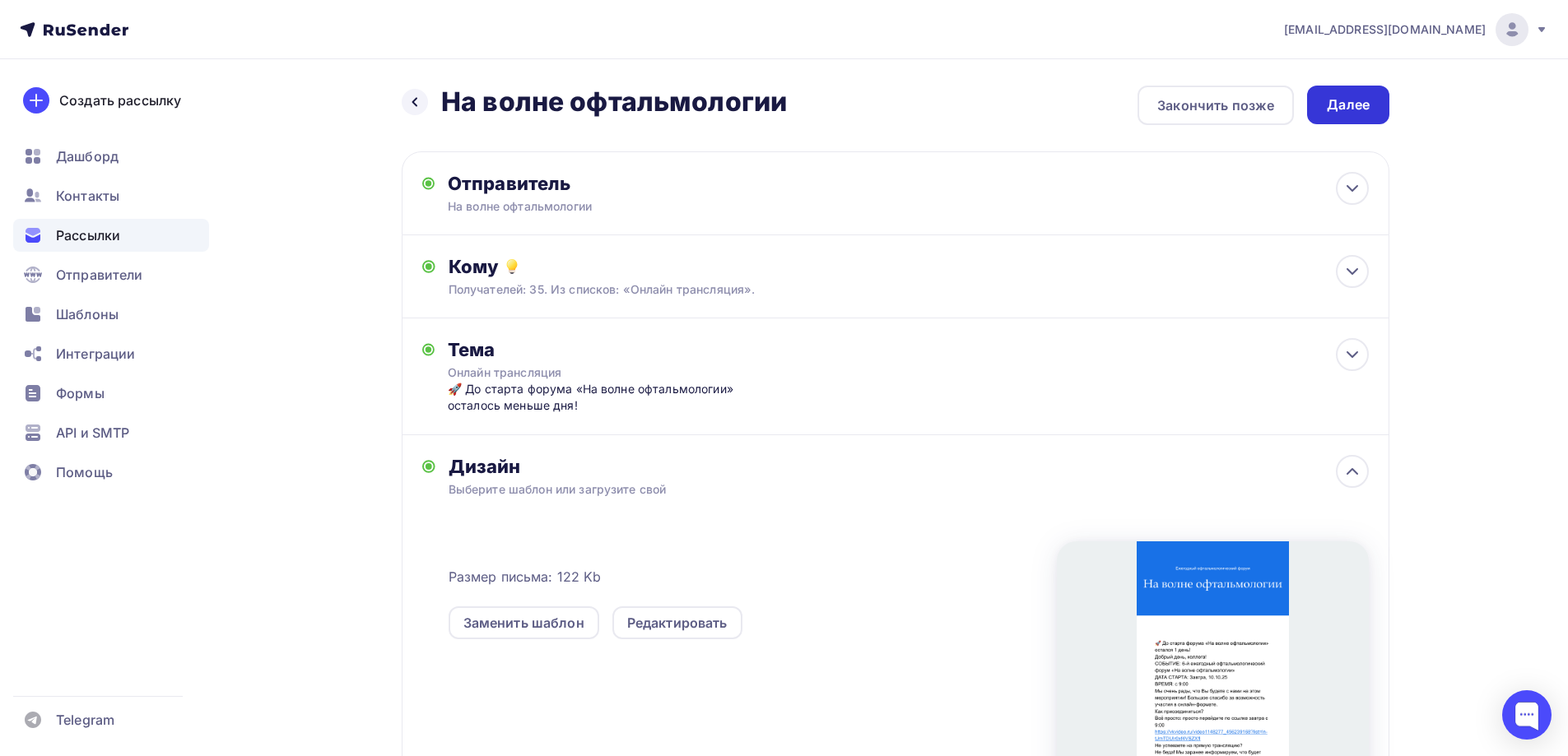
click at [1329, 103] on div "Далее" at bounding box center [1348, 105] width 43 height 19
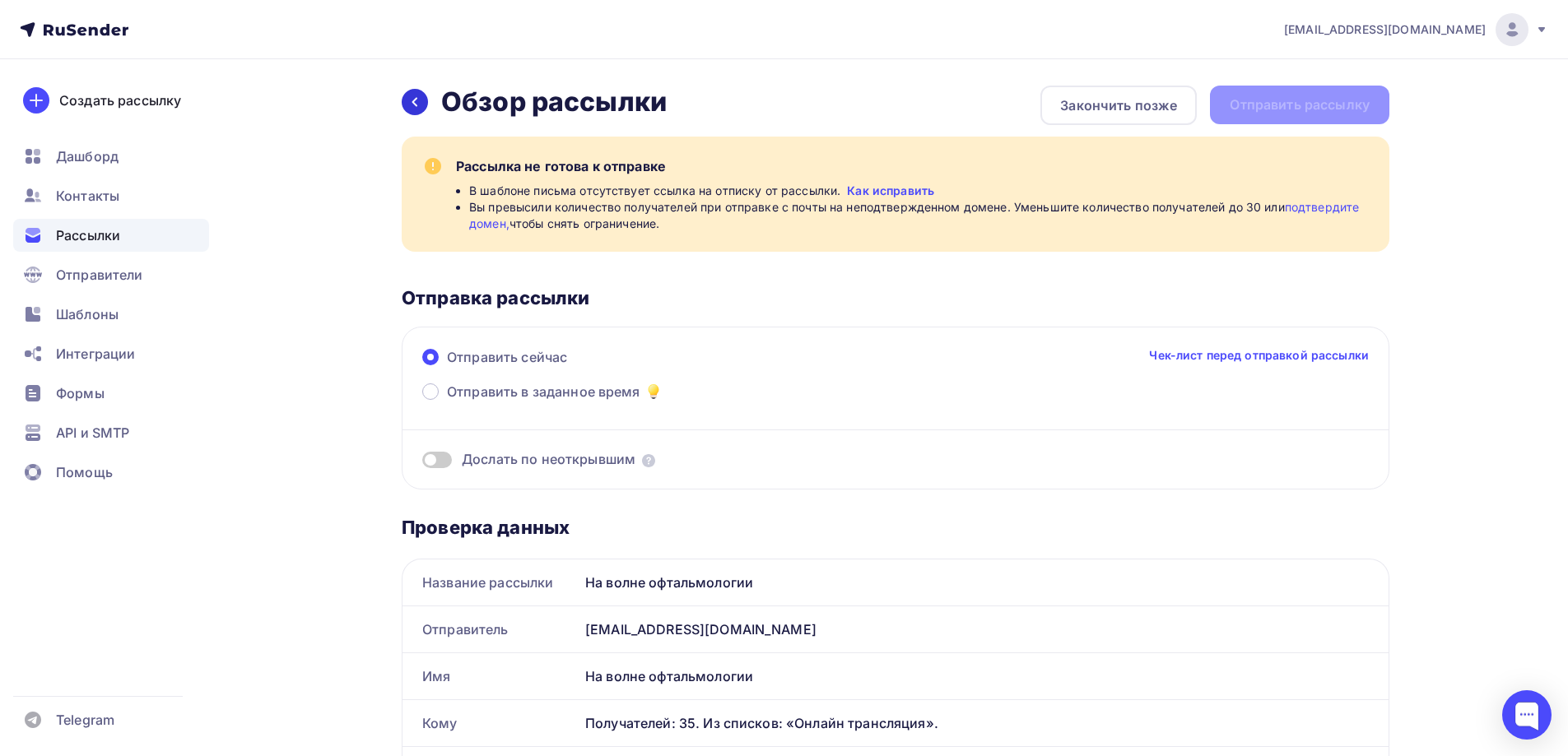
click at [402, 97] on div at bounding box center [415, 102] width 26 height 26
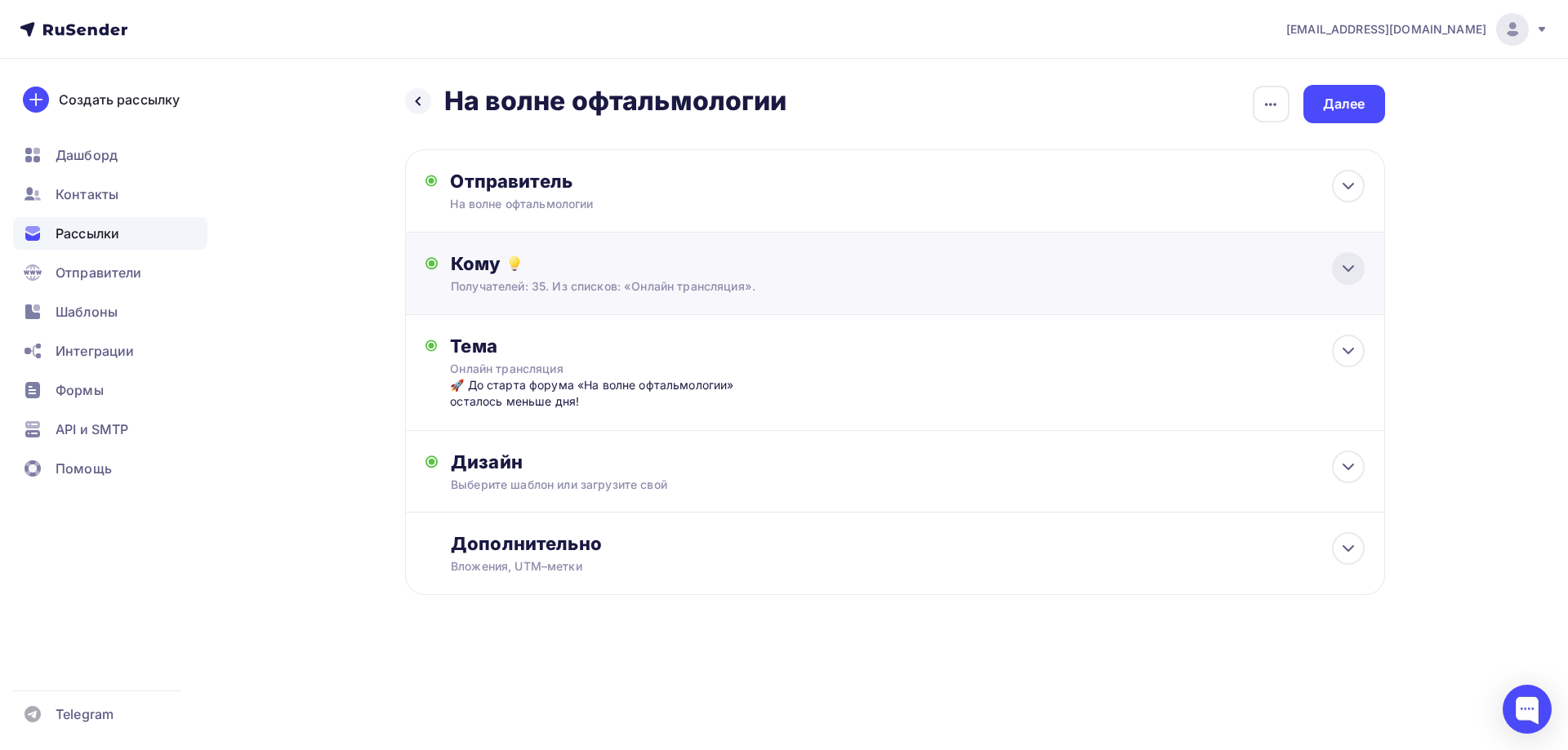
click at [1341, 266] on icon at bounding box center [1348, 269] width 20 height 20
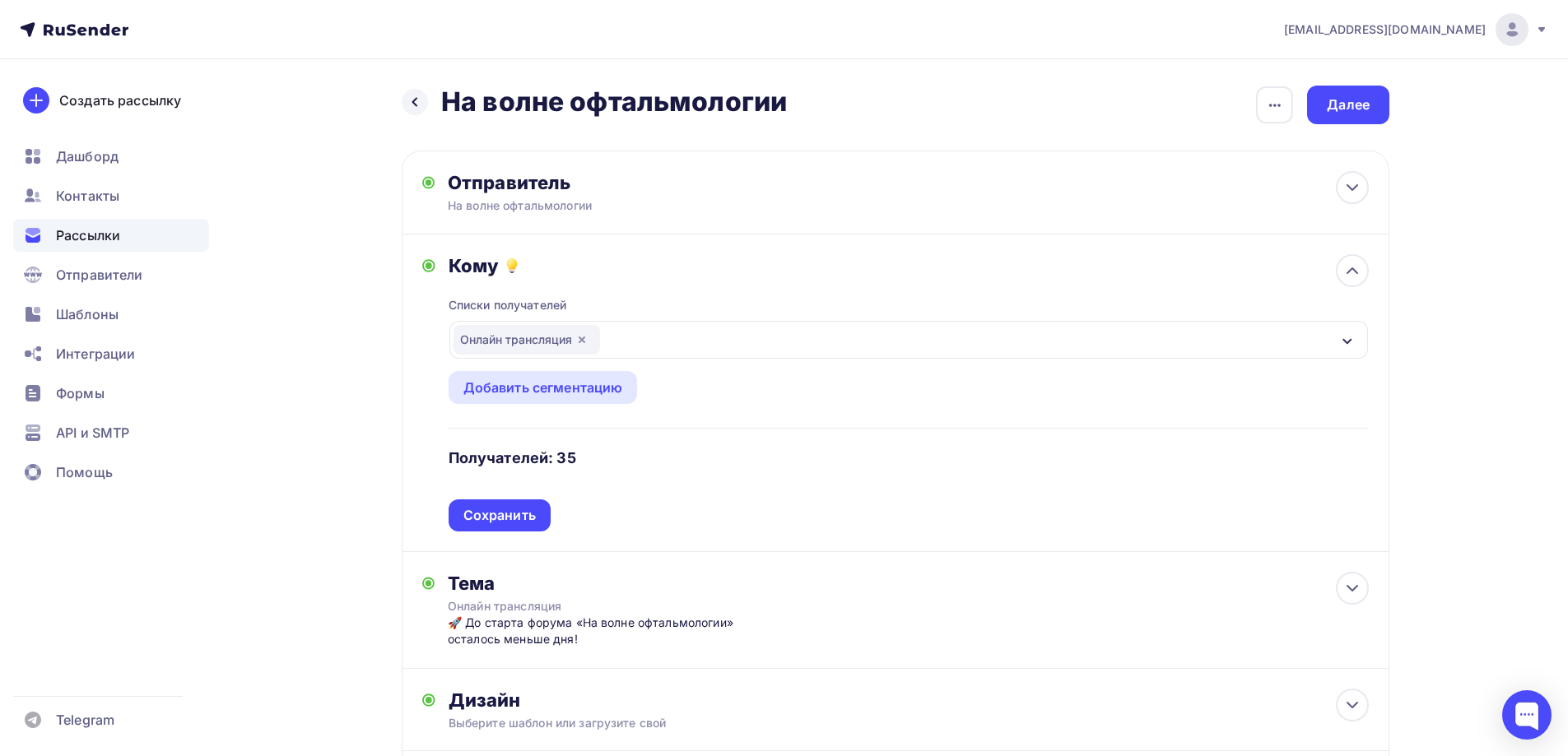
click at [1316, 343] on div "Онлайн трансляция" at bounding box center [908, 339] width 919 height 38
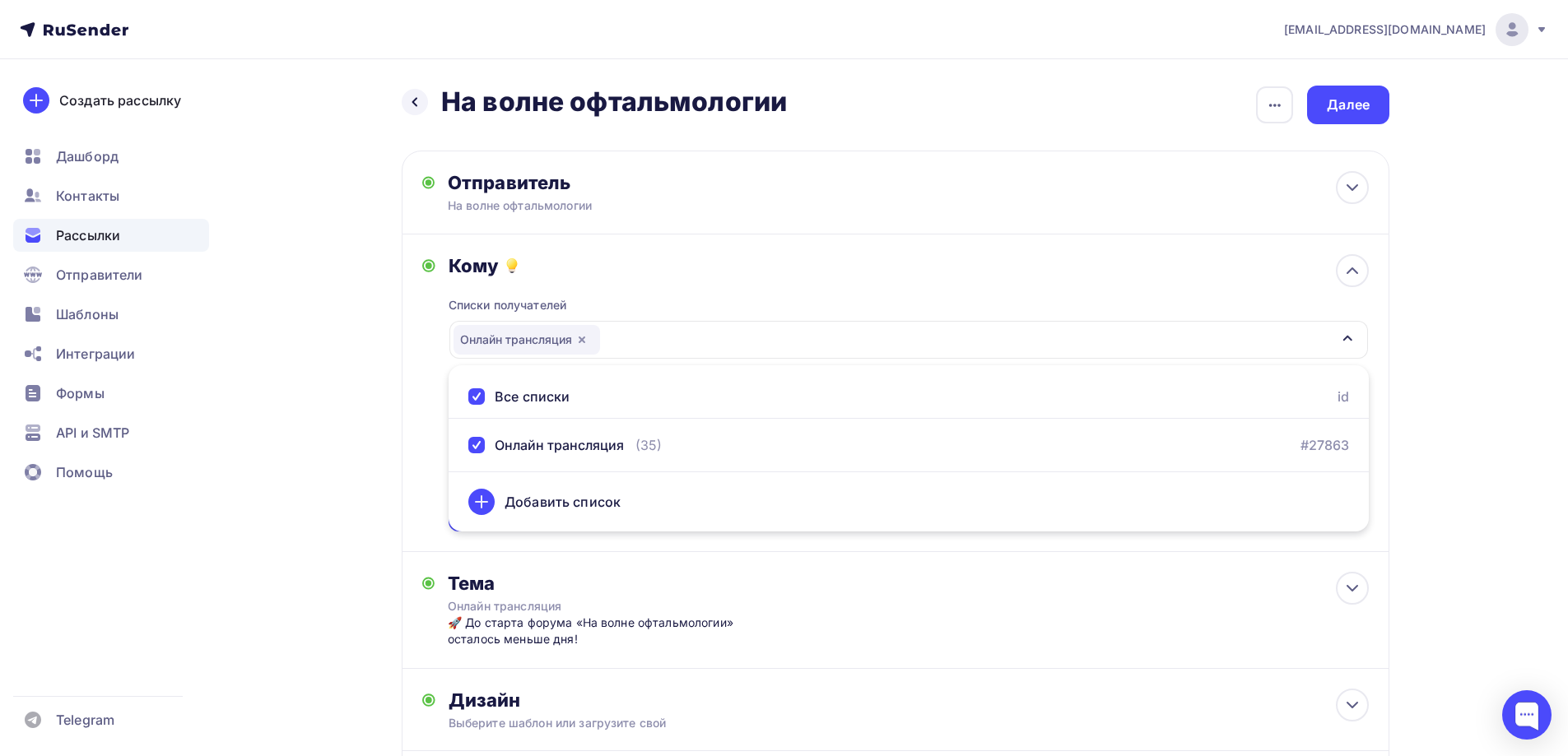
click at [501, 510] on div "Добавить список" at bounding box center [909, 502] width 881 height 39
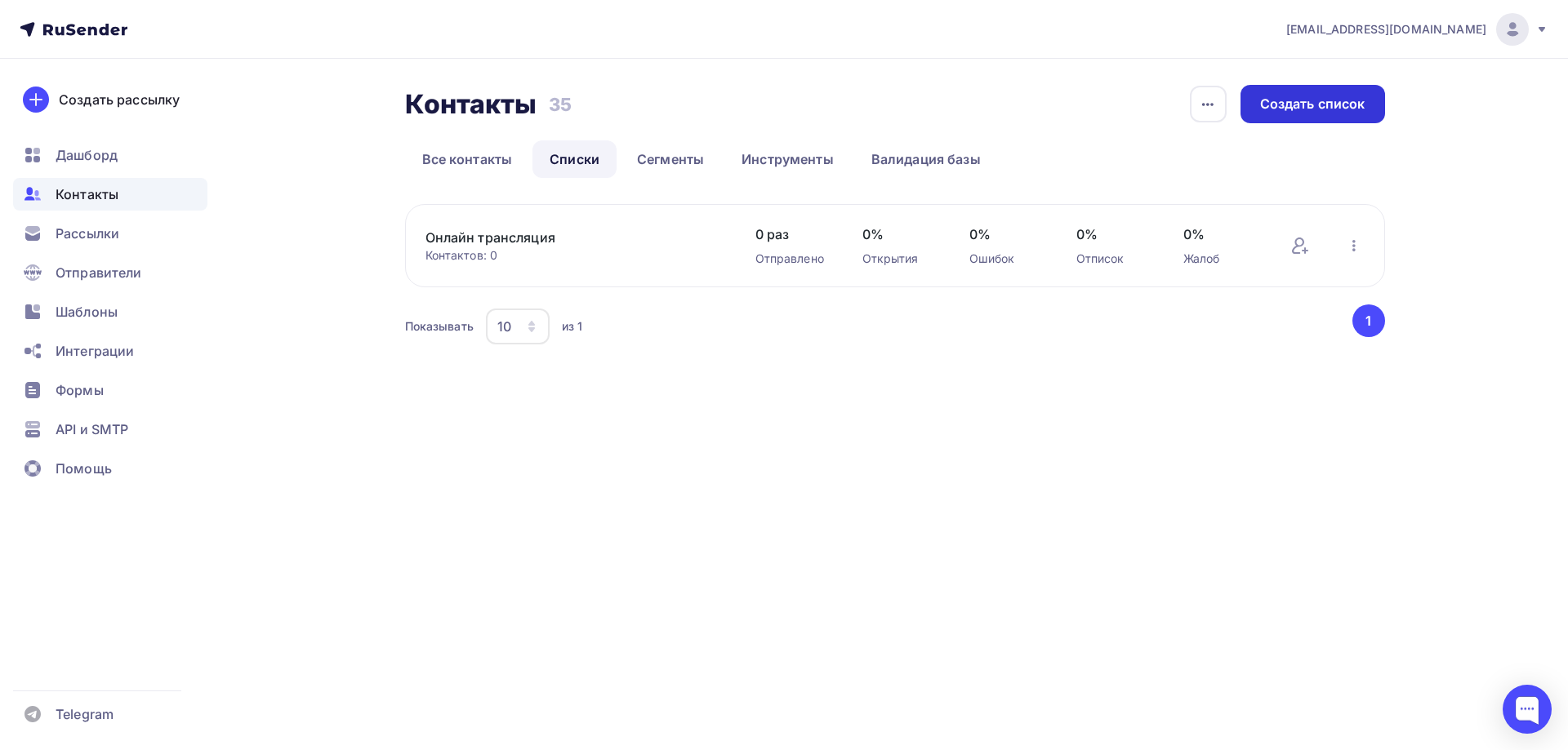
click at [1304, 119] on div "Создать список" at bounding box center [1312, 104] width 145 height 38
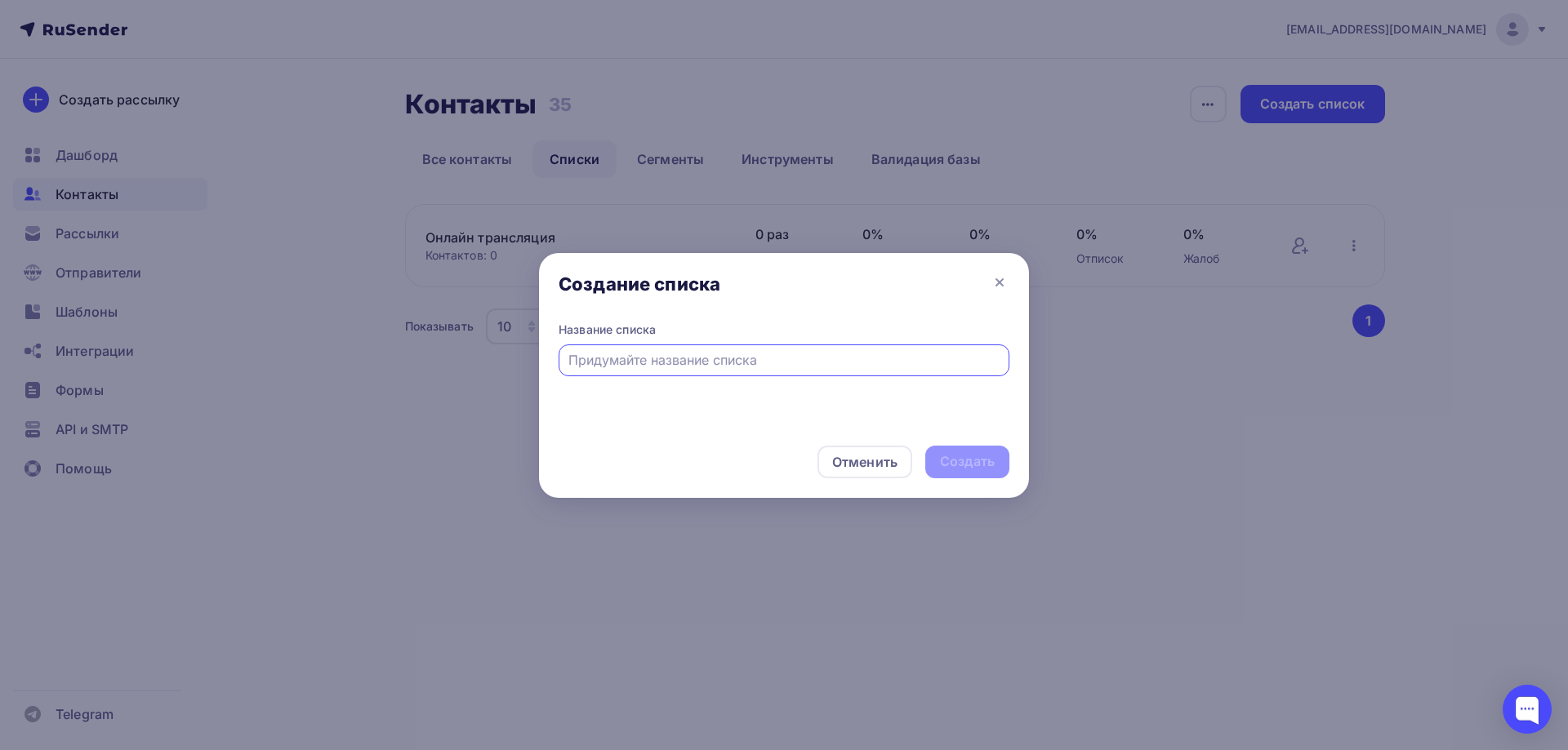
click at [606, 362] on input "text" at bounding box center [784, 360] width 432 height 20
type input "тест"
click at [971, 459] on div "Создать" at bounding box center [967, 462] width 55 height 19
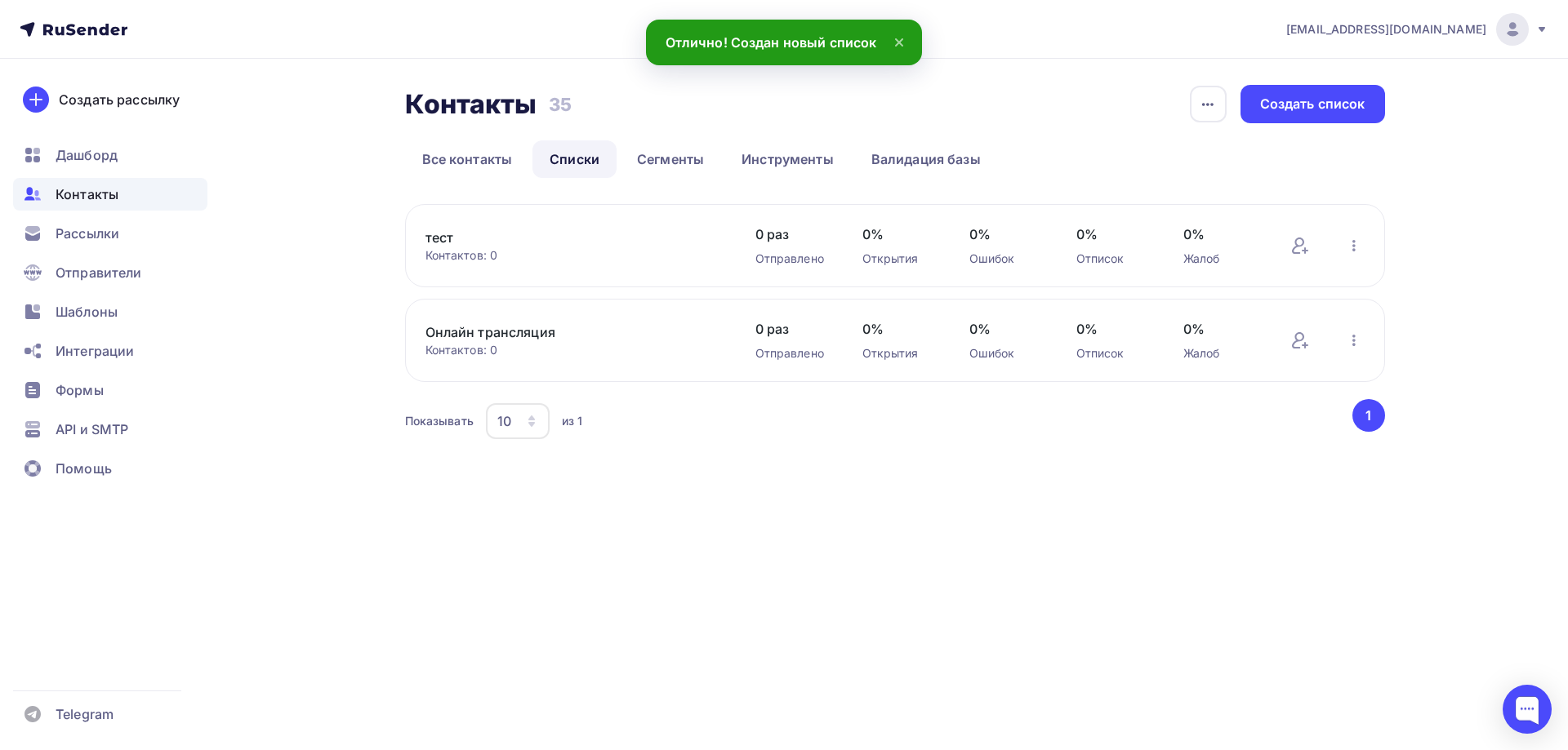
click at [450, 240] on link "тест" at bounding box center [565, 238] width 278 height 20
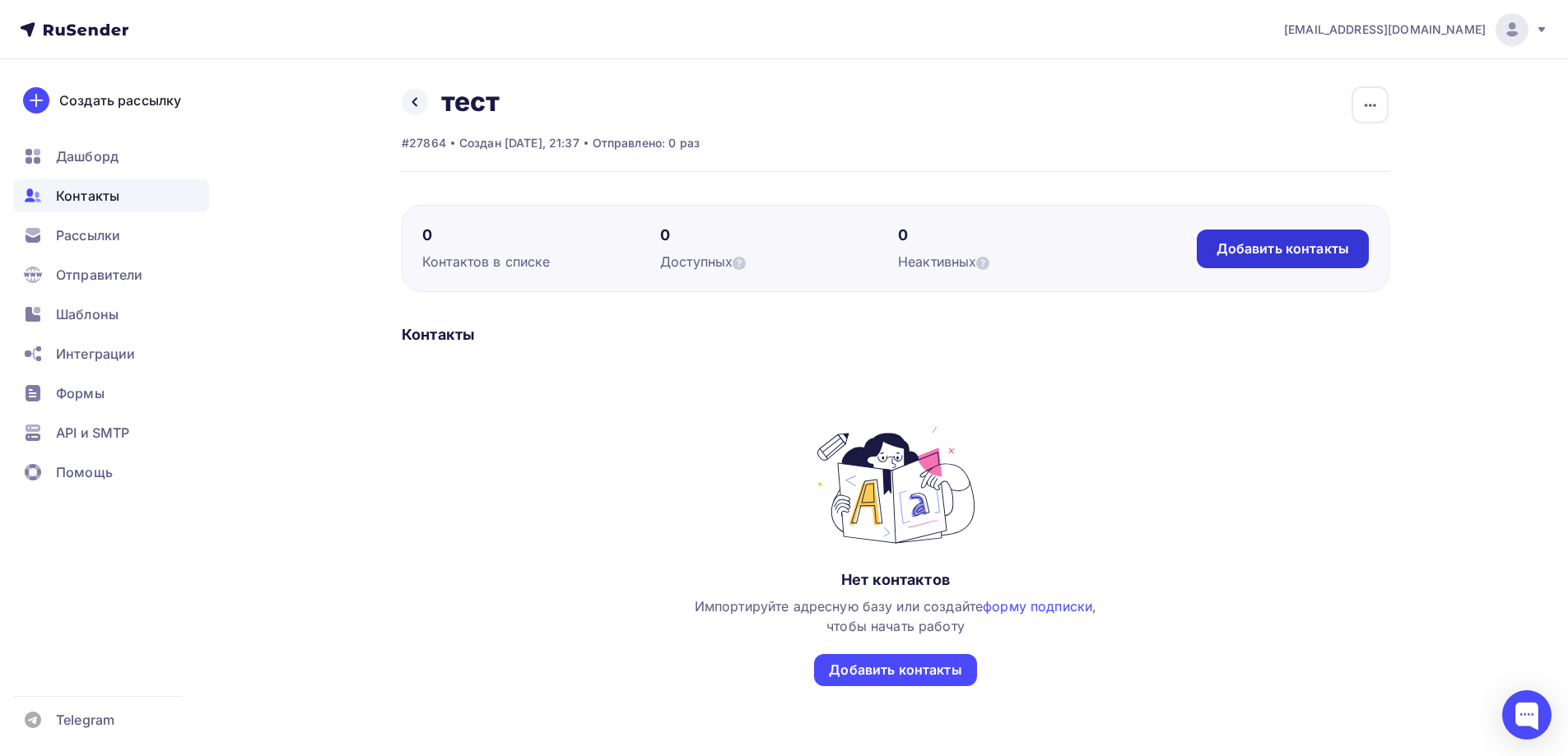
click at [1292, 246] on div "Добавить контакты" at bounding box center [1283, 249] width 133 height 19
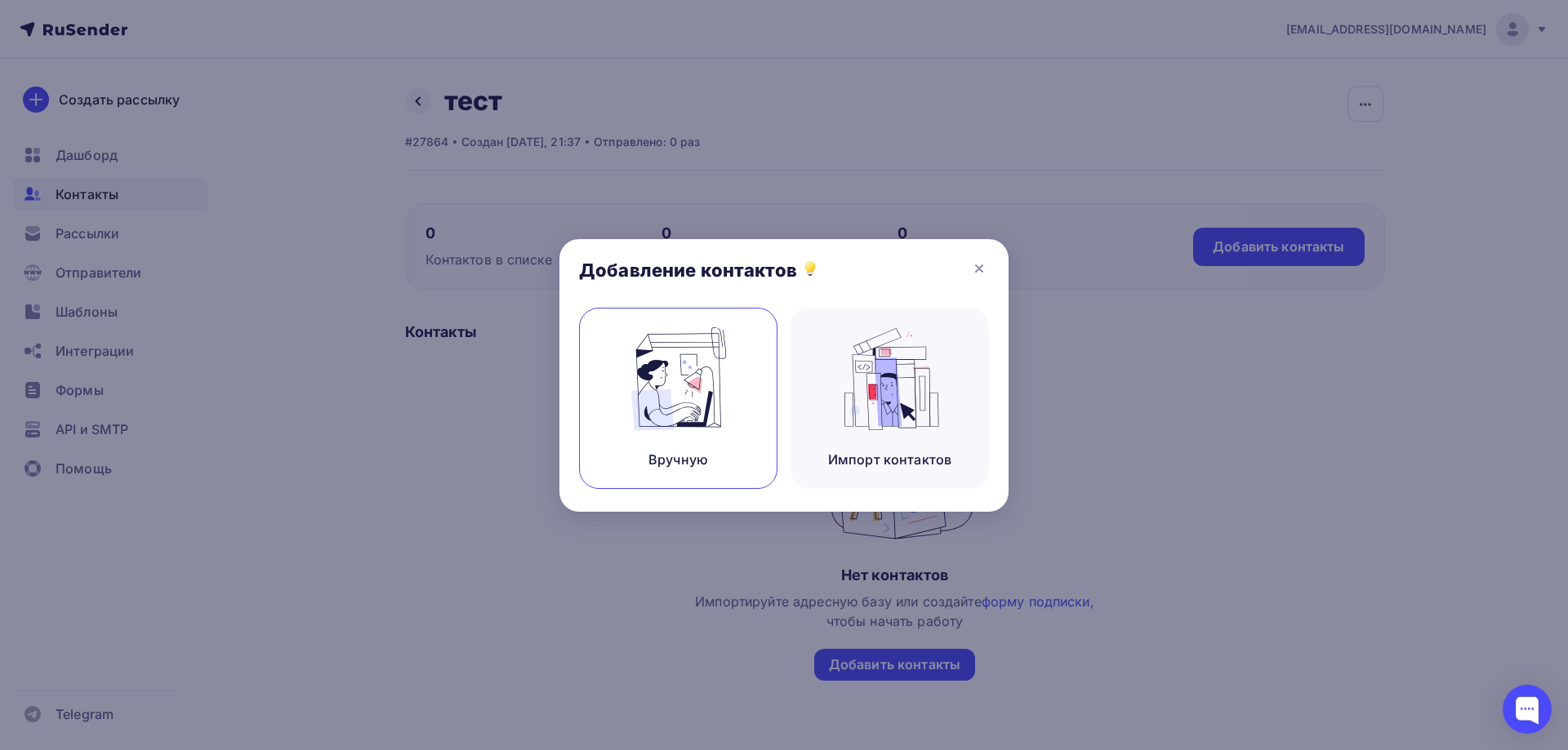
click at [695, 403] on img at bounding box center [678, 379] width 109 height 103
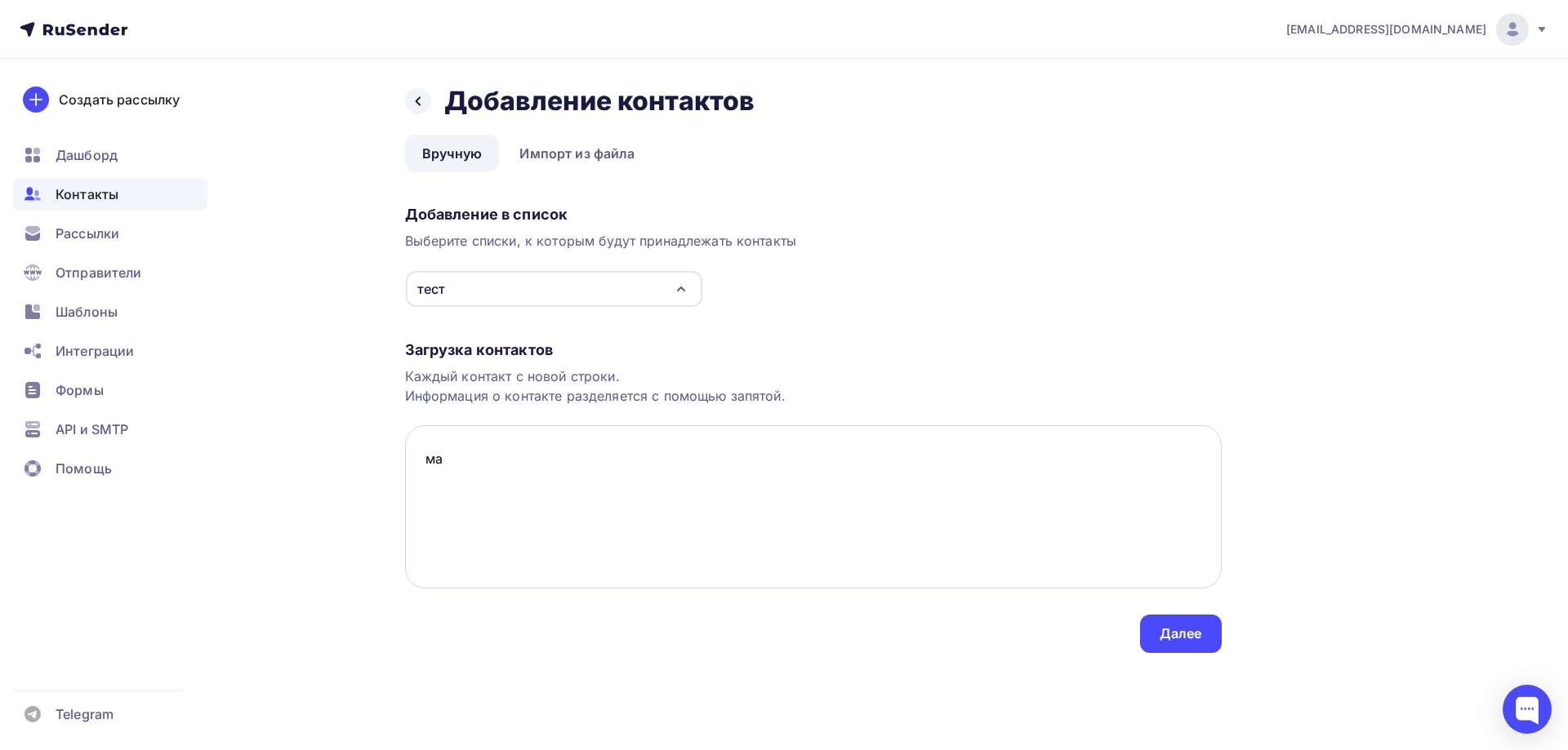
type textarea "м"
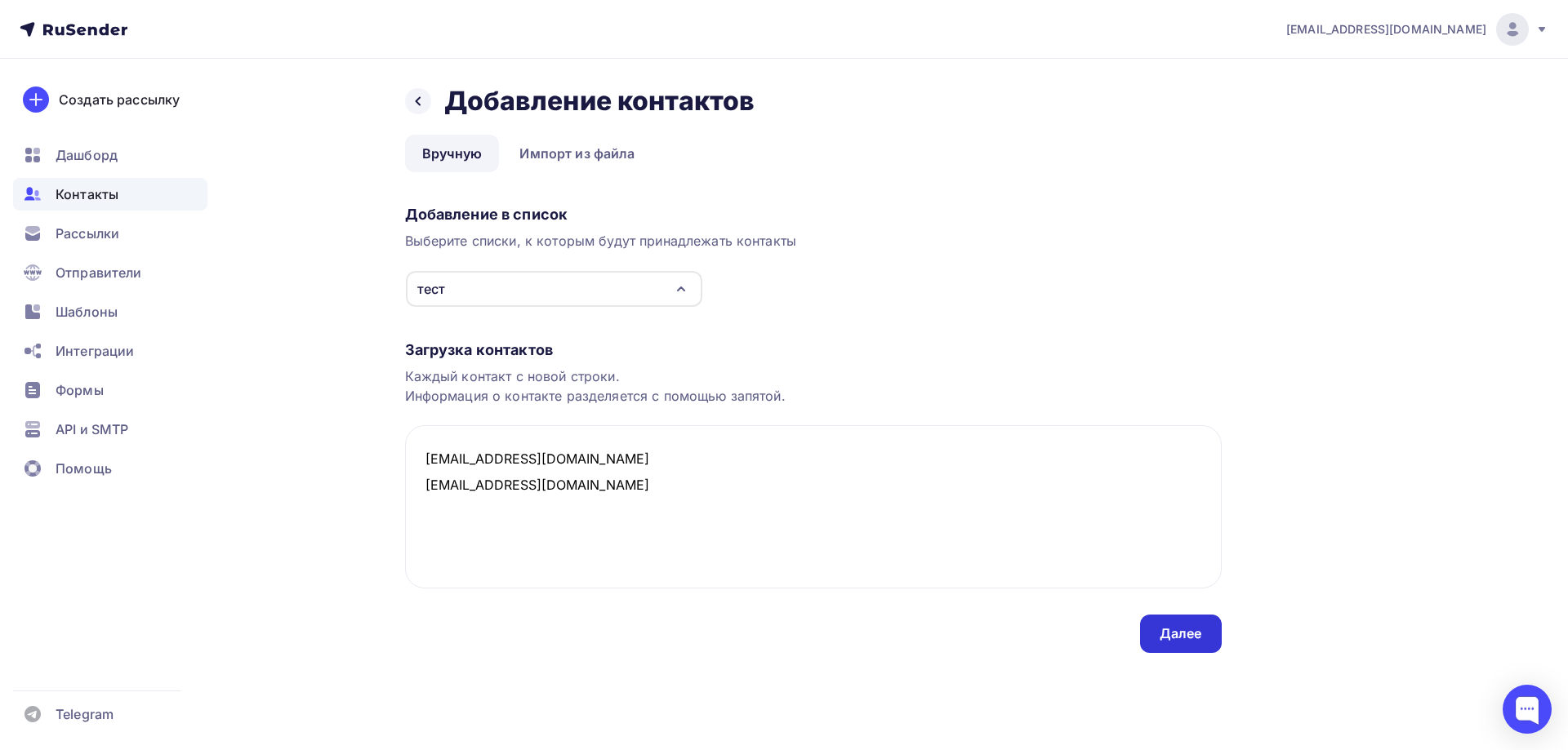
type textarea "masovsky@yandex.ru katiamdtenax@yandex.ru"
click at [1162, 642] on div "Далее" at bounding box center [1180, 634] width 42 height 19
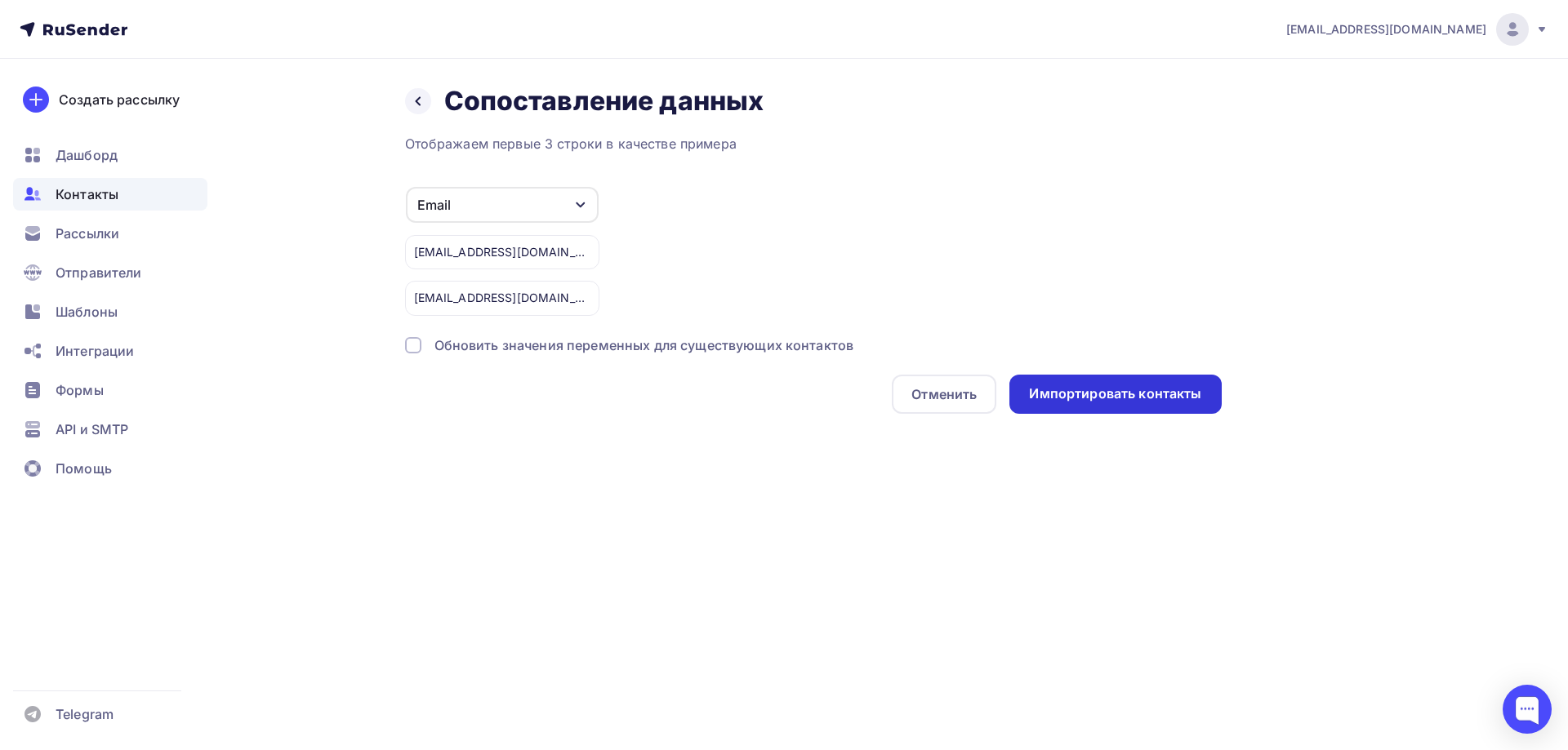
click at [1134, 395] on div "Импортировать контакты" at bounding box center [1115, 395] width 173 height 19
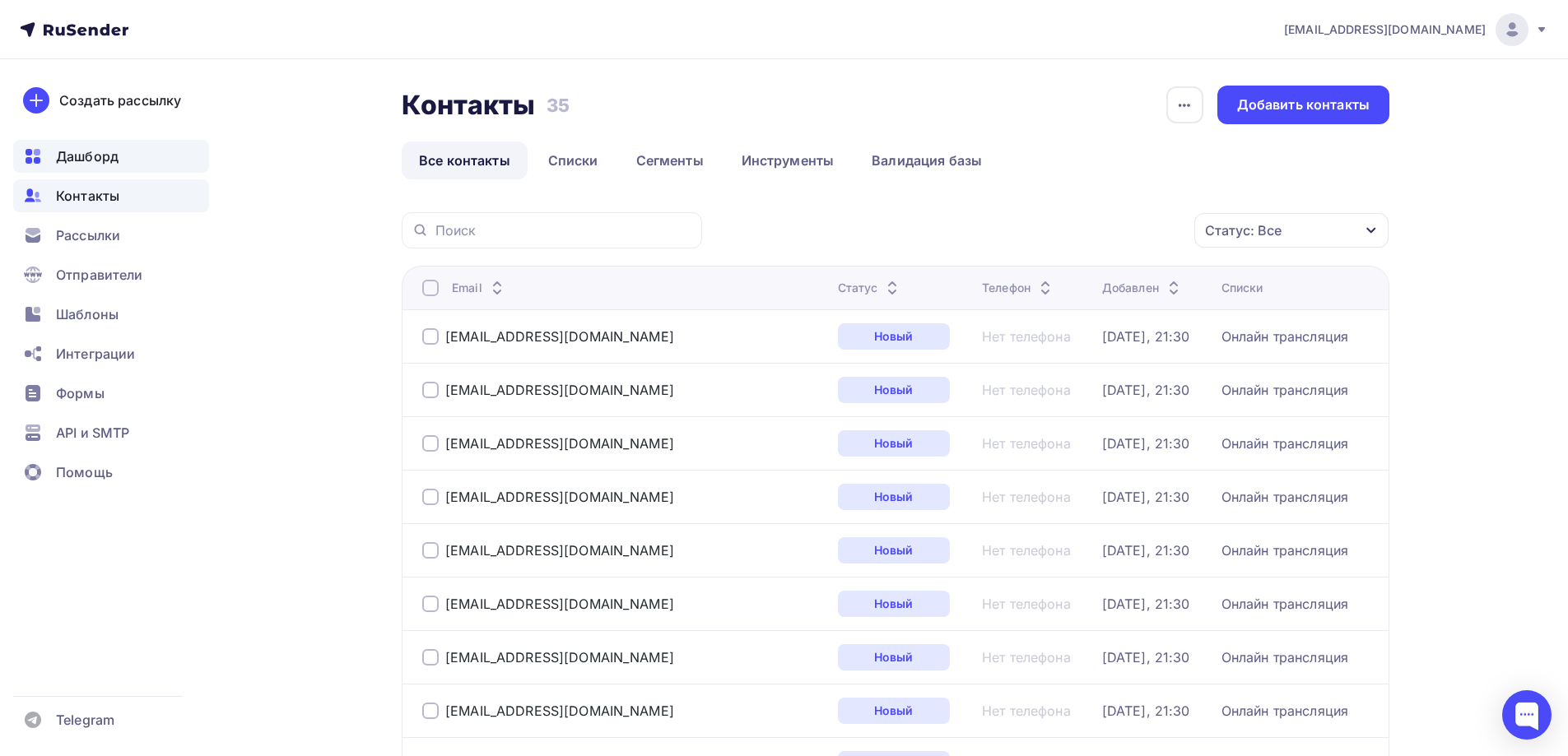
click at [69, 159] on span "Дашборд" at bounding box center [87, 156] width 63 height 20
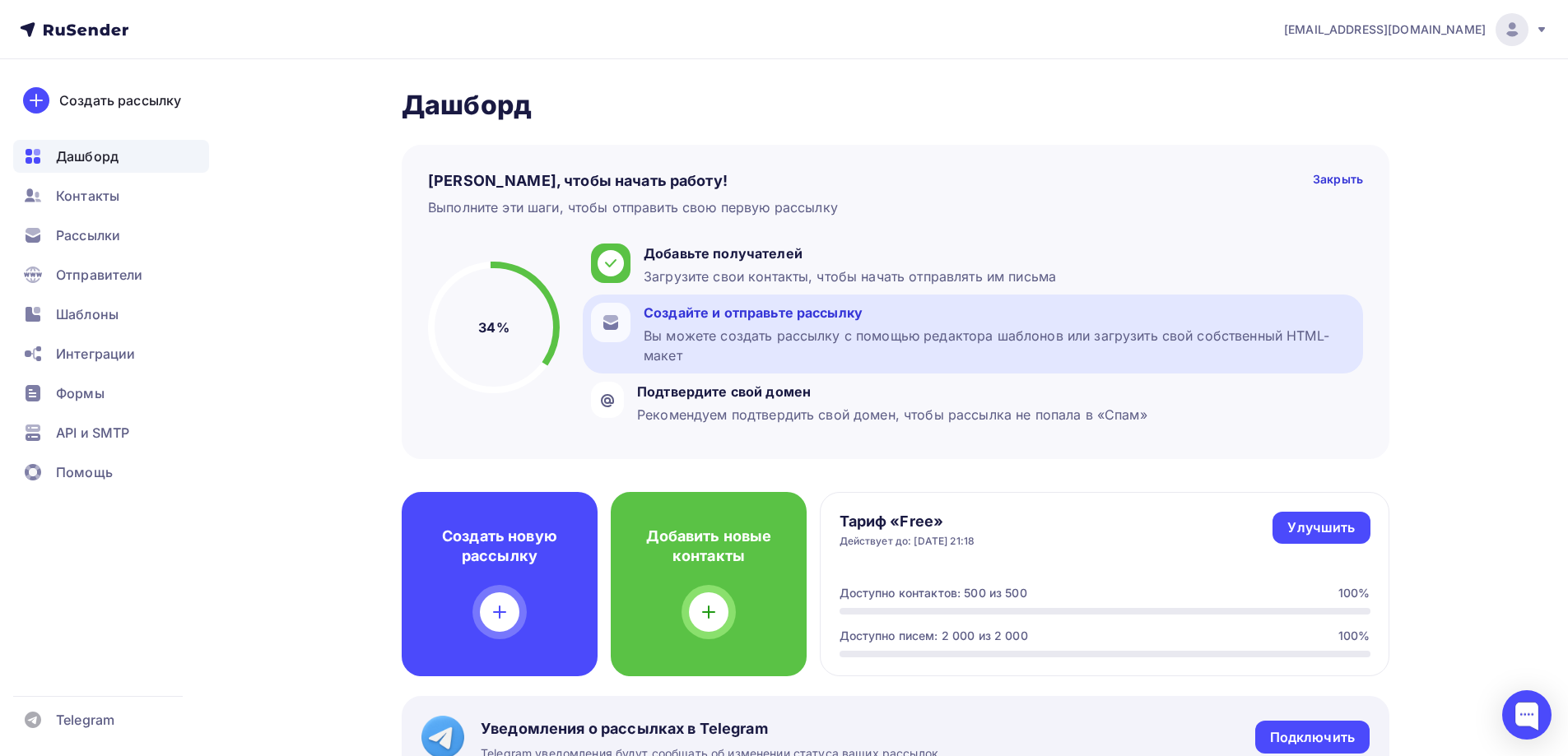
click at [779, 335] on div "Вы можете создать рассылку с помощью редактора шаблонов или загрузить свой собс…" at bounding box center [999, 345] width 711 height 39
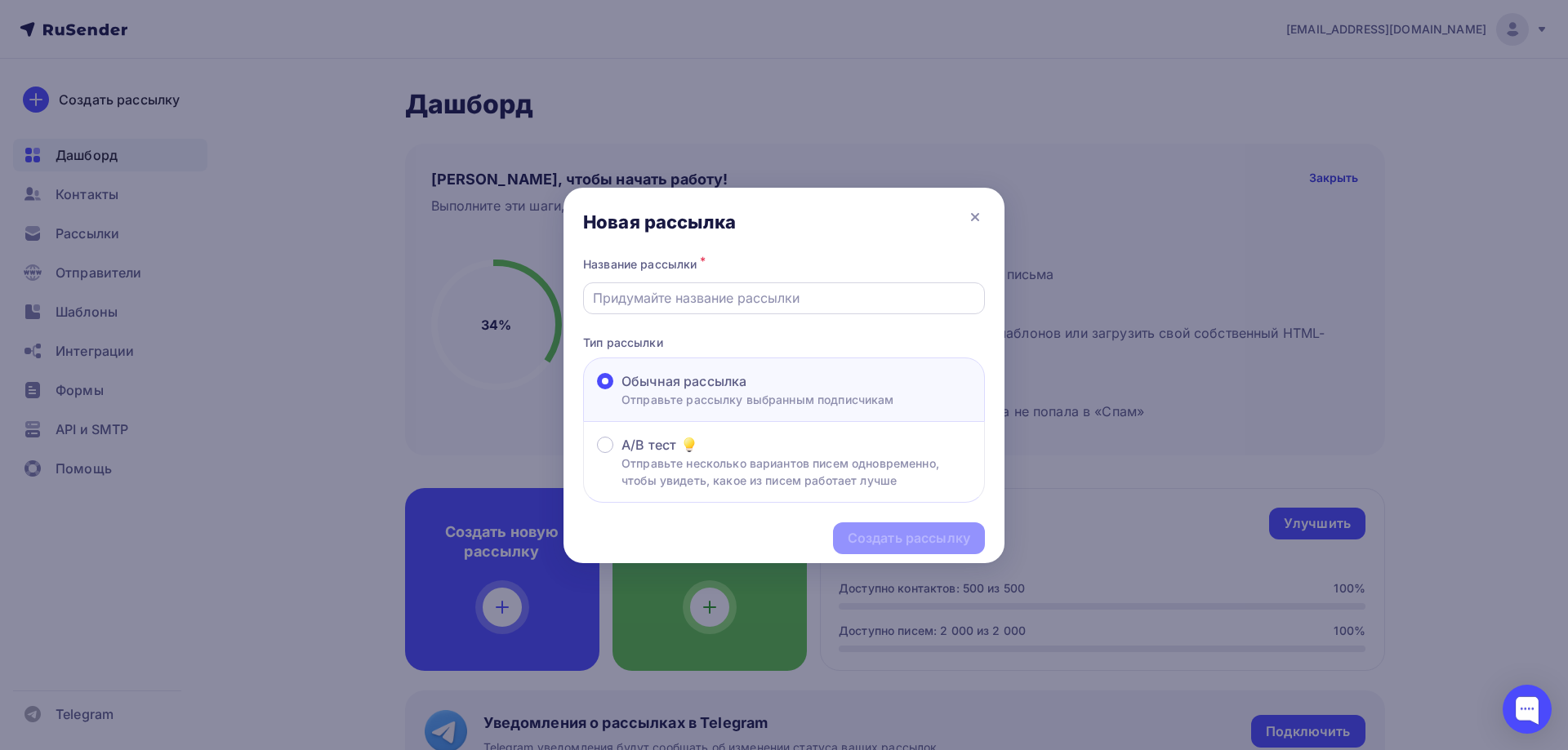
click at [694, 301] on input "text" at bounding box center [785, 297] width 383 height 20
type input "На волне офтальмологии"
click at [917, 528] on div "Создать рассылку" at bounding box center [909, 538] width 152 height 32
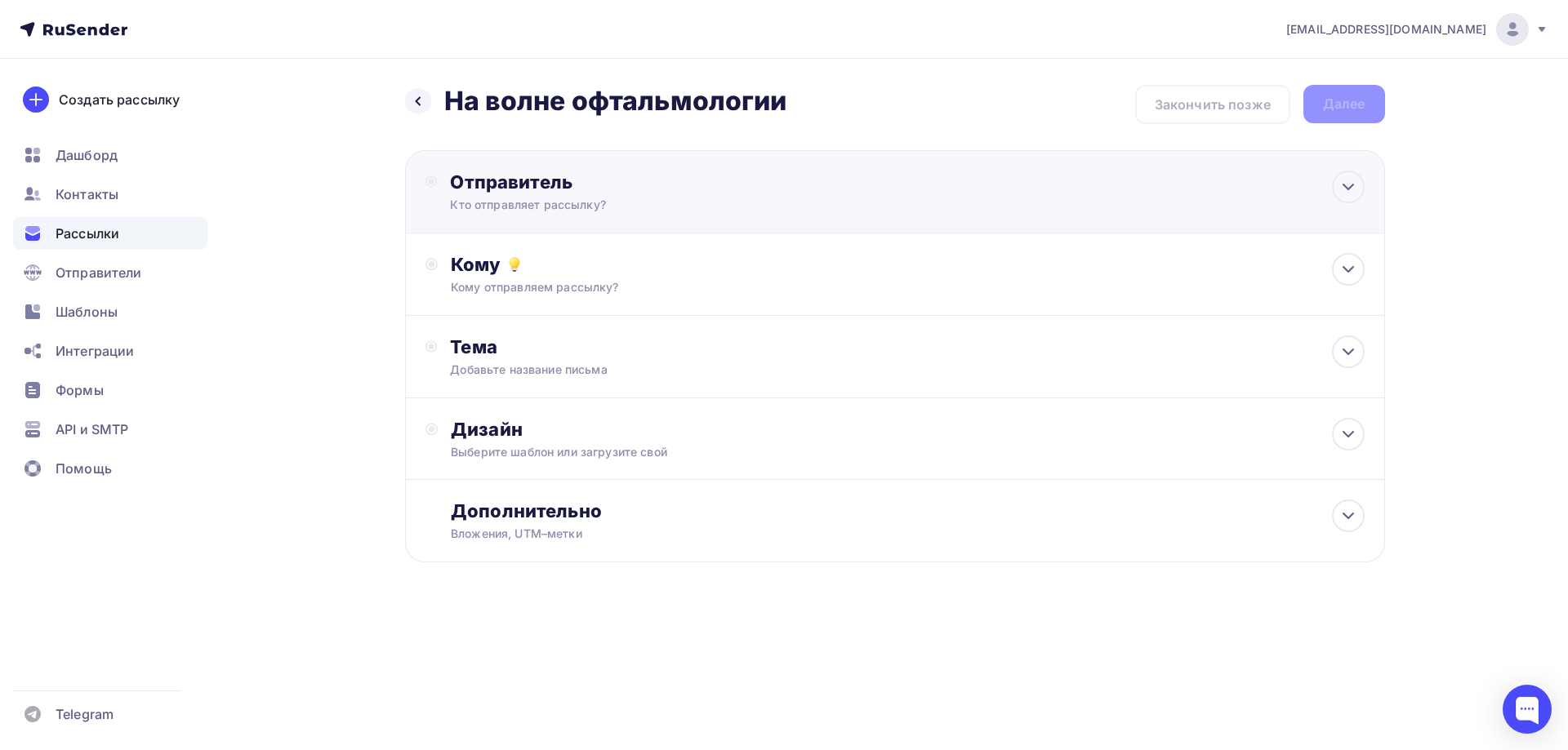
click at [970, 203] on div "Отправитель Кто отправляет рассылку? Email * masovsky@yandex.ru infonavolne@mvk…" at bounding box center [895, 192] width 980 height 83
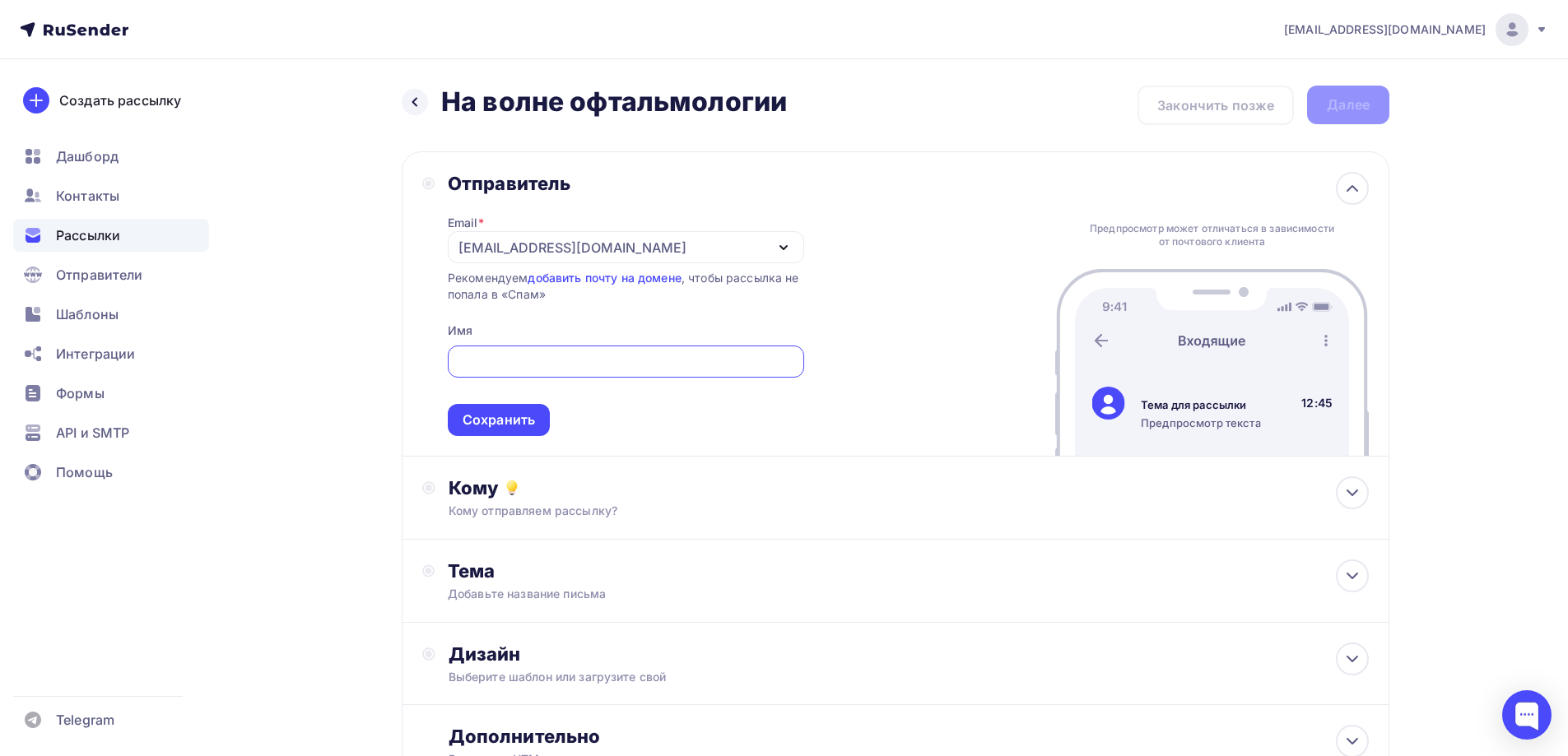
click at [698, 252] on div "[EMAIL_ADDRESS][DOMAIN_NAME]" at bounding box center [626, 247] width 357 height 32
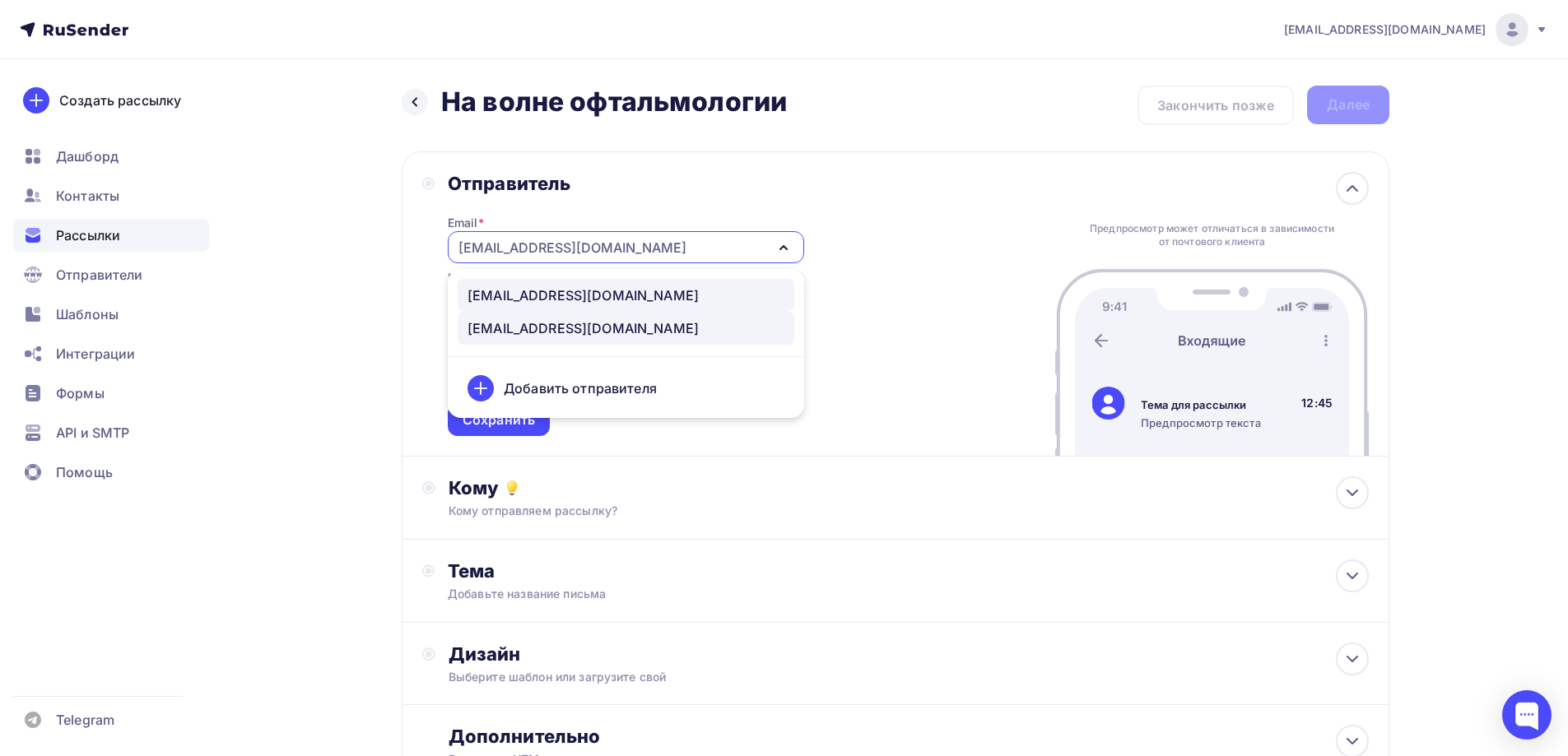
click at [596, 295] on div "infonavolne@mvk-sochi.ru" at bounding box center [583, 295] width 232 height 20
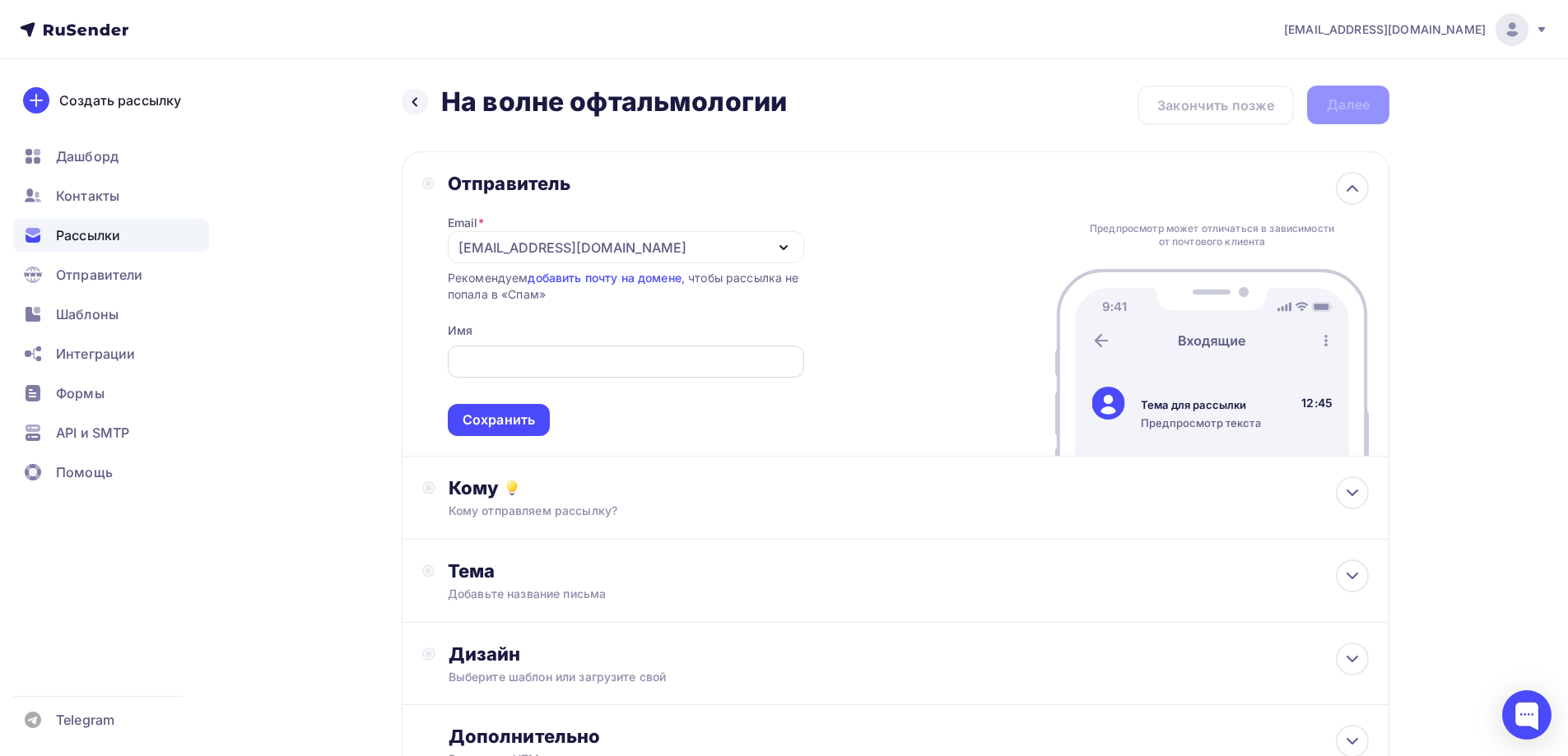
click at [554, 371] on input "text" at bounding box center [626, 362] width 337 height 20
type input "Y"
type input "На волне офтальмологии"
click at [538, 411] on div "Сохранить" at bounding box center [498, 420] width 102 height 32
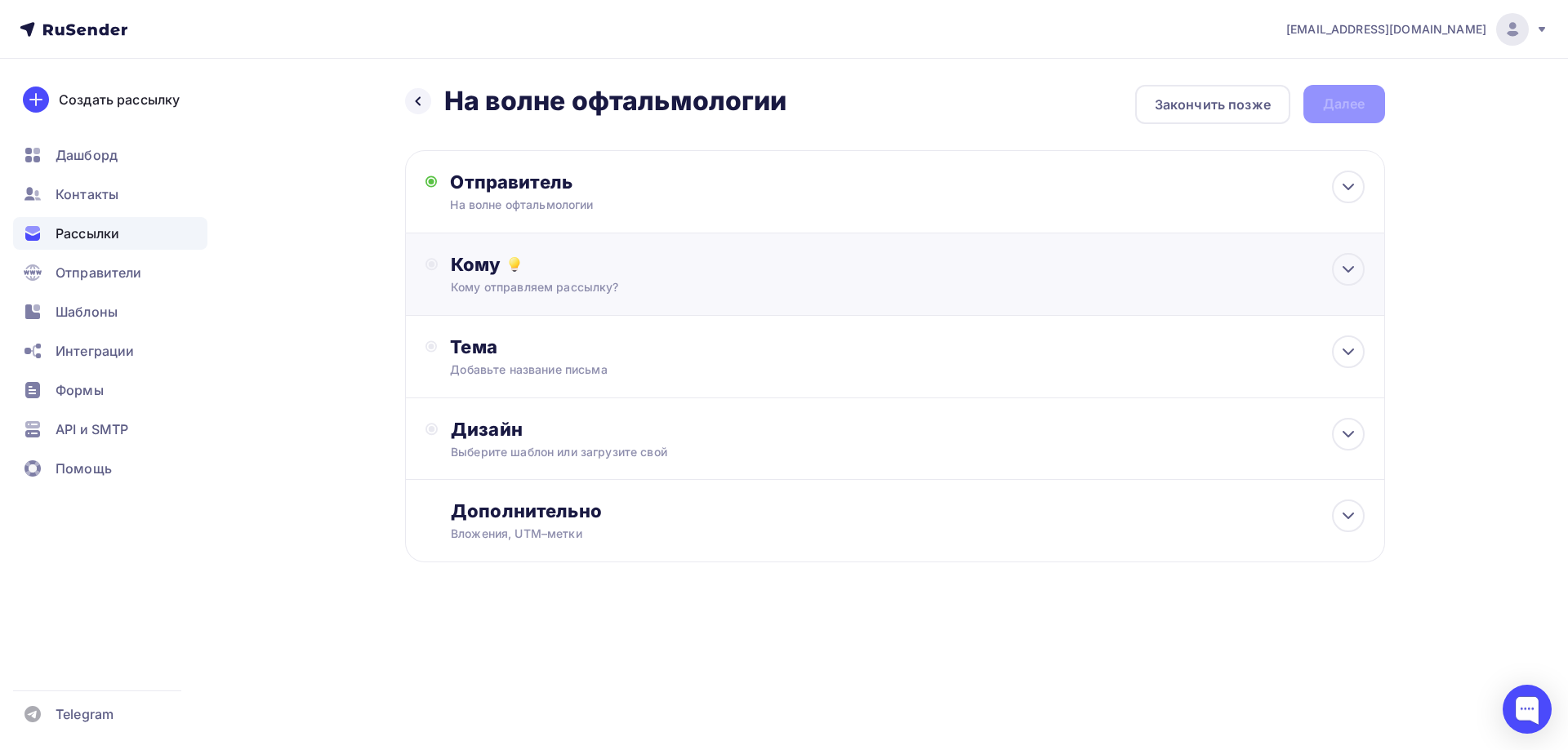
click at [723, 278] on div "Кому Кому отправляем рассылку? Списки получателей Выберите список Все списки id…" at bounding box center [907, 274] width 913 height 42
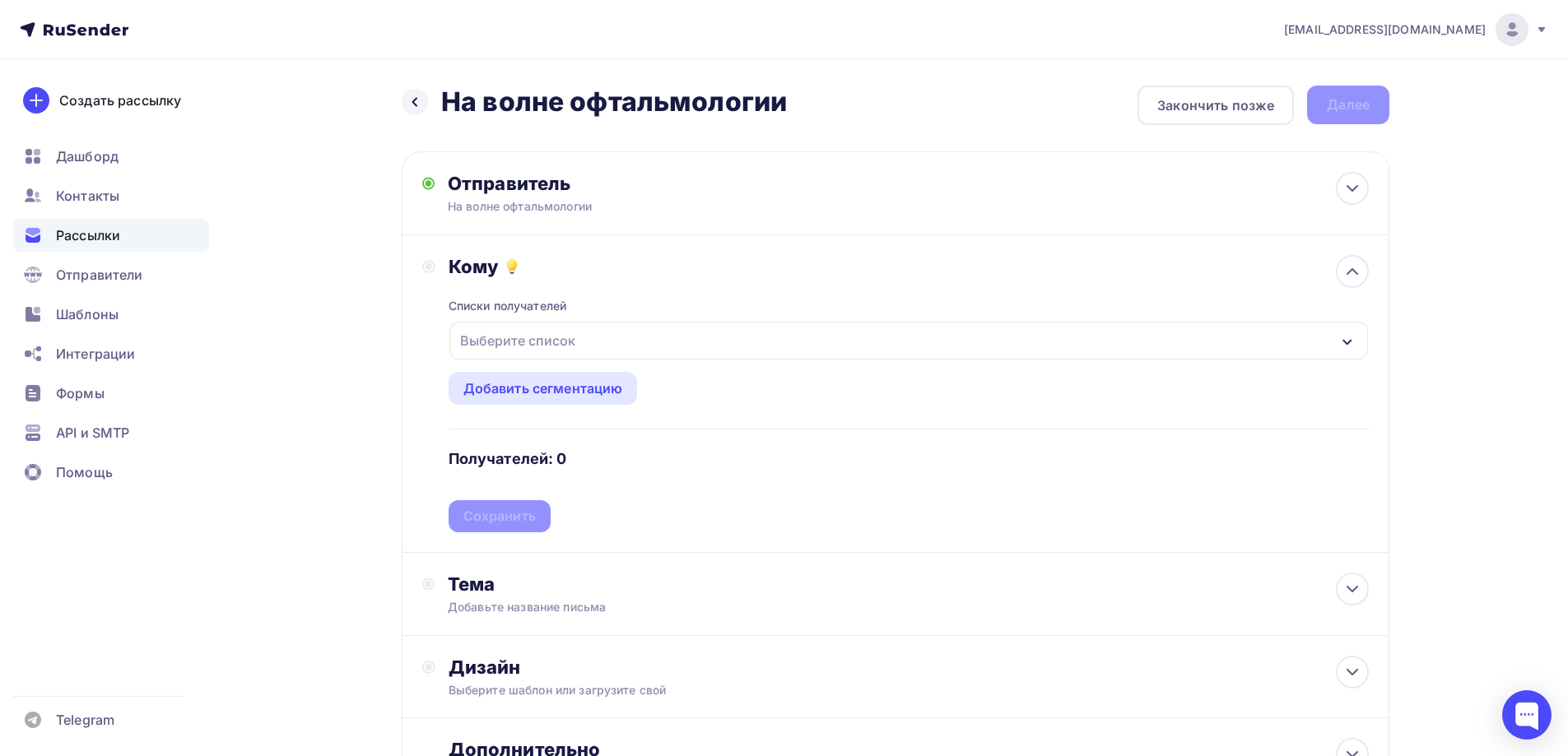
click at [562, 338] on div "Выберите список" at bounding box center [517, 341] width 128 height 30
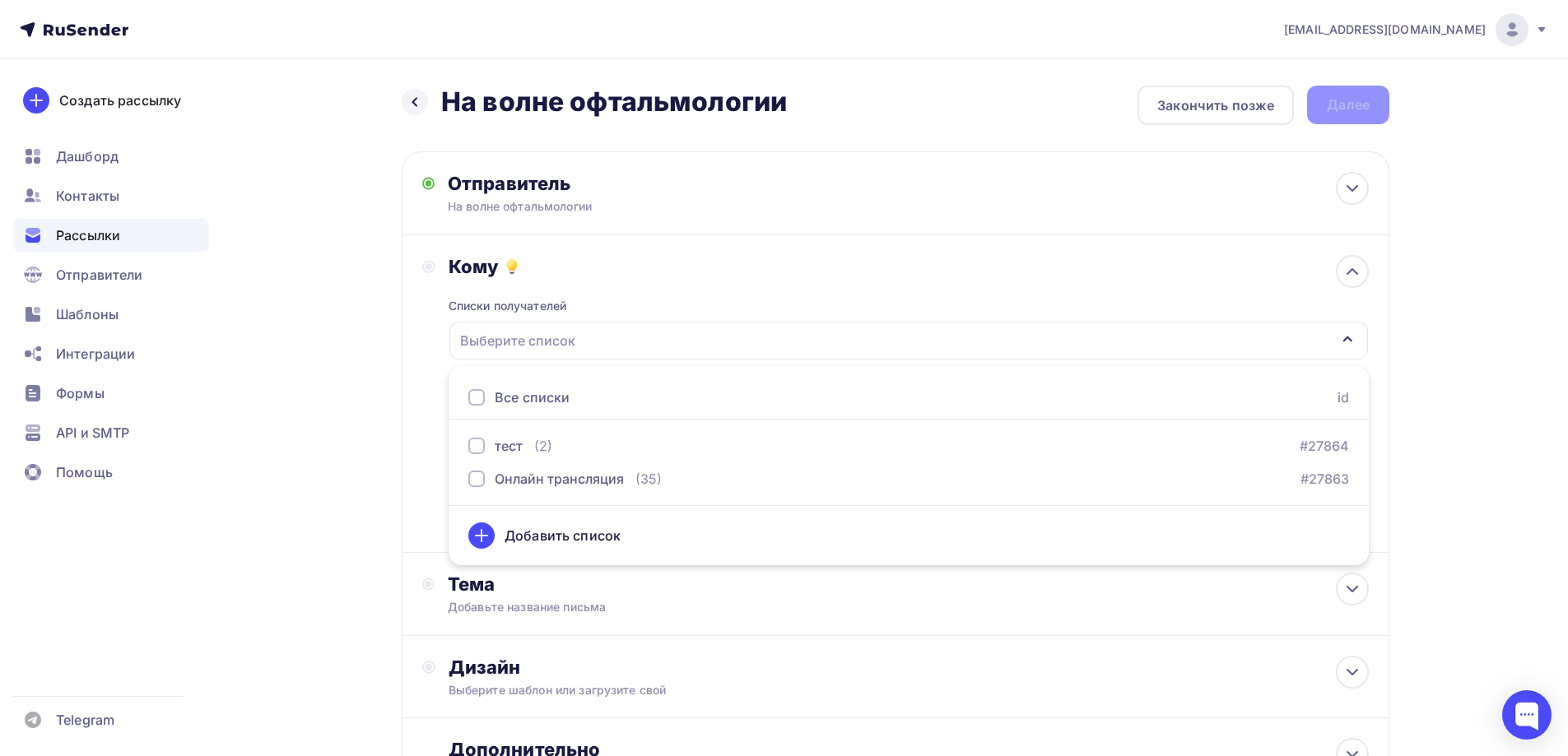
click at [560, 400] on div "Все списки" at bounding box center [532, 398] width 75 height 20
click at [1458, 427] on div "Назад На волне офтальмологии На волне офтальмологии Закончить позже Далее Отпра…" at bounding box center [783, 483] width 1349 height 849
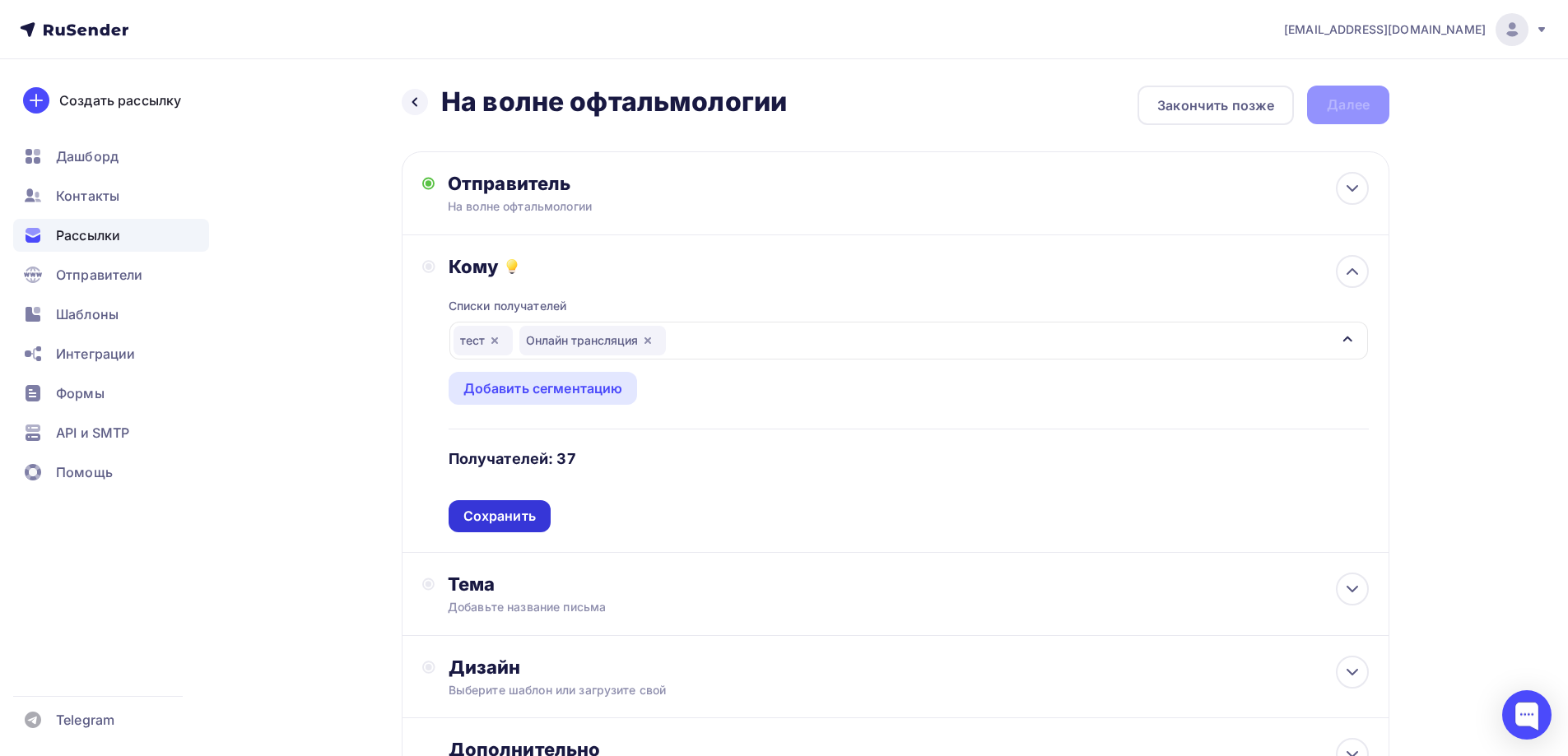
click at [517, 515] on div "Сохранить" at bounding box center [499, 517] width 73 height 19
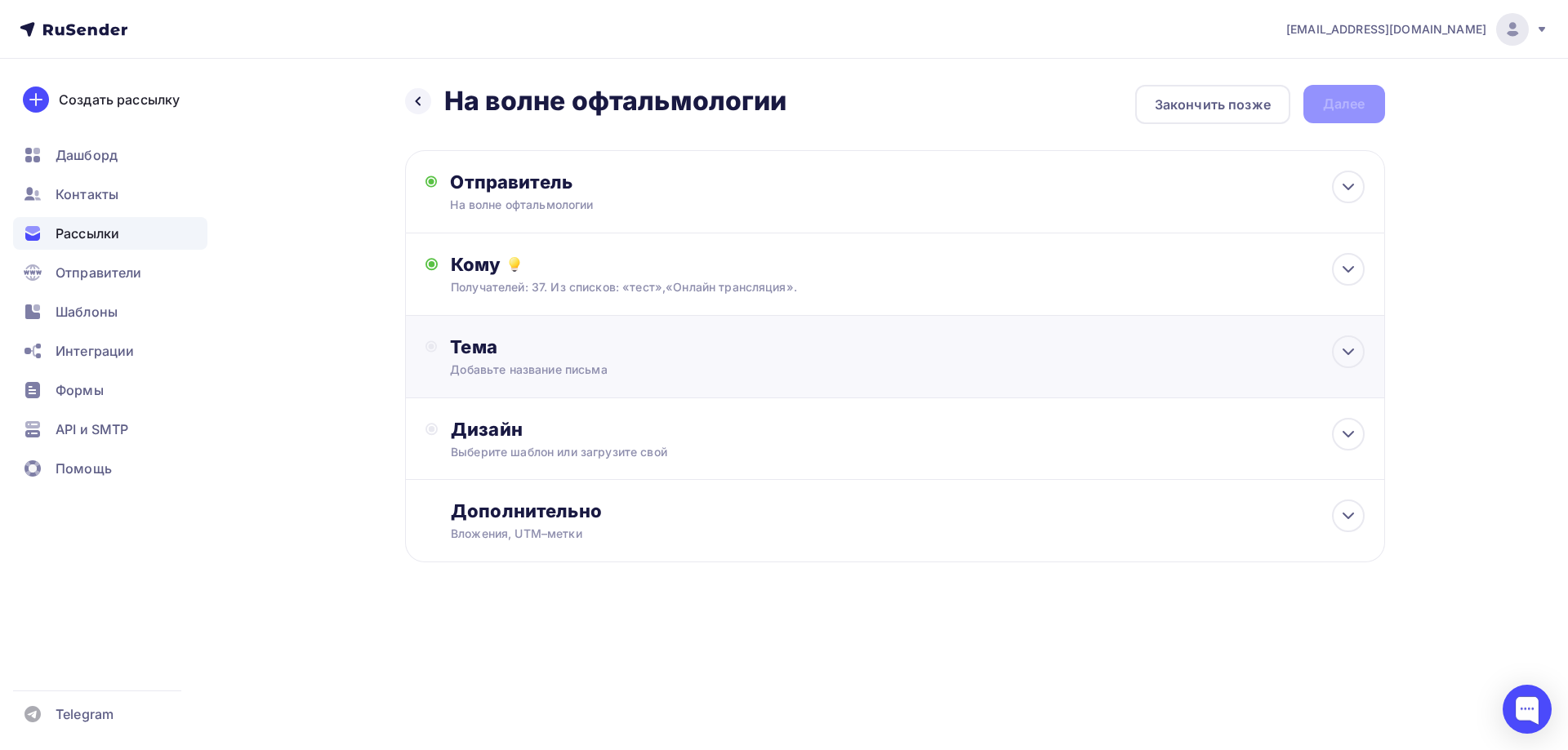
click at [581, 358] on div "Тема Добавьте название письма Тема * Рекомендуем использовать не более 150 симв…" at bounding box center [611, 356] width 323 height 42
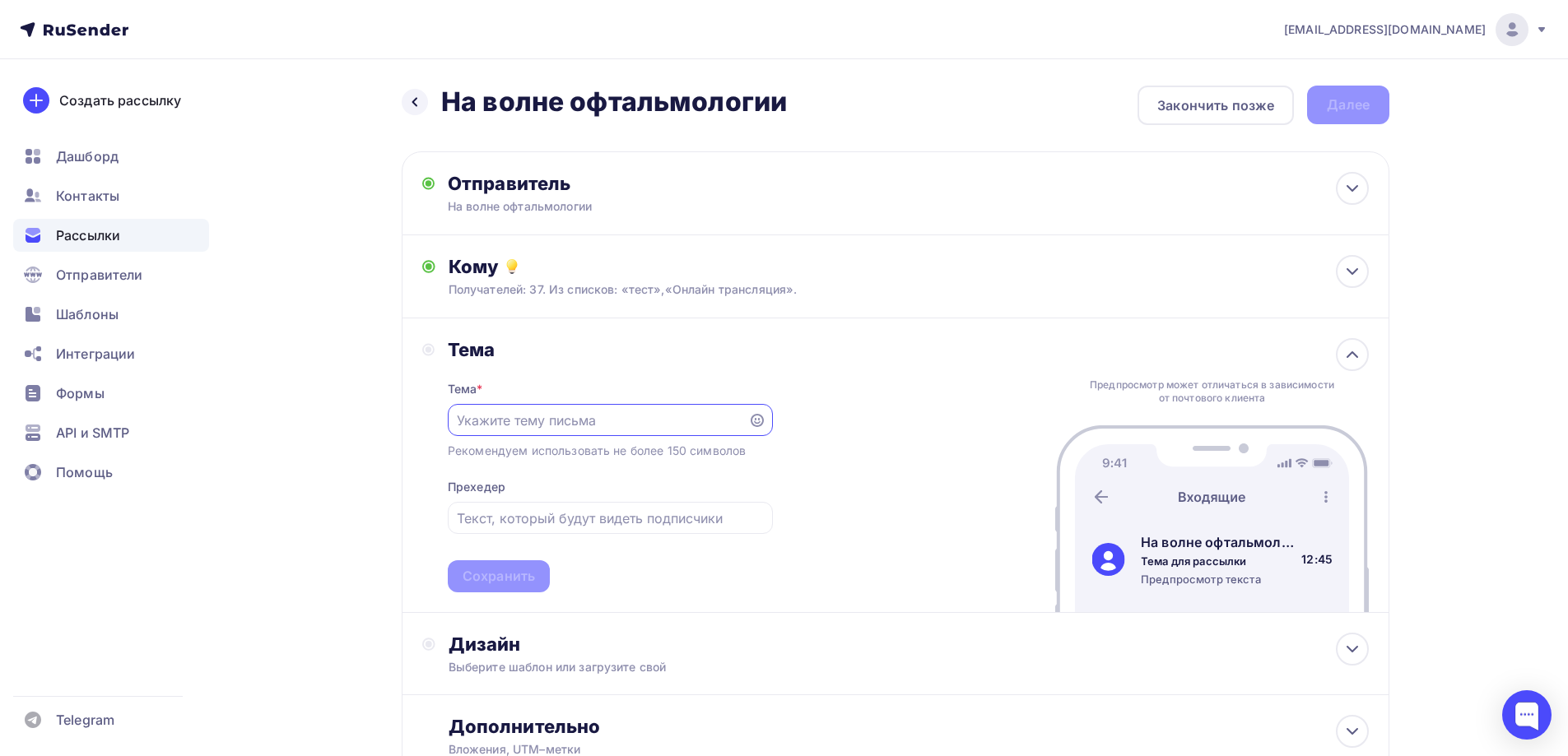
click at [571, 421] on input "text" at bounding box center [598, 420] width 281 height 20
type input "Онлайн трансляция"
click at [595, 517] on input "text" at bounding box center [610, 518] width 306 height 20
click at [489, 525] on input "text" at bounding box center [610, 518] width 306 height 20
paste input "🚀 До старта форума «На волне офтальмологии» остался 1 день!"
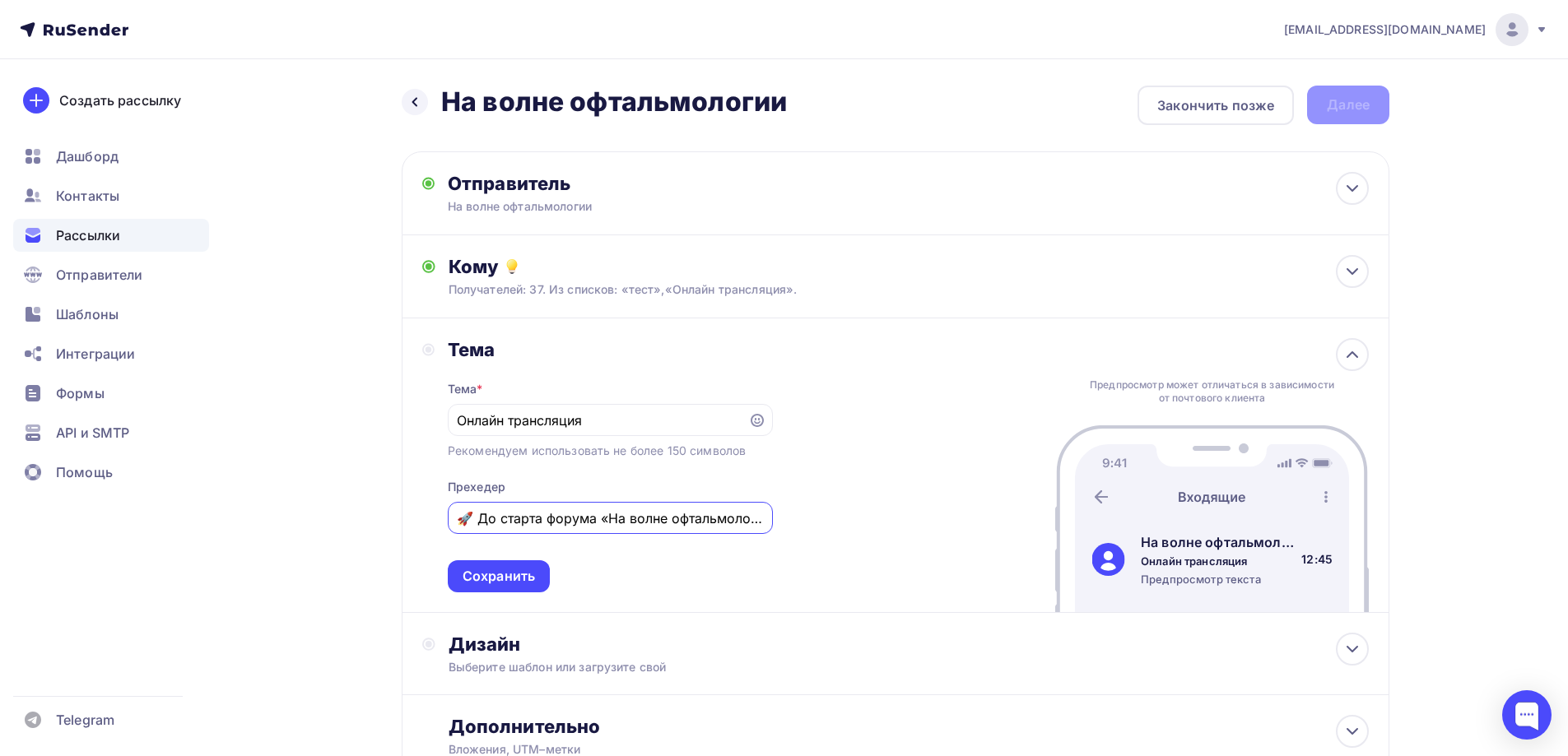
scroll to position [0, 119]
drag, startPoint x: 757, startPoint y: 520, endPoint x: 703, endPoint y: 523, distance: 54.1
click at [703, 523] on input "🚀 До старта форума «На волне офтальмологии» остался 1 день!" at bounding box center [610, 518] width 306 height 20
type input "🚀 До старта форума «На волне офтальмологии» осталось меньше дня!"
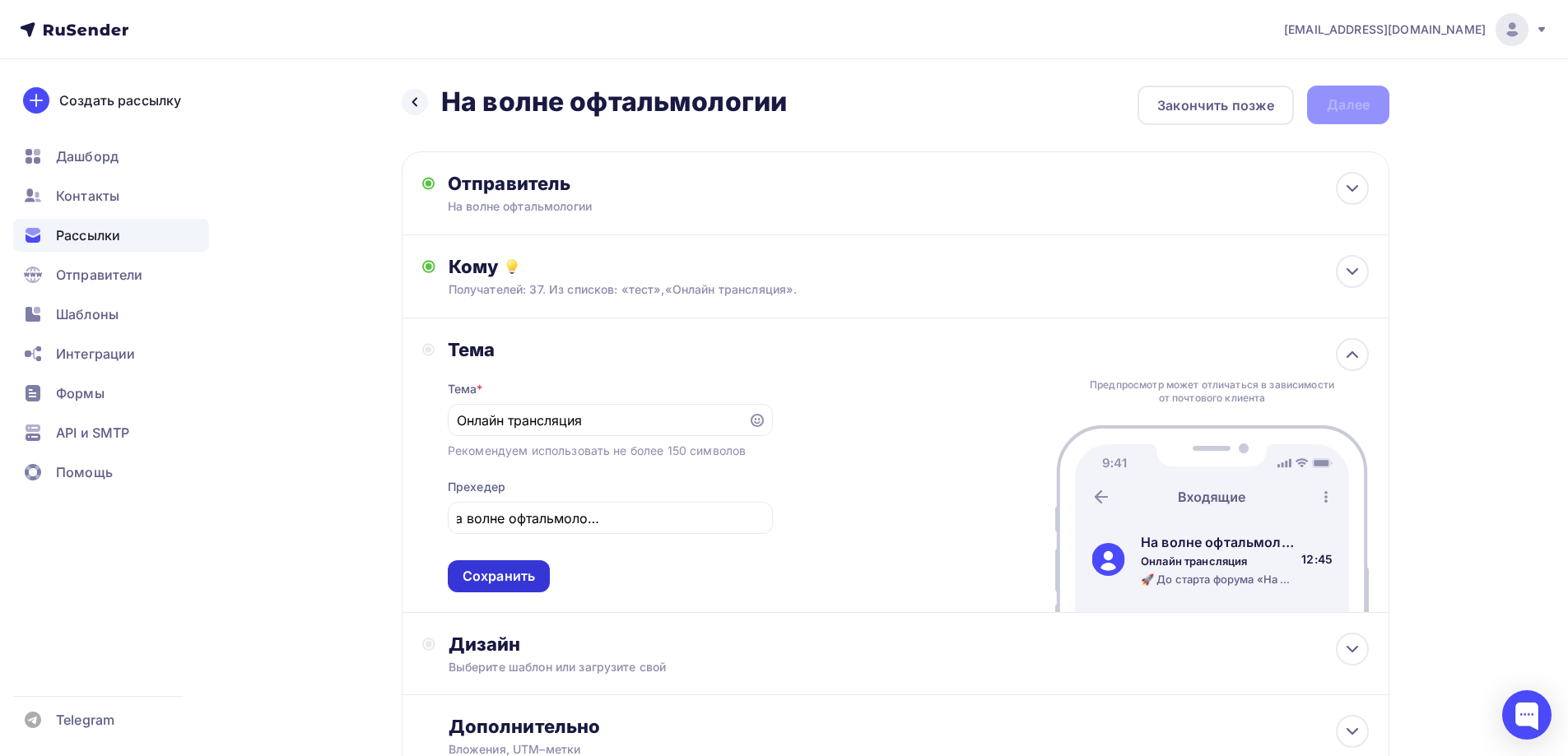
click at [535, 572] on div "Сохранить" at bounding box center [498, 576] width 102 height 32
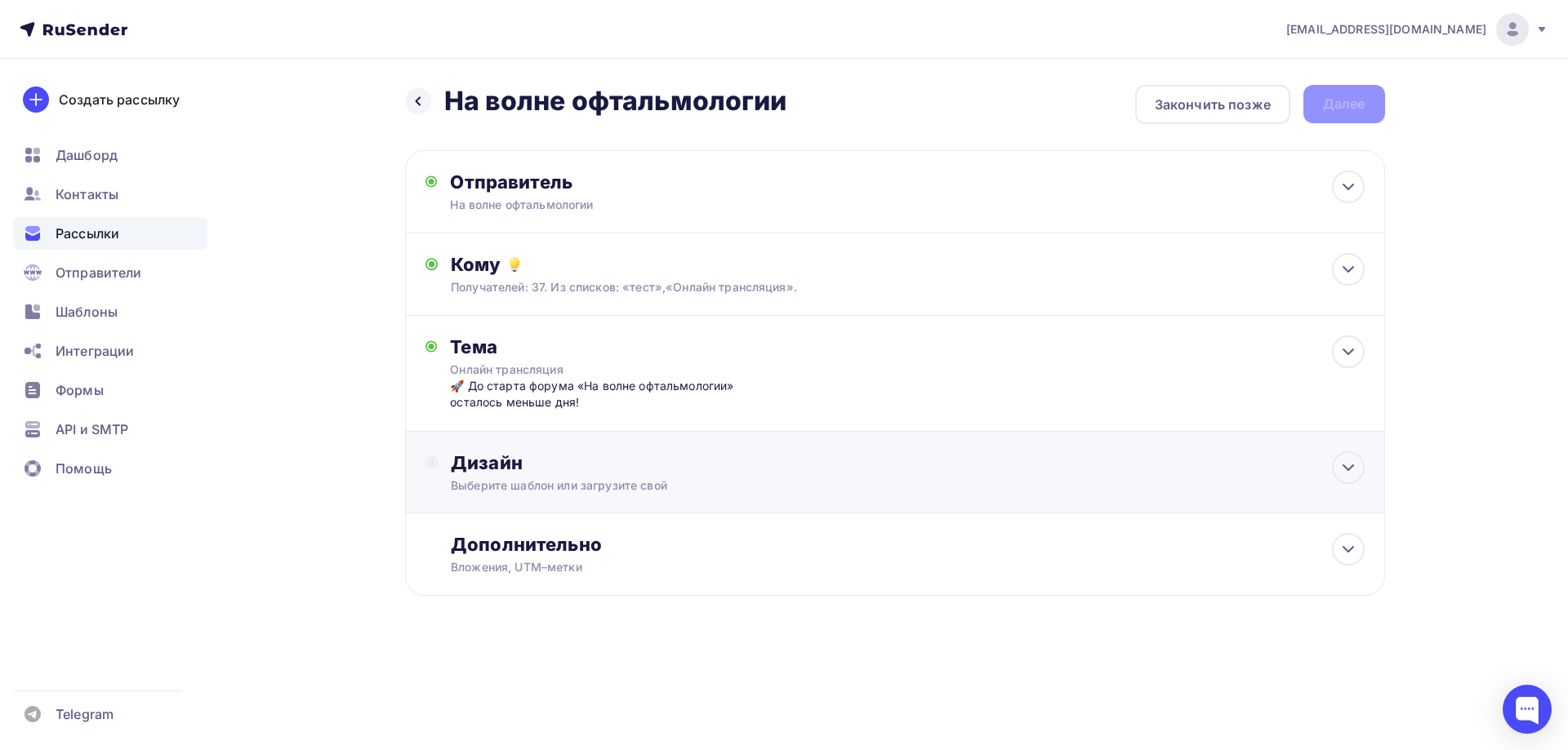
click at [648, 478] on div "Выберите шаблон или загрузите свой" at bounding box center [862, 486] width 822 height 16
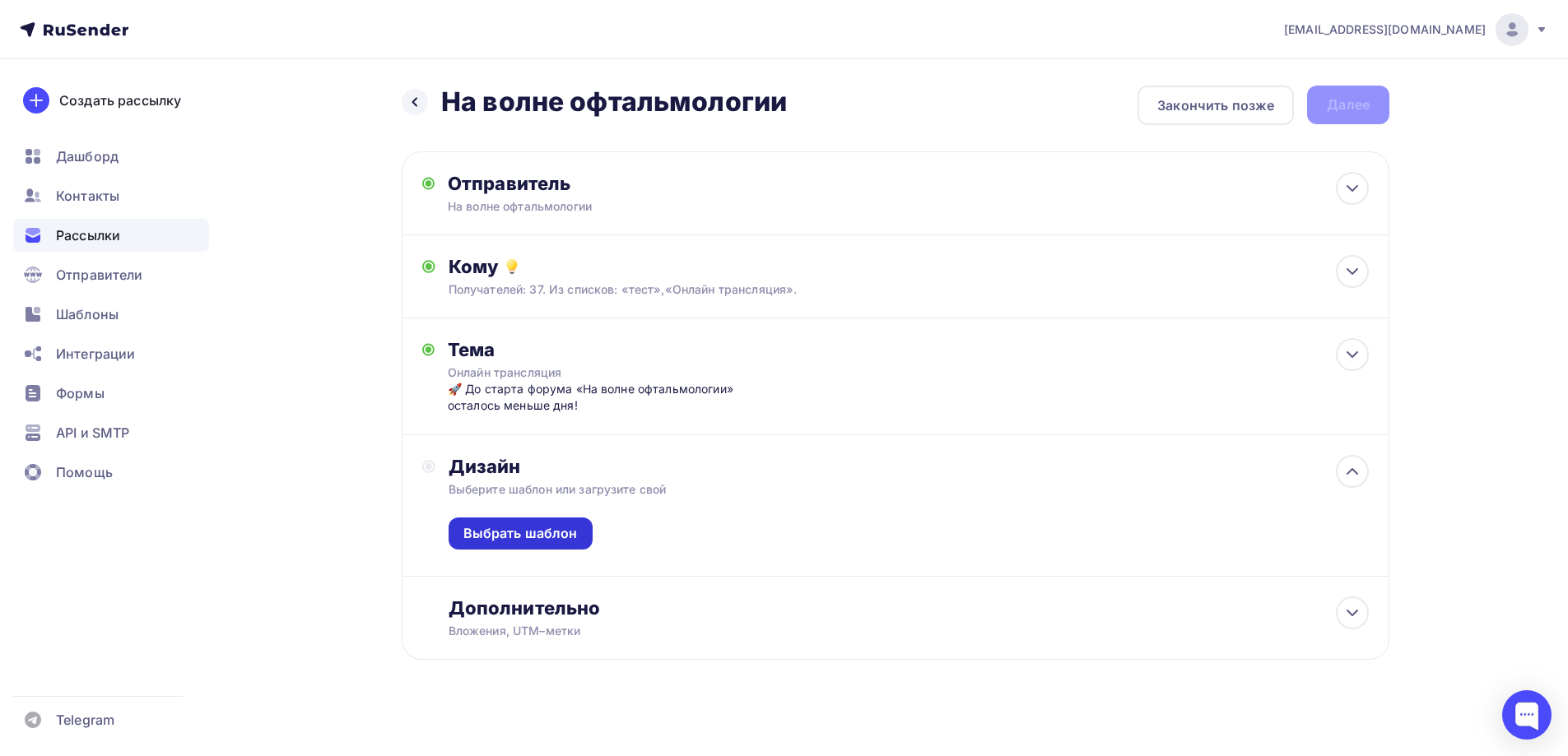
click at [547, 528] on div "Выбрать шаблон" at bounding box center [520, 534] width 114 height 19
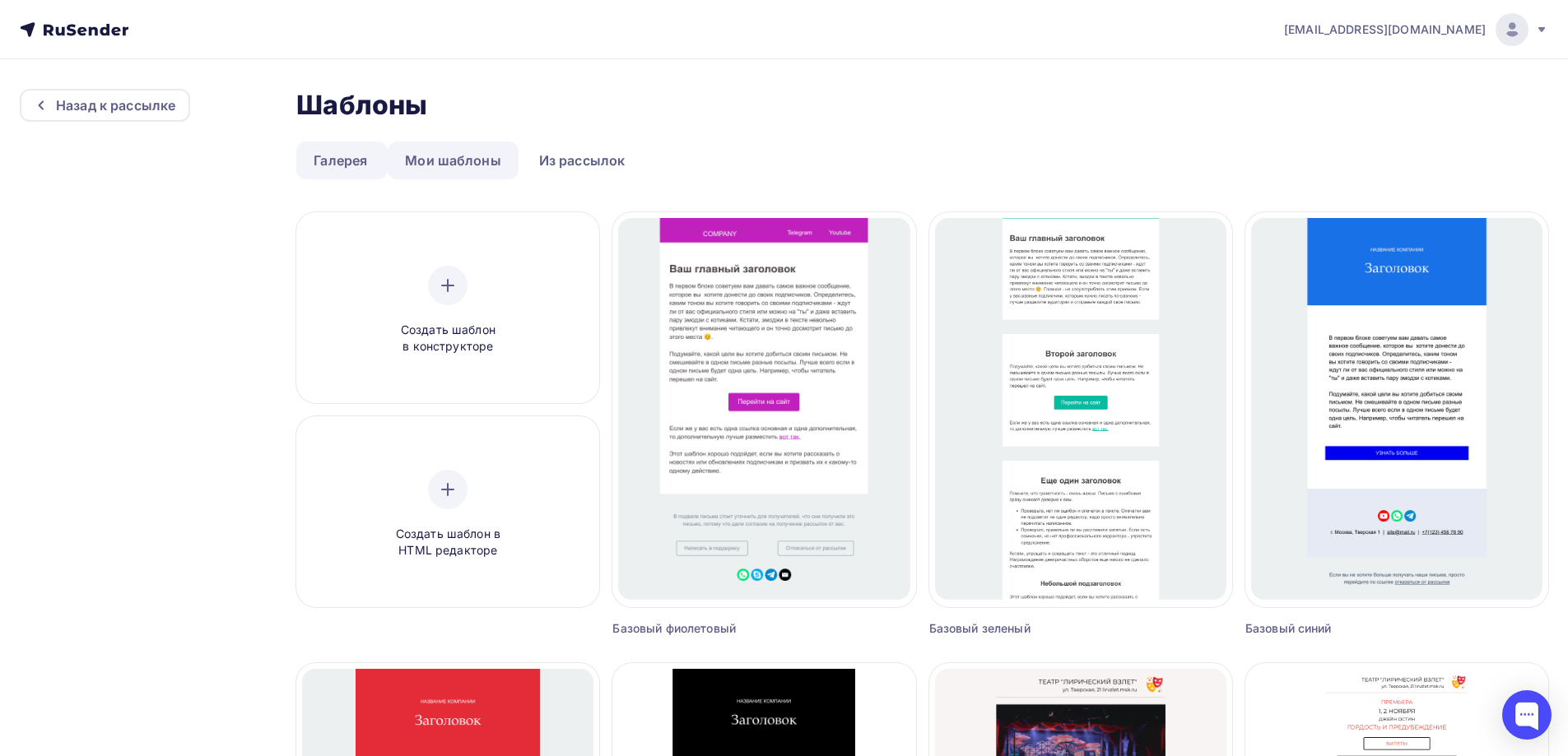
click at [441, 163] on link "Мои шаблоны" at bounding box center [454, 160] width 131 height 38
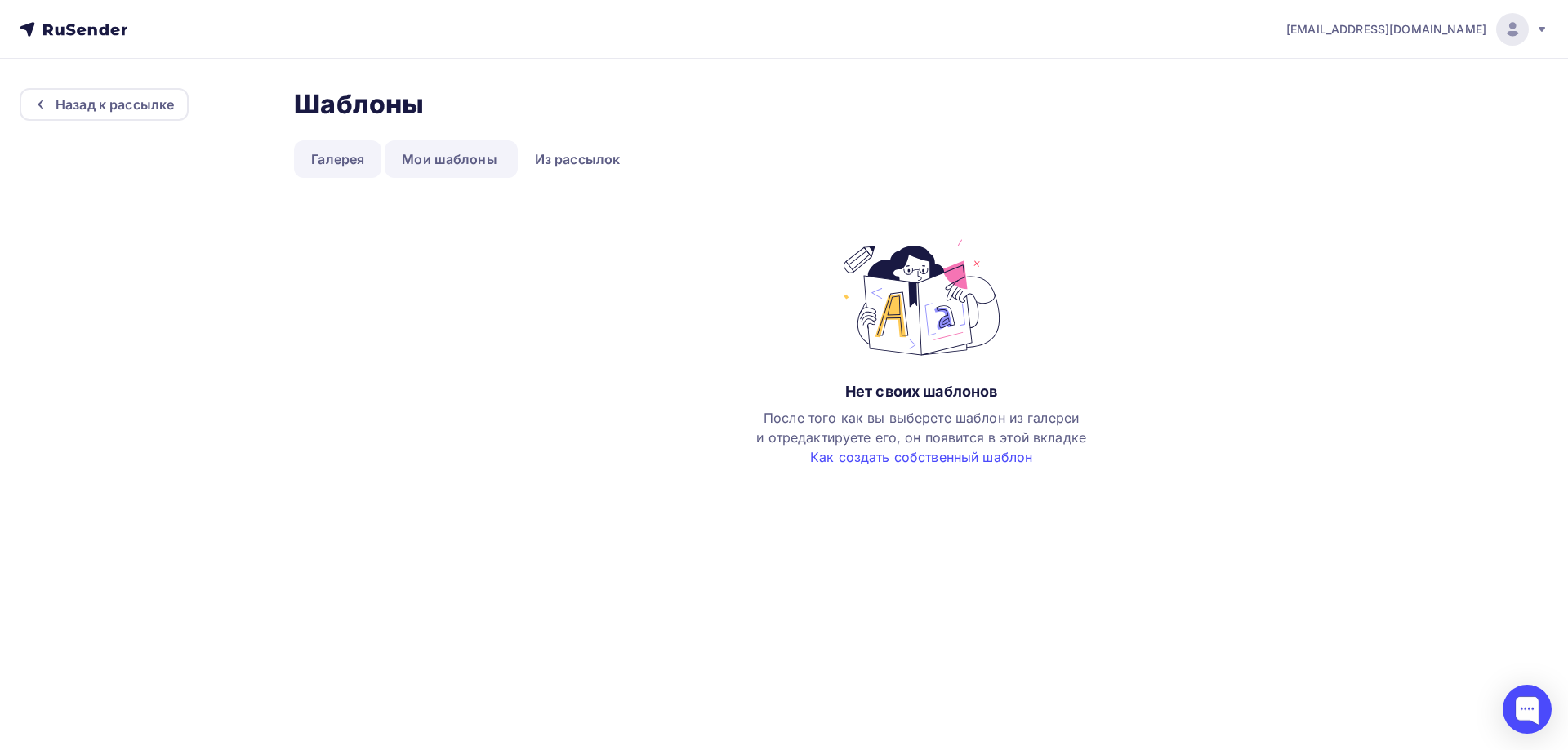
click at [343, 160] on link "Галерея" at bounding box center [337, 159] width 88 height 37
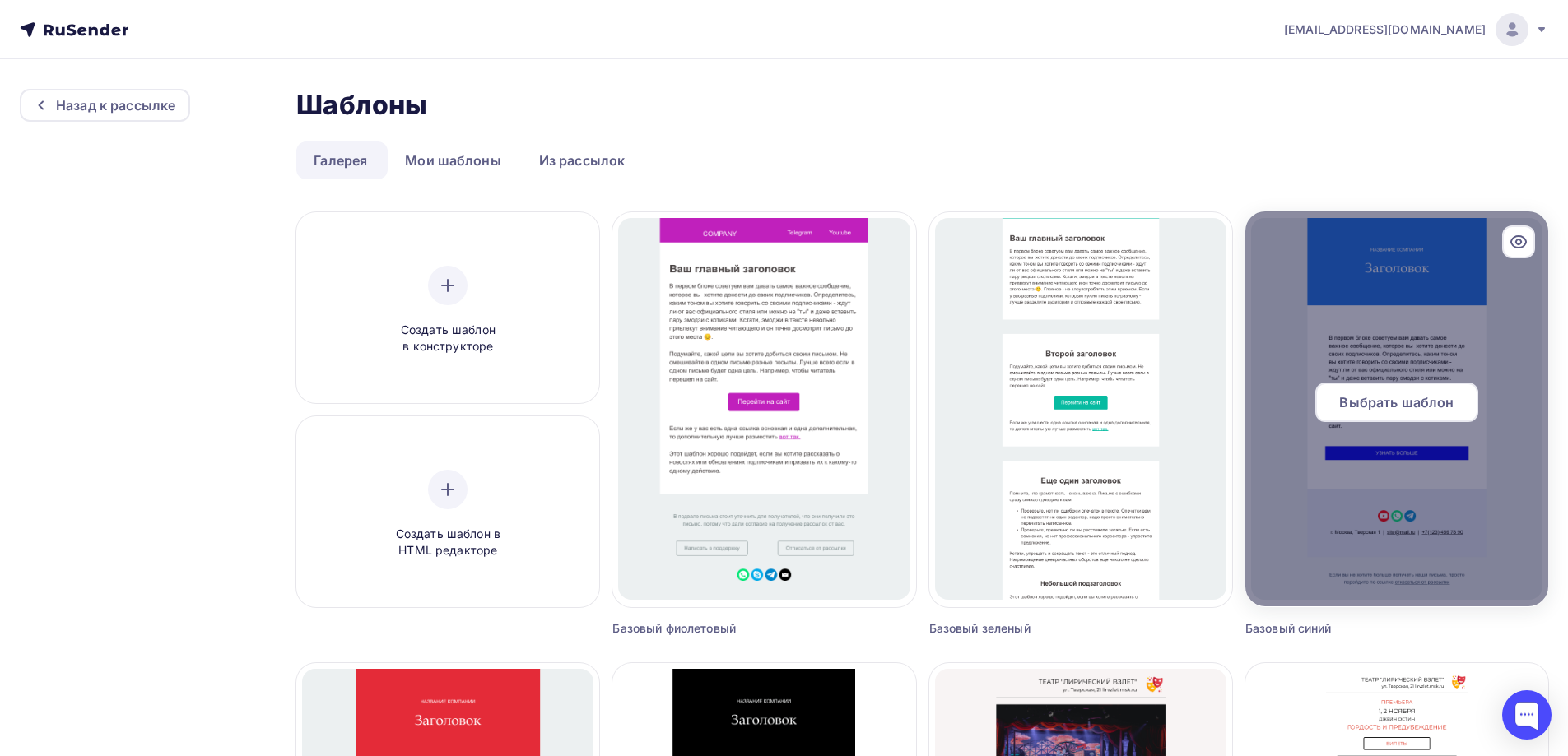
click at [1379, 406] on span "Выбрать шаблон" at bounding box center [1396, 402] width 114 height 20
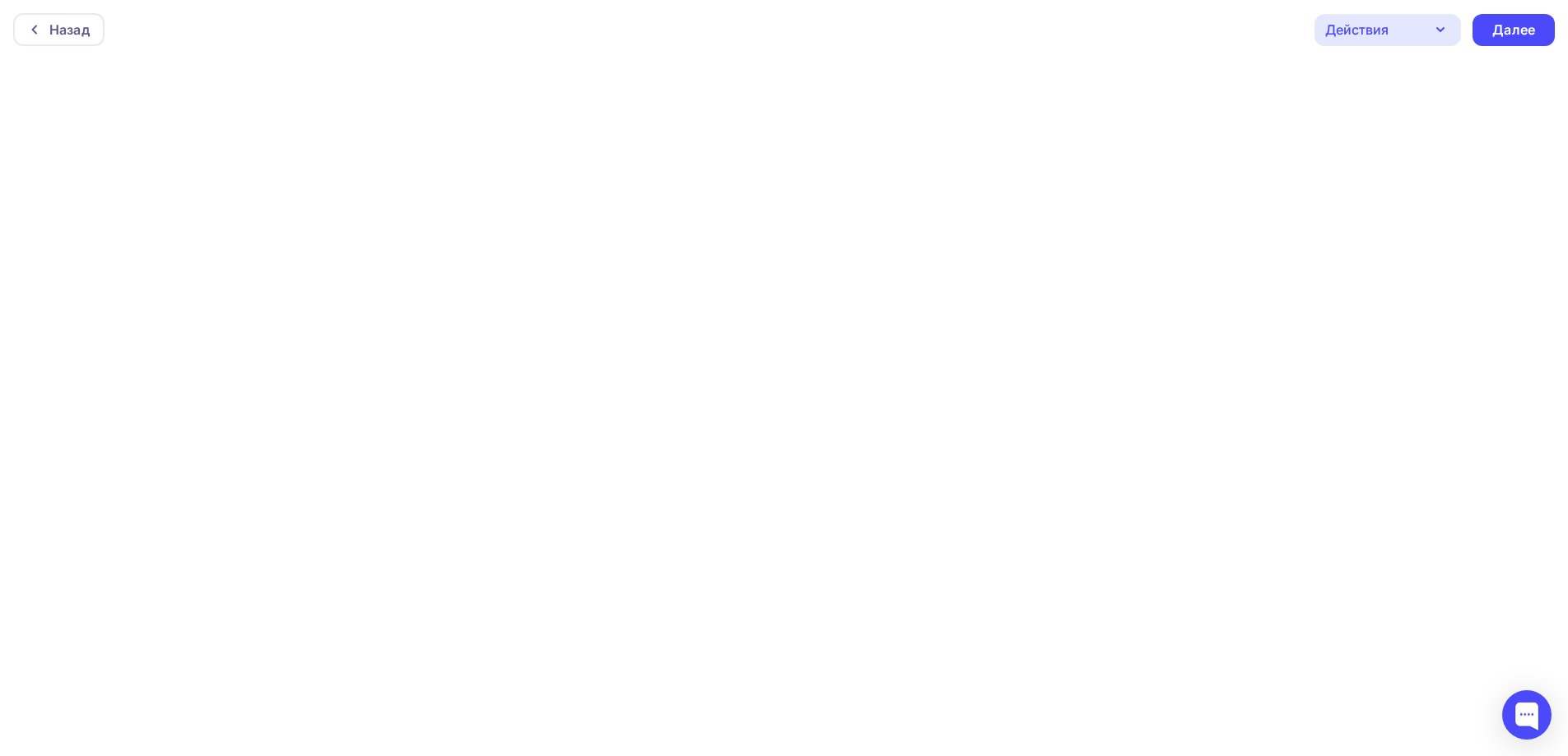
scroll to position [4, 0]
click at [1421, 31] on div "Действия" at bounding box center [1388, 25] width 147 height 32
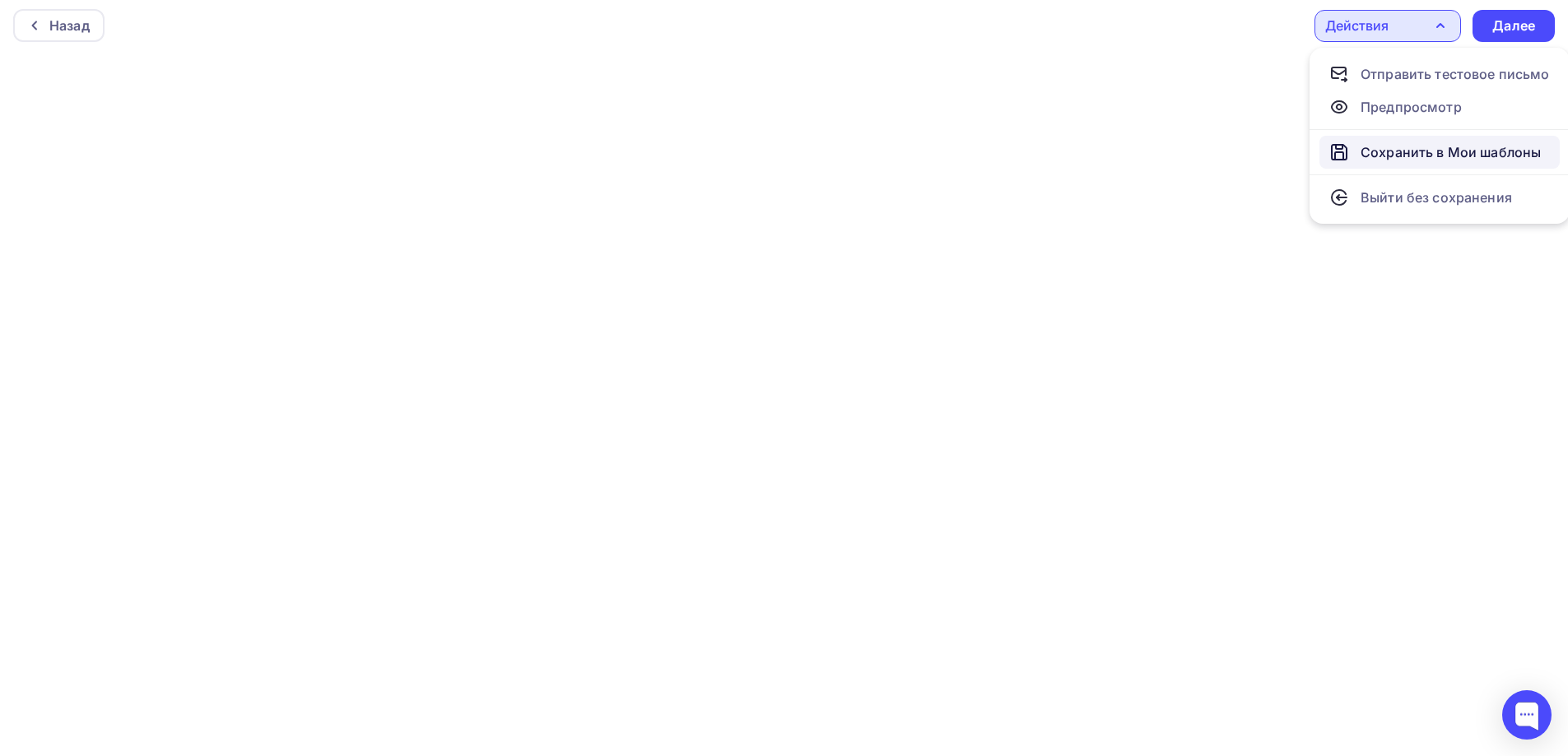
click at [1447, 160] on div "Сохранить в Мои шаблоны" at bounding box center [1451, 152] width 180 height 20
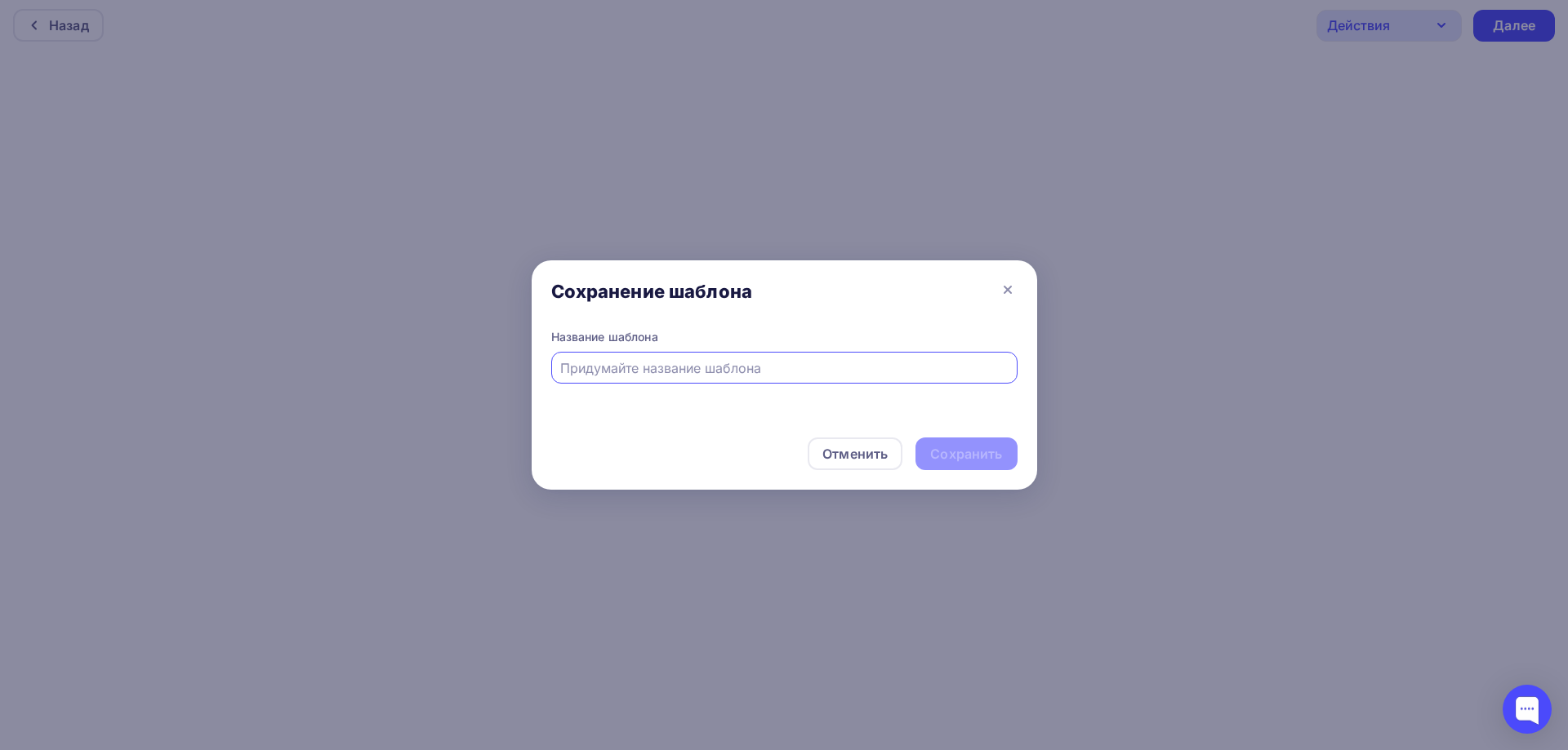
click at [620, 374] on input "text" at bounding box center [784, 368] width 448 height 20
type input "Онлайн трансляция"
click at [951, 457] on div "Сохранить" at bounding box center [966, 454] width 72 height 19
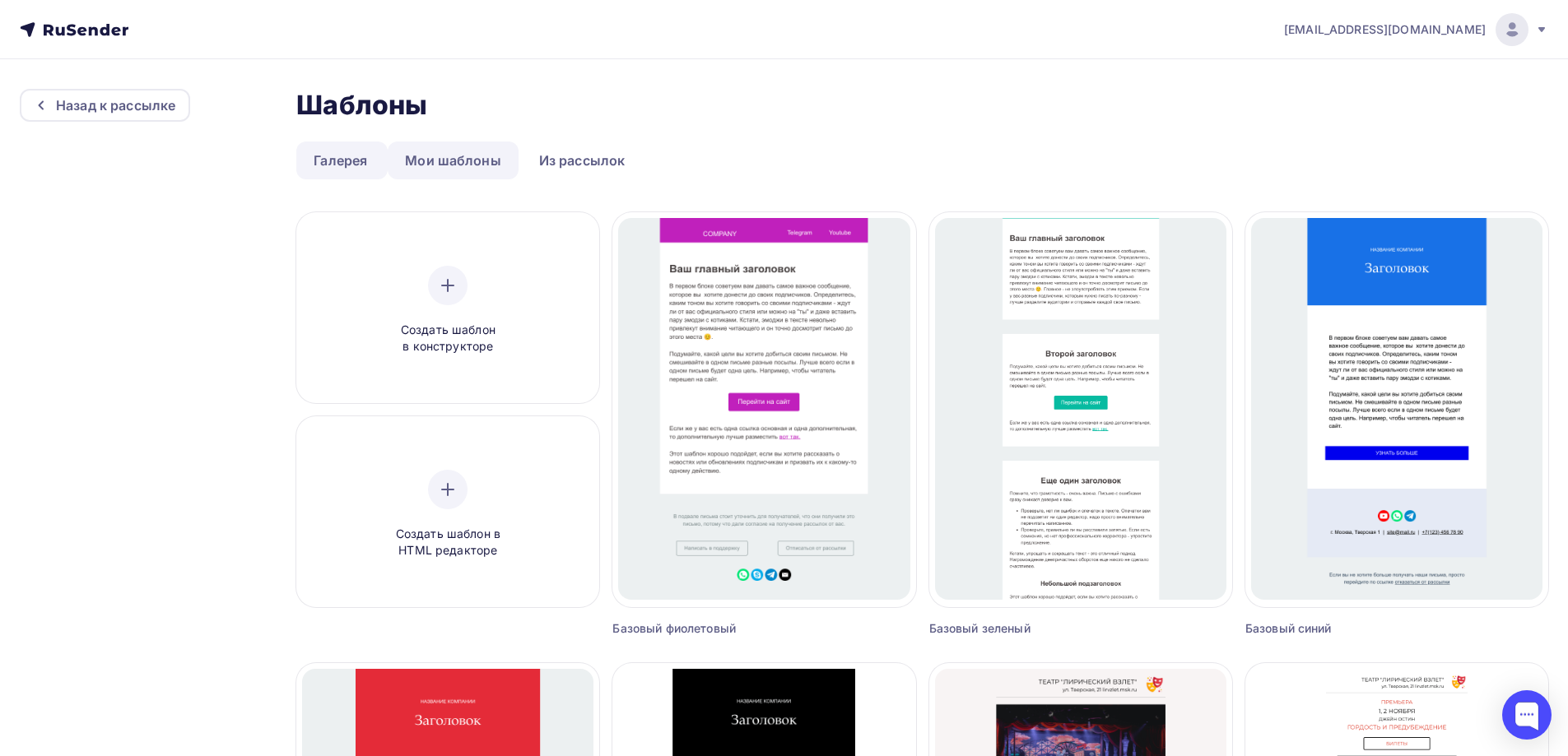
click at [445, 172] on link "Мои шаблоны" at bounding box center [454, 160] width 131 height 38
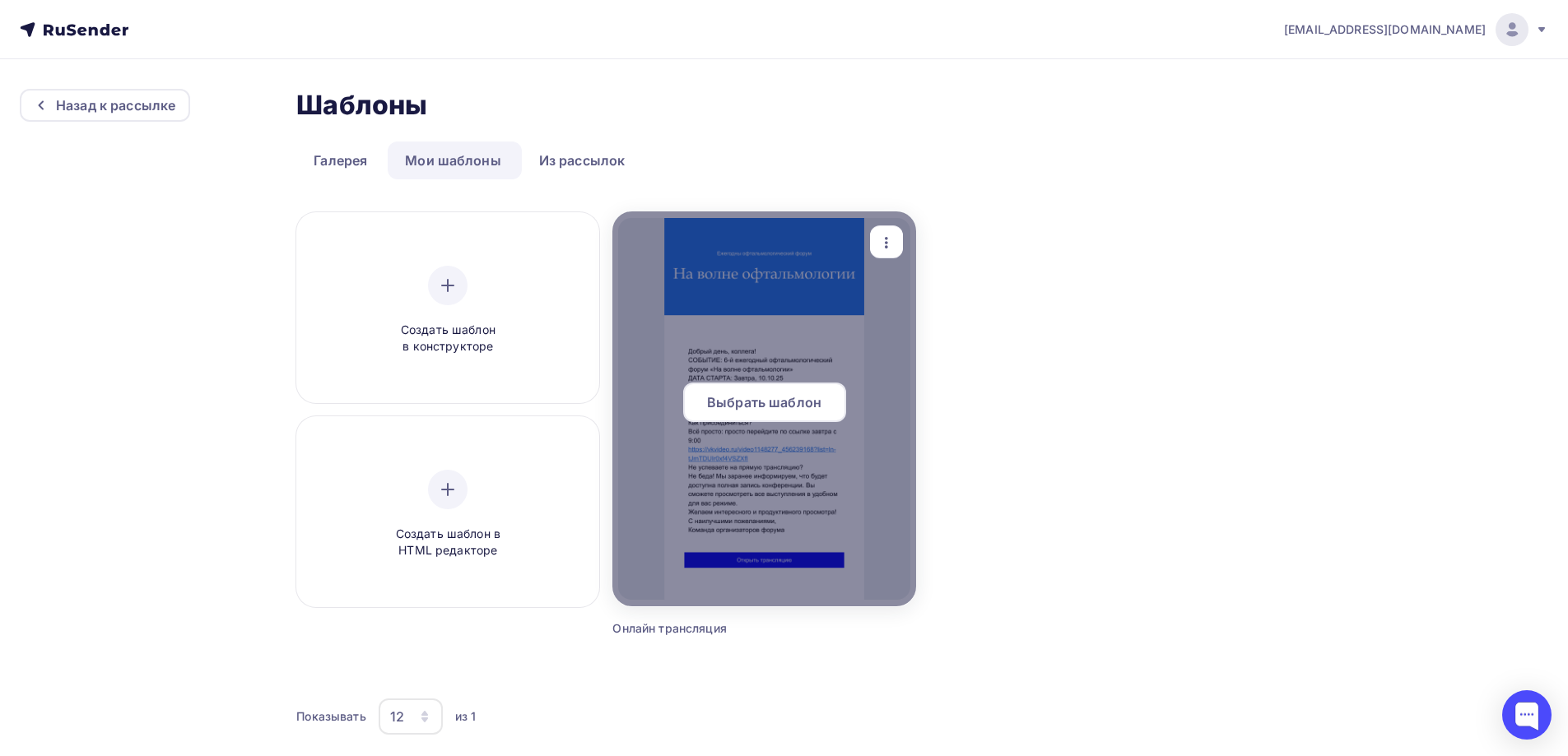
click at [820, 389] on div "Выбрать шаблон" at bounding box center [765, 402] width 163 height 39
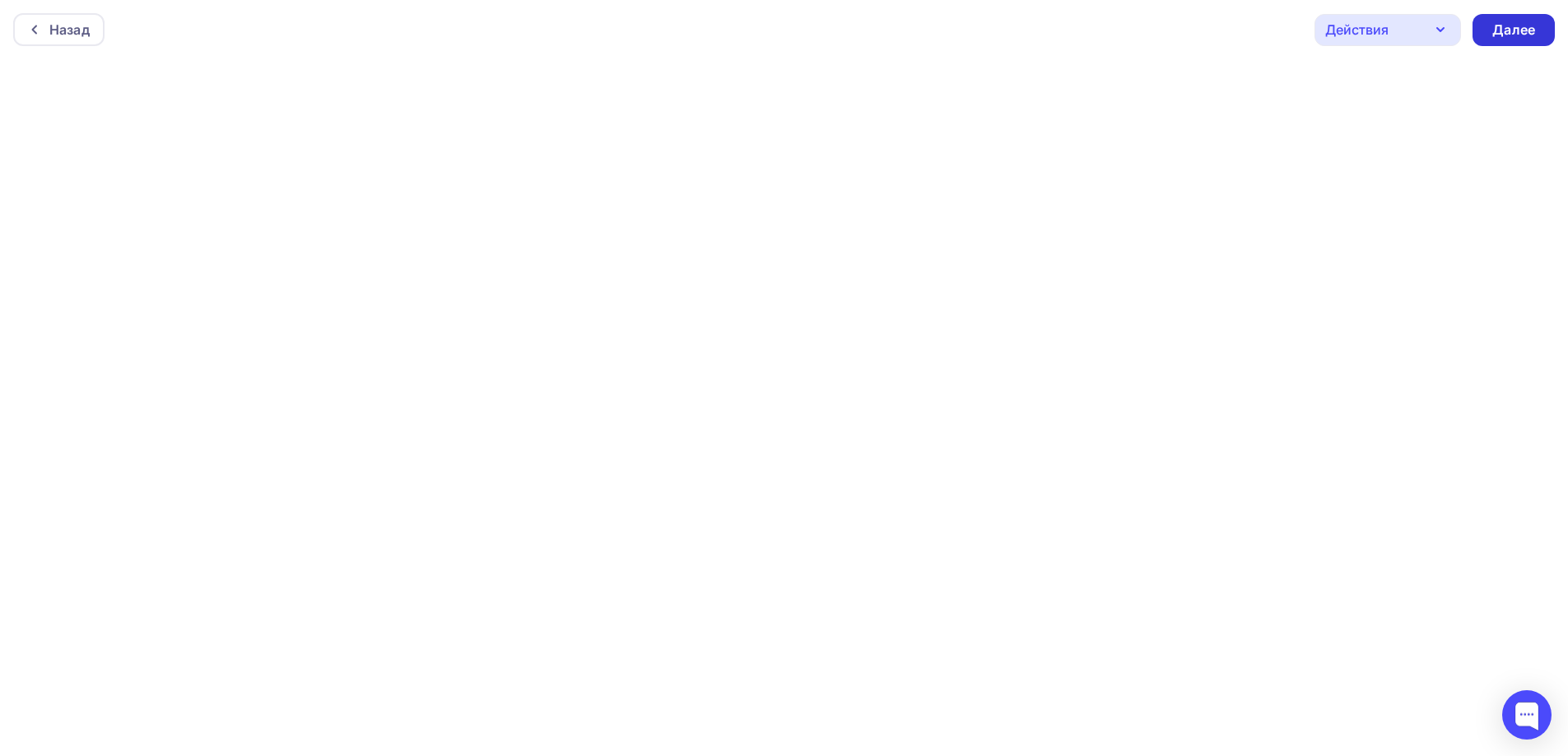
click at [1495, 33] on div "Далее" at bounding box center [1513, 31] width 43 height 19
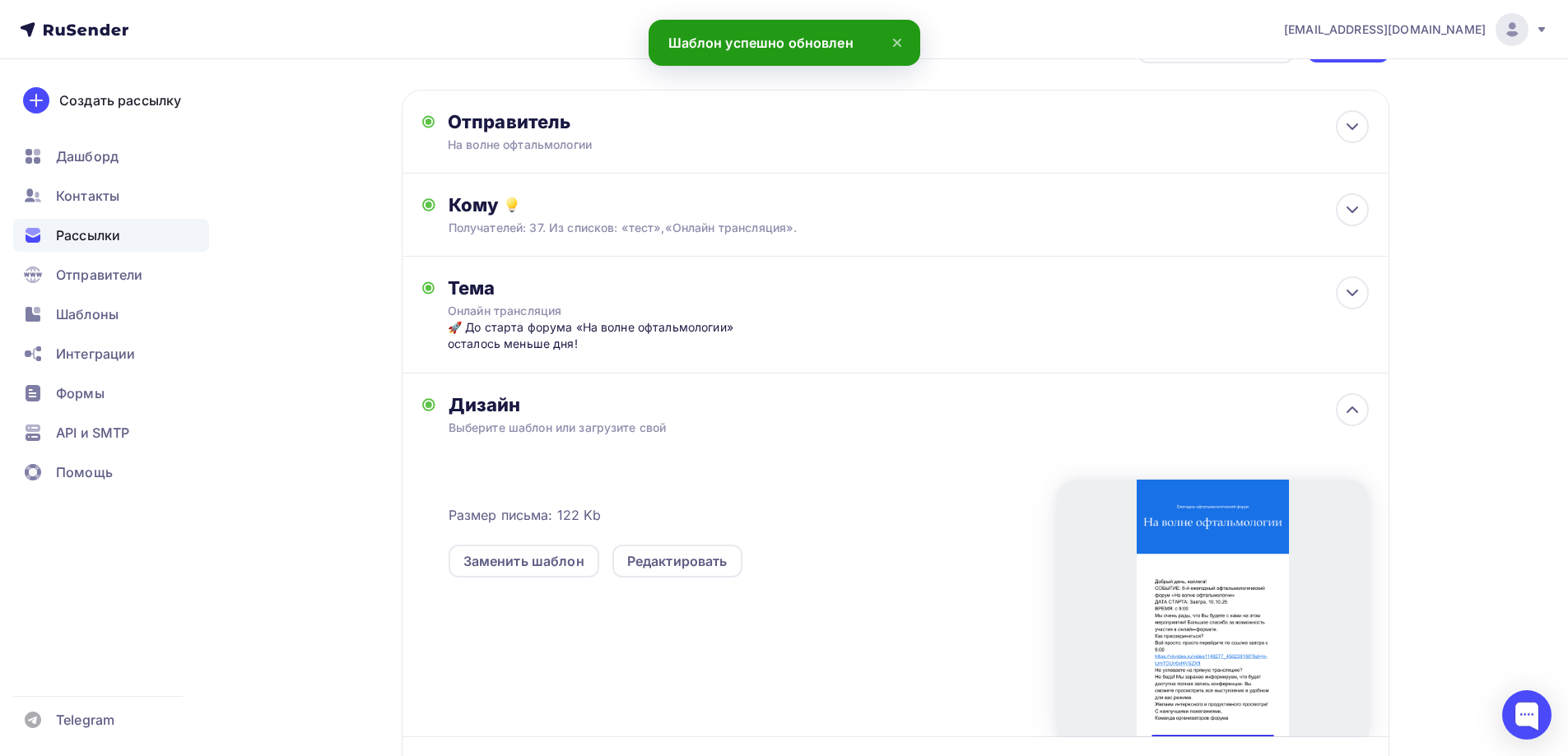
scroll to position [232, 0]
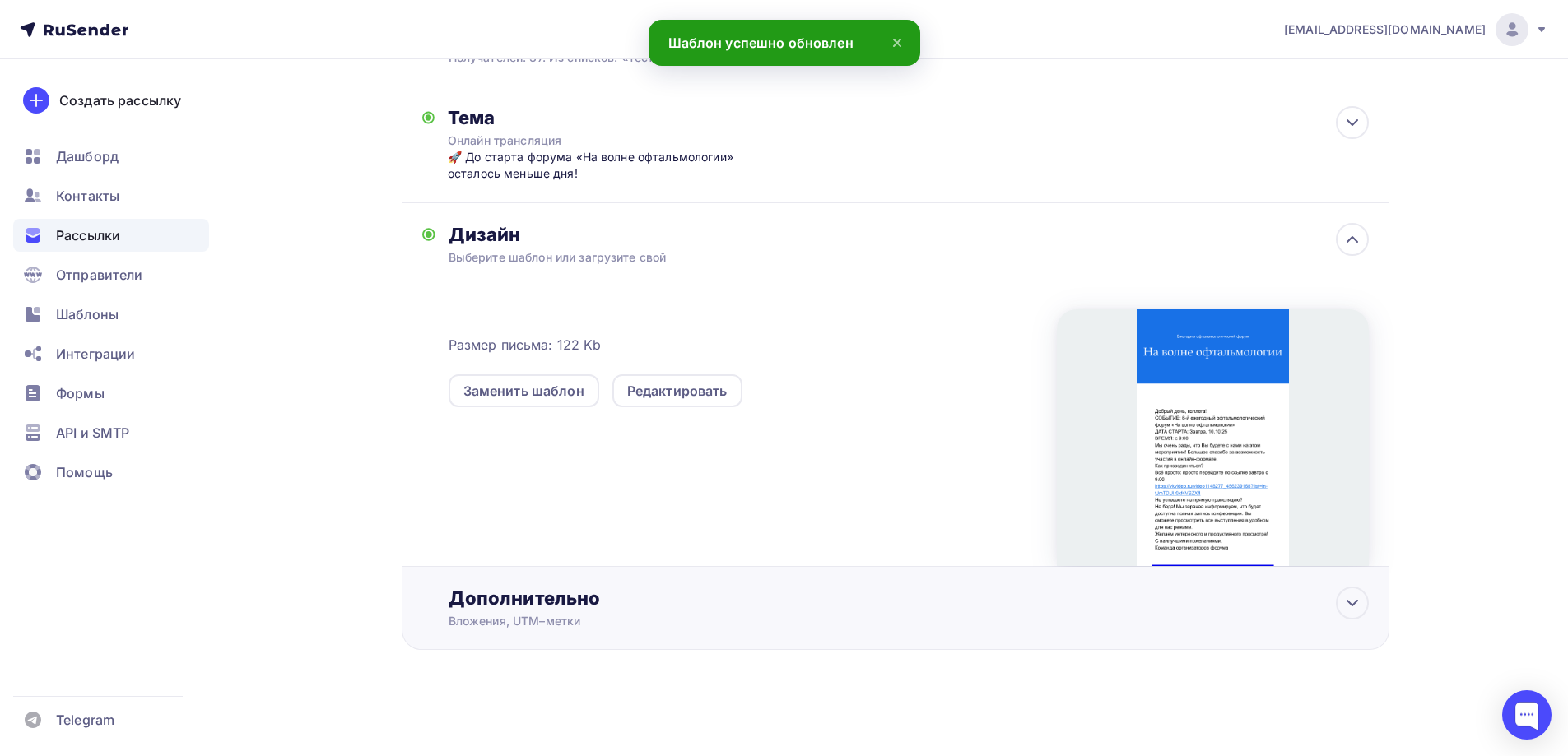
click at [989, 586] on div "Дополнительно" at bounding box center [908, 598] width 920 height 23
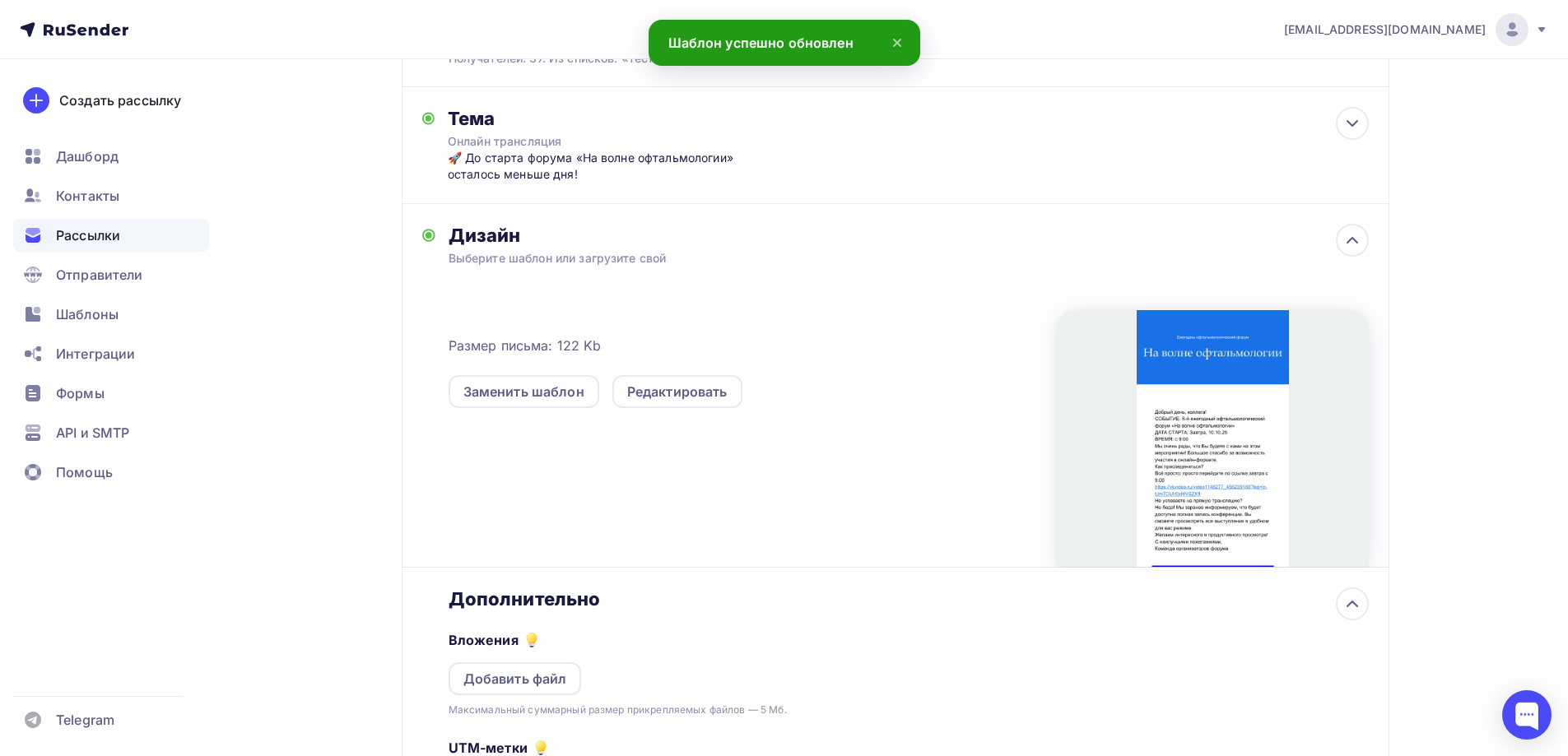
scroll to position [0, 0]
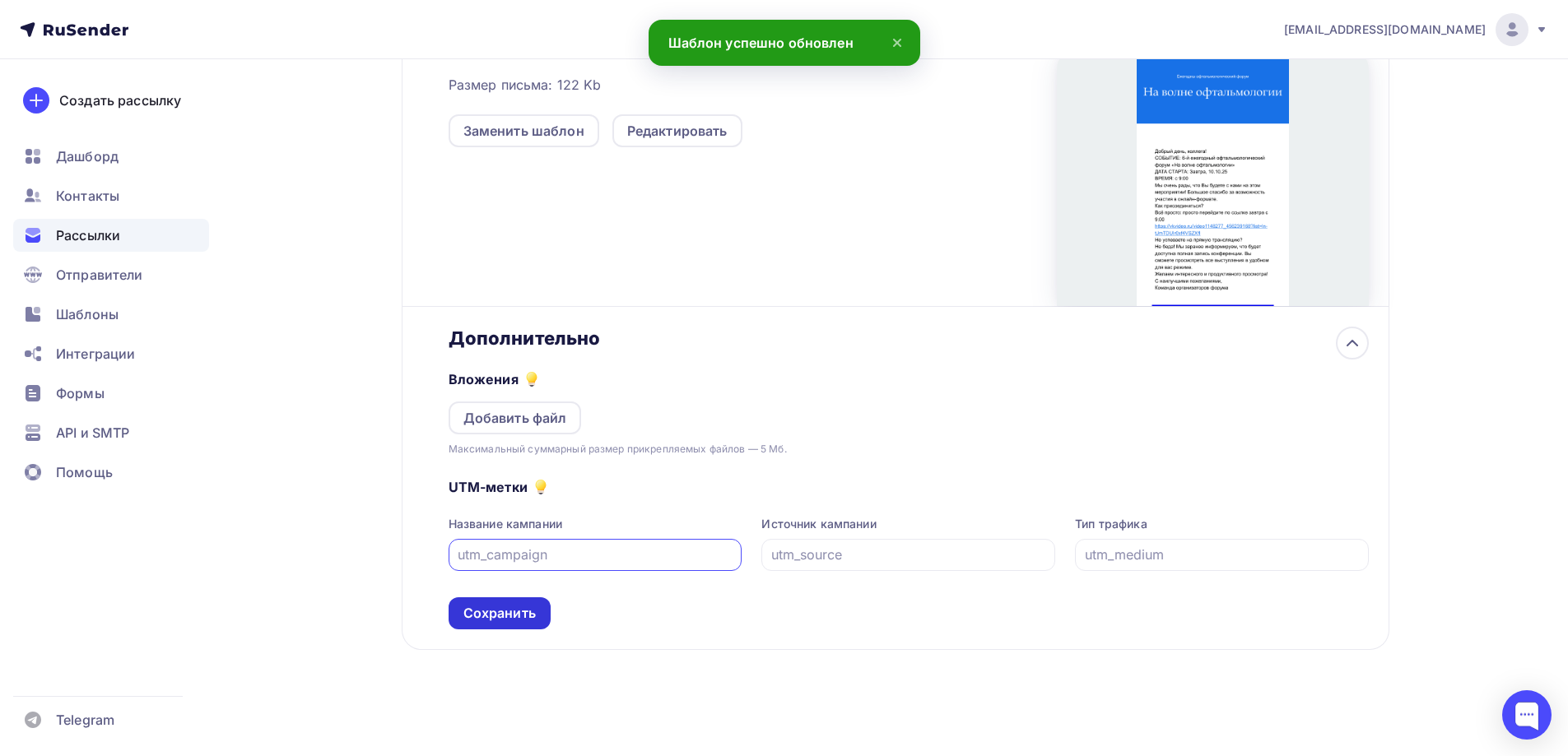
click at [524, 610] on div "Сохранить" at bounding box center [499, 614] width 73 height 19
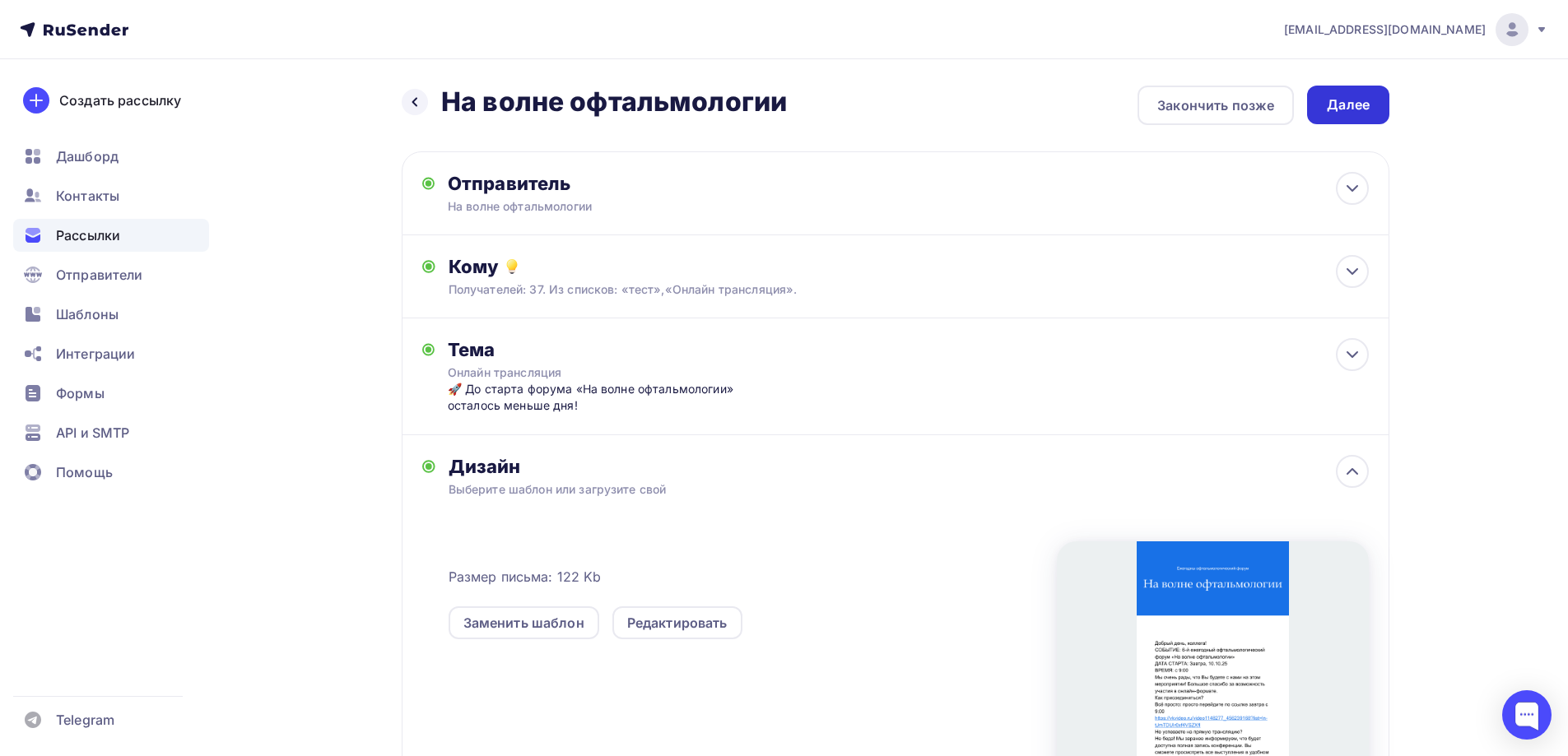
click at [1355, 111] on div "Далее" at bounding box center [1348, 105] width 43 height 19
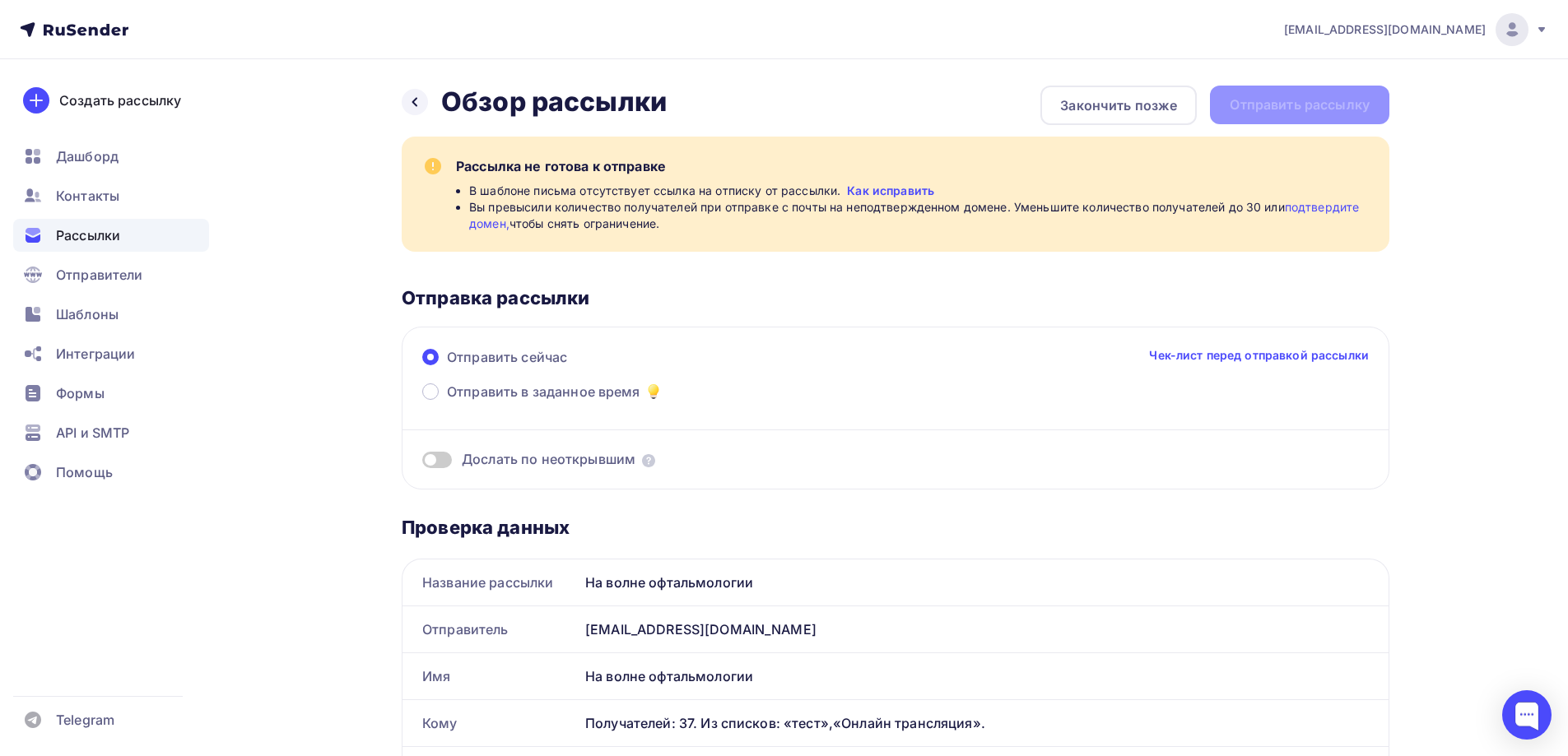
click at [1336, 211] on link "подтвердите домен," at bounding box center [914, 215] width 890 height 31
click at [1272, 103] on div "Назад Обзор рассылки Обзор рассылки Закончить позже Отправить рассылку" at bounding box center [896, 105] width 988 height 39
click at [878, 193] on link "Как исправить" at bounding box center [891, 191] width 87 height 17
click at [414, 102] on icon at bounding box center [414, 101] width 13 height 13
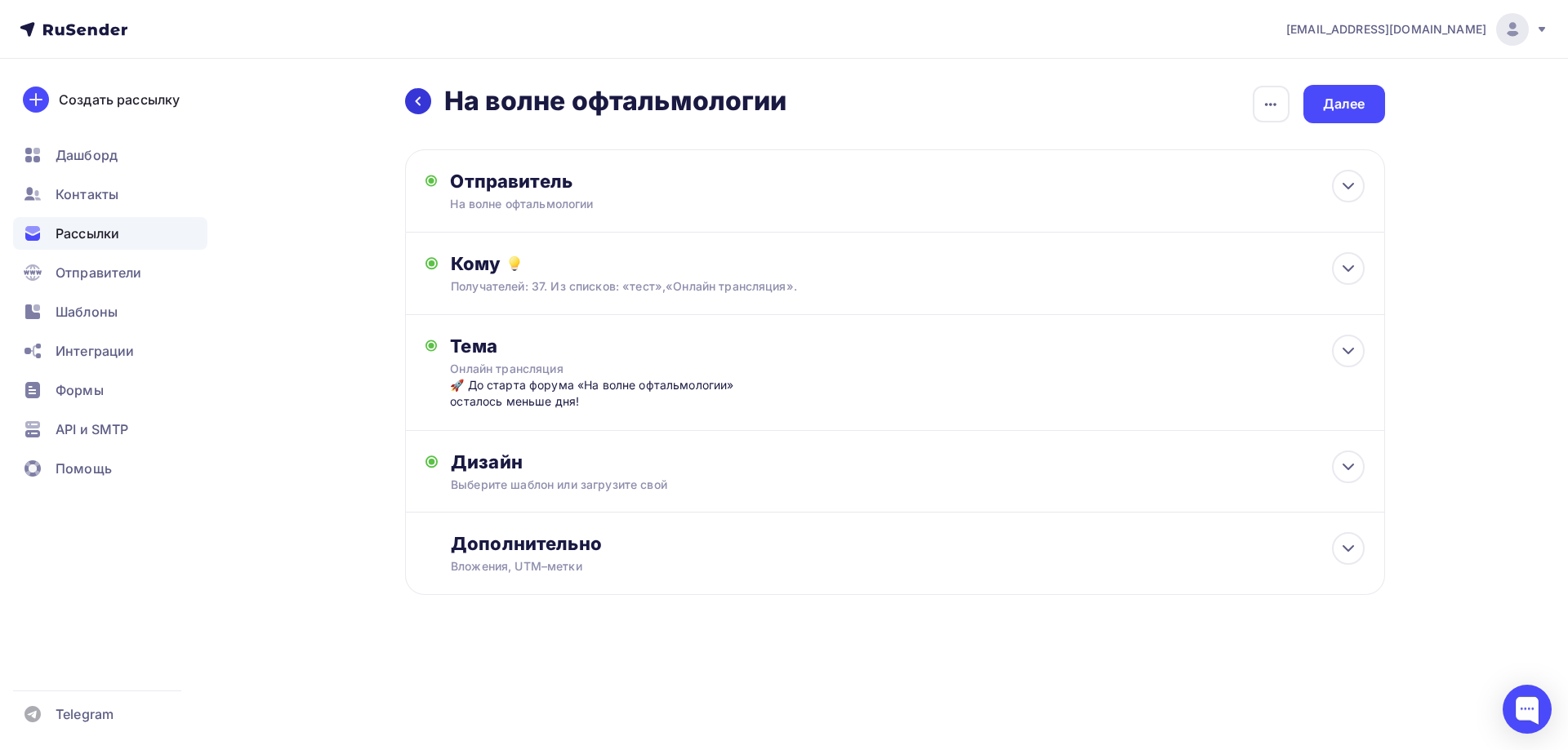
click at [413, 102] on icon at bounding box center [418, 101] width 13 height 13
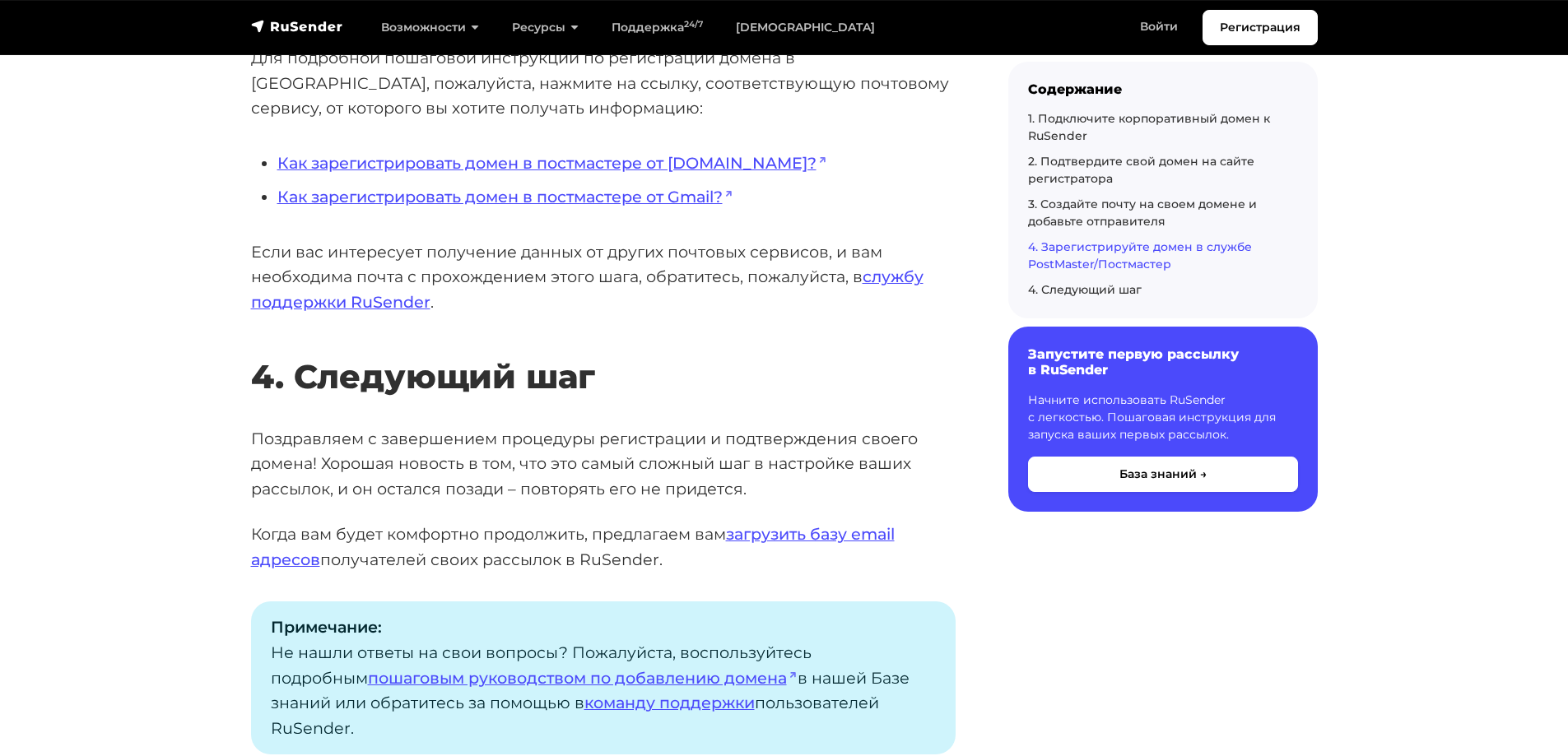
scroll to position [4692, 0]
